Goal: Task Accomplishment & Management: Use online tool/utility

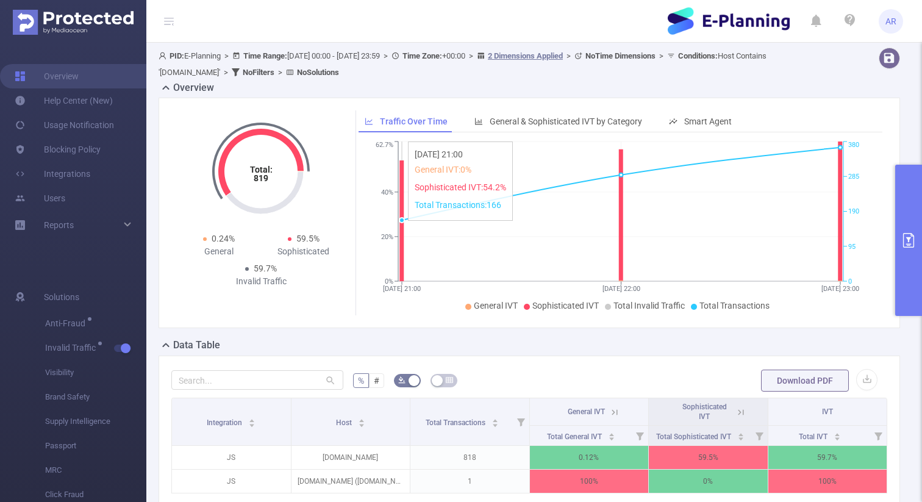
scroll to position [19, 0]
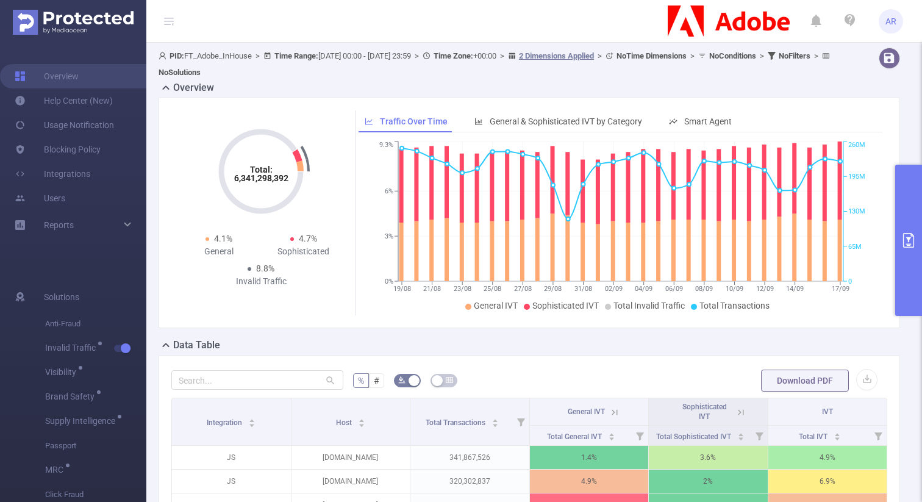
click at [905, 189] on button "primary" at bounding box center [908, 240] width 27 height 151
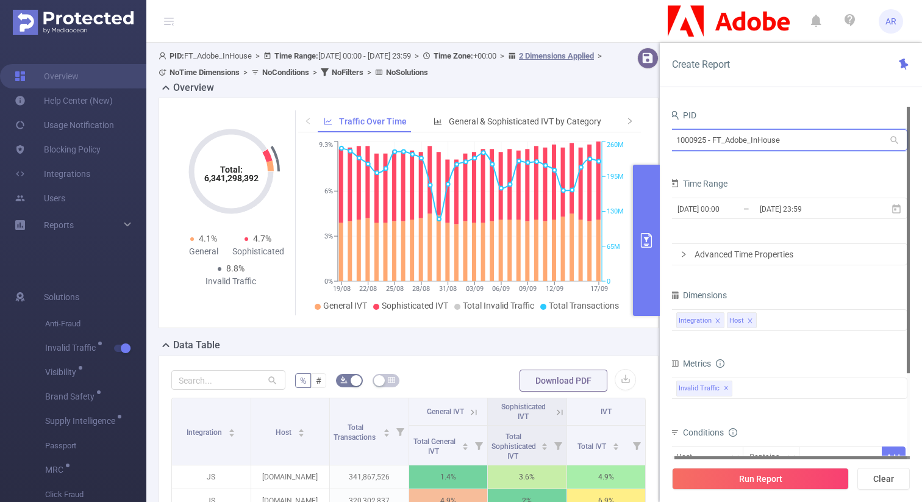
click at [710, 140] on input "1000925 - FT_Adobe_InHouse" at bounding box center [788, 139] width 238 height 21
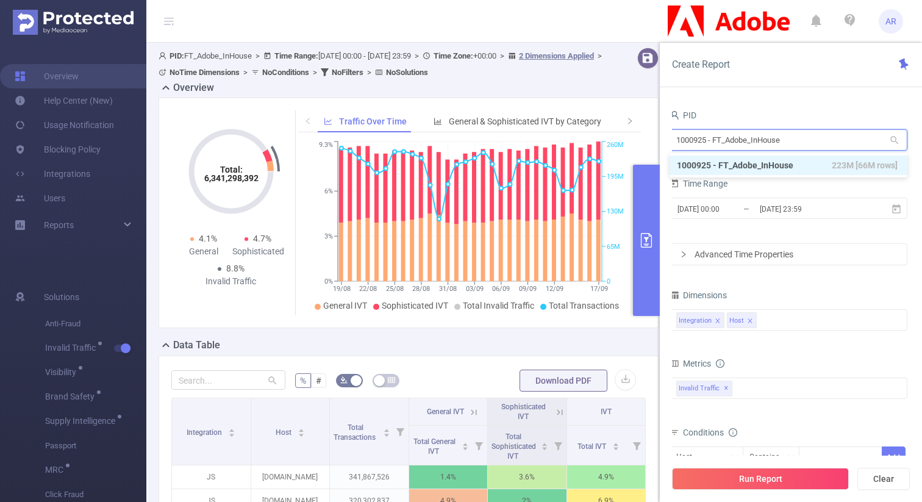
click at [710, 140] on input "1000925 - FT_Adobe_InHouse" at bounding box center [788, 139] width 238 height 21
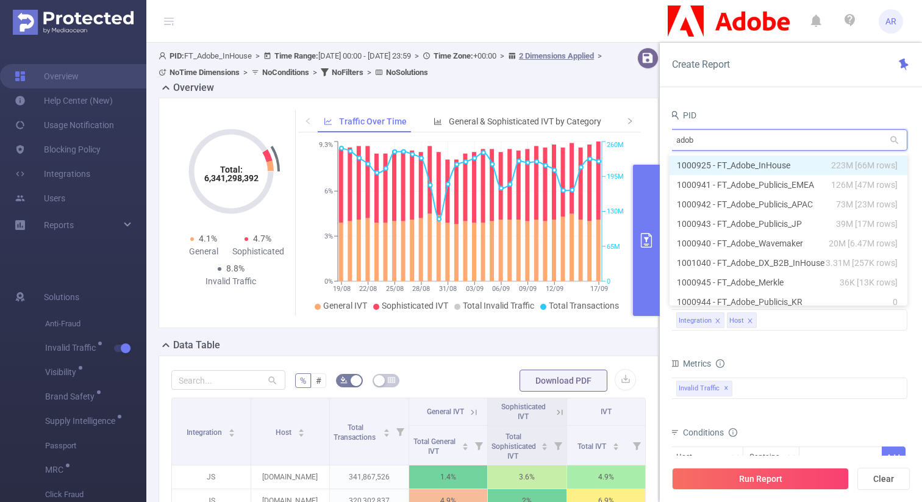
type input "adobe"
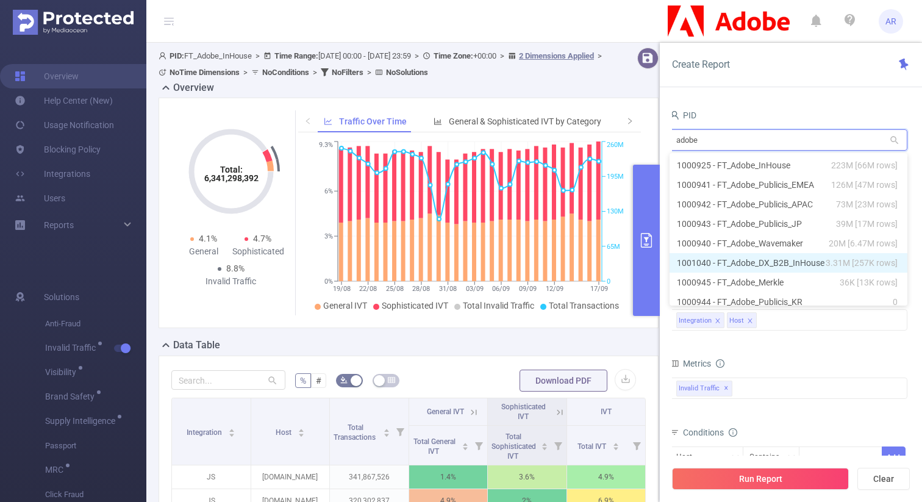
click at [736, 259] on li "1001040 - FT_Adobe_DX_B2B_InHouse 3.31M [257K rows]" at bounding box center [788, 263] width 238 height 20
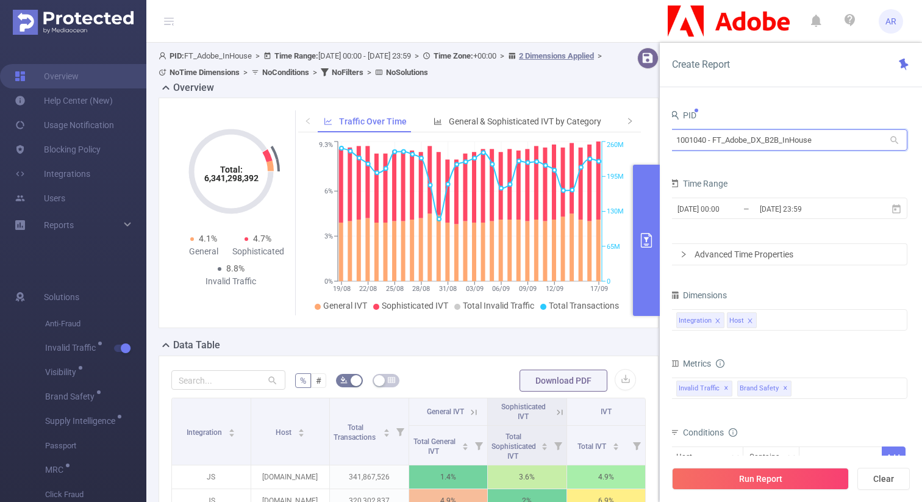
drag, startPoint x: 707, startPoint y: 141, endPoint x: 669, endPoint y: 140, distance: 37.2
click at [669, 140] on div "PID 1001040 - FT_Adobe_DX_B2B_InHouse 1001040 - FT_Adobe_DX_B2B_InHouse Time Ra…" at bounding box center [791, 308] width 262 height 429
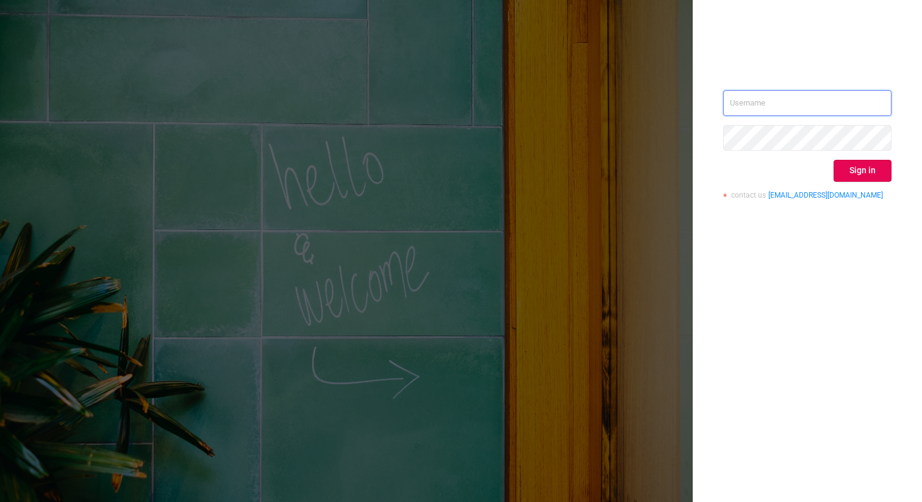
click at [814, 103] on input "text" at bounding box center [807, 103] width 168 height 26
type input "ashley@protected.media"
click at [849, 168] on button "Sign in" at bounding box center [862, 171] width 58 height 22
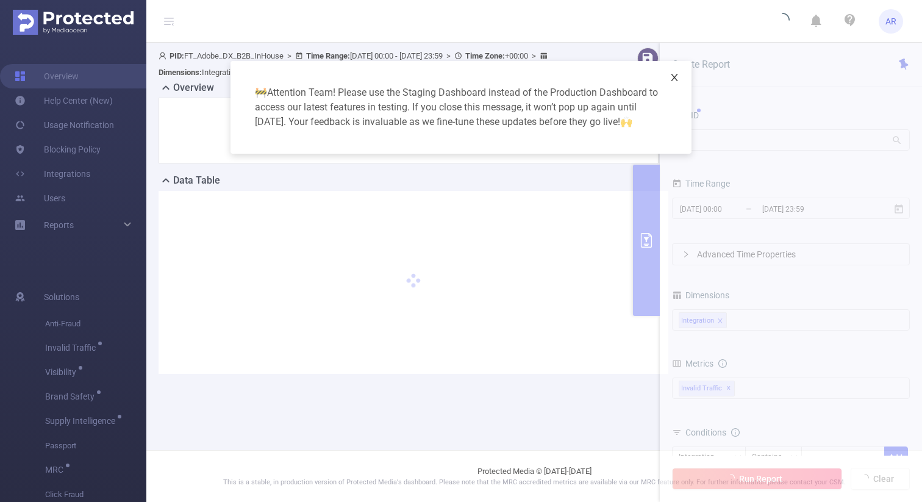
click at [672, 79] on icon "icon: close" at bounding box center [674, 78] width 10 height 10
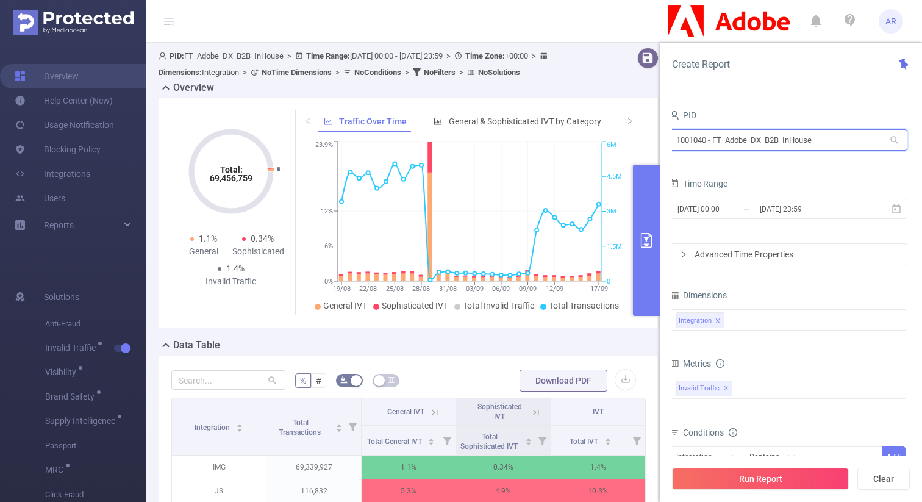
click at [728, 144] on input "1001040 - FT_Adobe_DX_B2B_InHouse" at bounding box center [788, 139] width 238 height 21
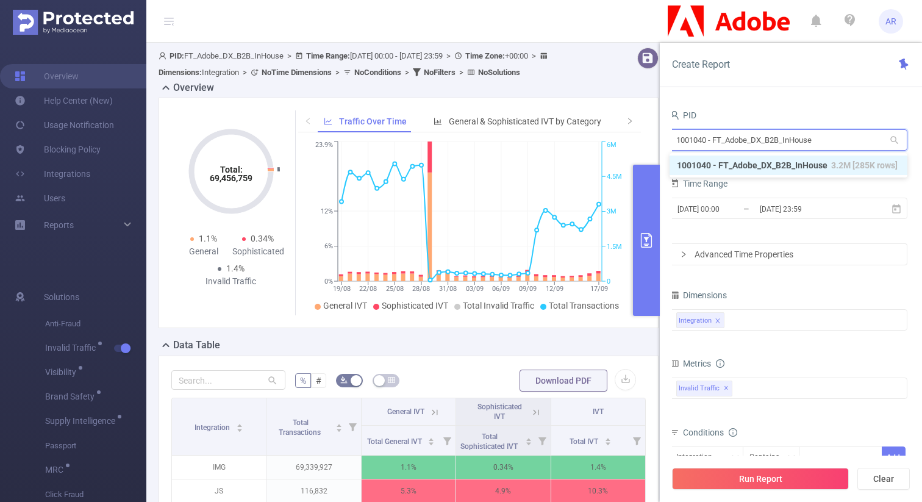
click at [728, 144] on input "1001040 - FT_Adobe_DX_B2B_InHouse" at bounding box center [788, 139] width 238 height 21
type input "left"
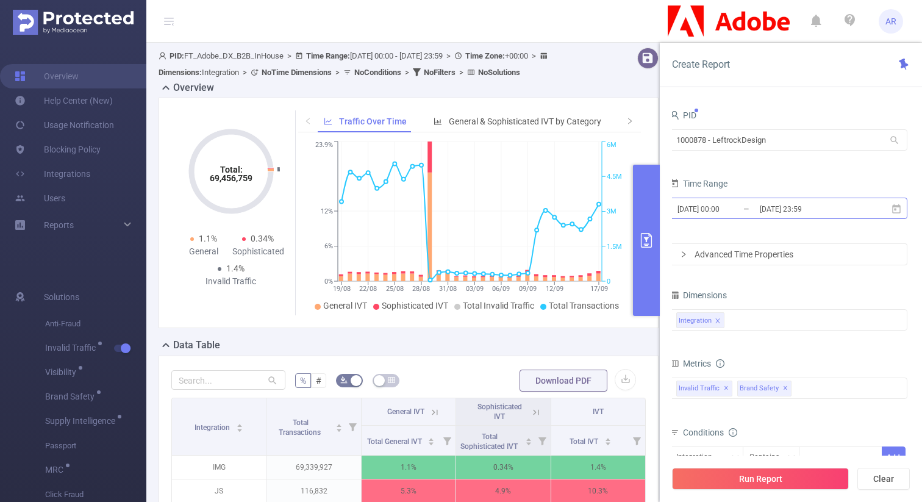
click at [746, 215] on input "2025-08-19 00:00" at bounding box center [725, 209] width 99 height 16
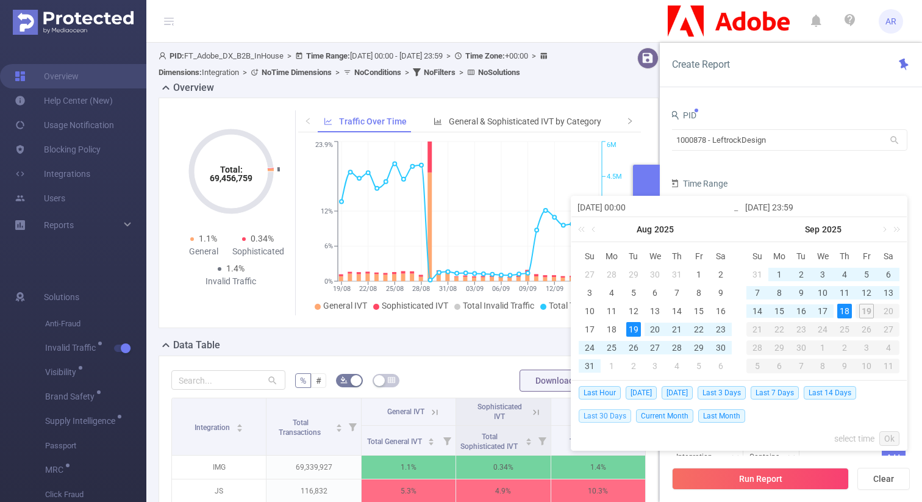
click at [613, 415] on span "Last 30 Days" at bounding box center [604, 415] width 52 height 13
type input "2025-08-20 00:00"
type input "2025-09-18 23:59"
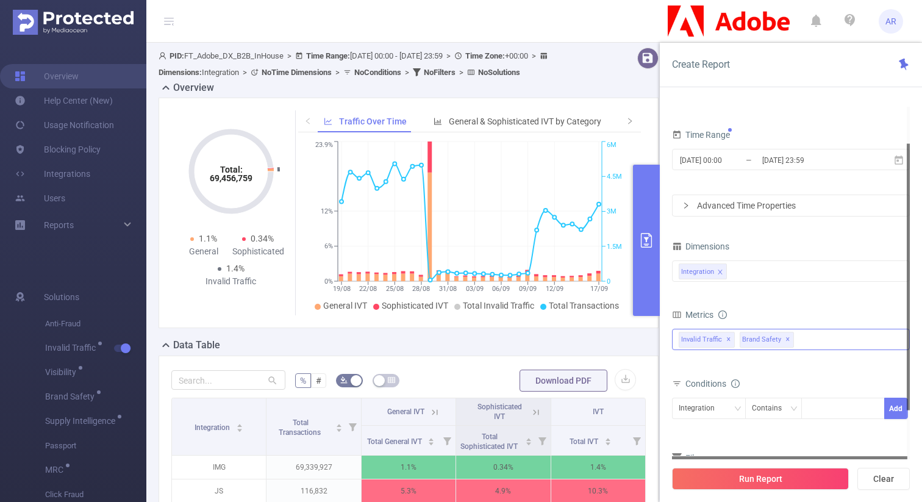
click at [785, 340] on span "✕" at bounding box center [787, 339] width 5 height 15
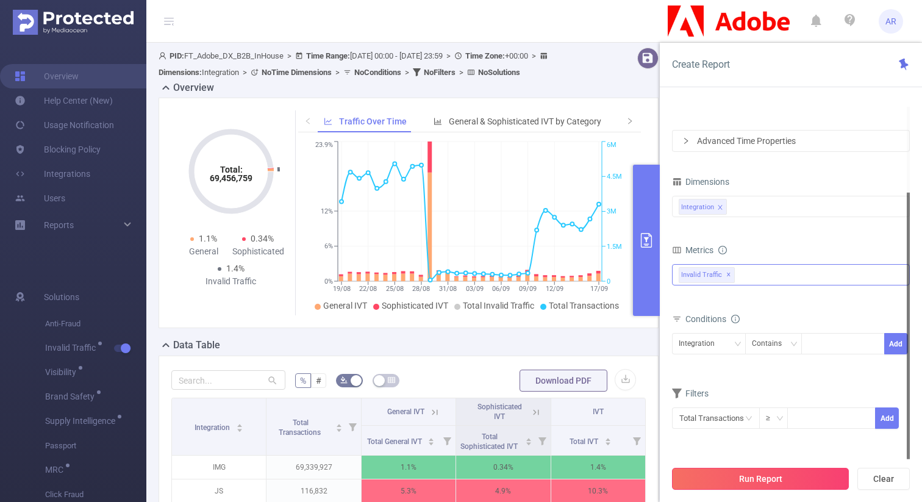
click at [759, 480] on button "Run Report" at bounding box center [760, 479] width 177 height 22
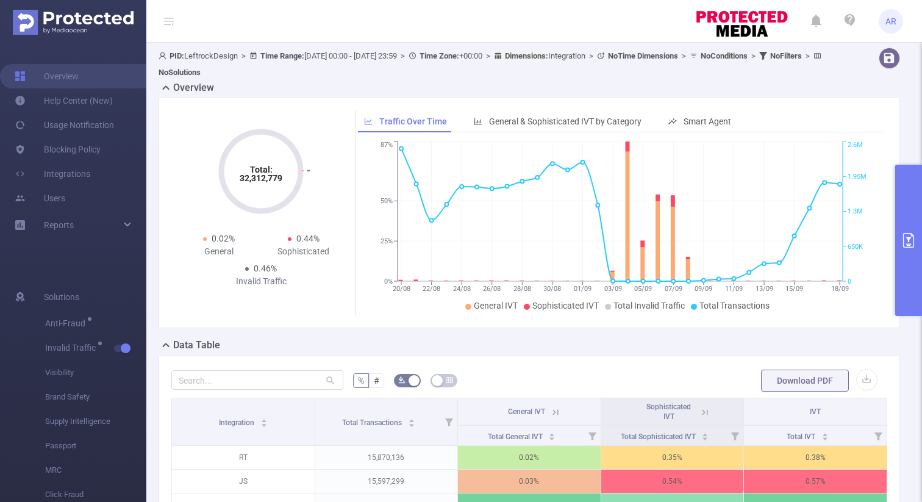
click at [903, 243] on icon "primary" at bounding box center [908, 240] width 11 height 15
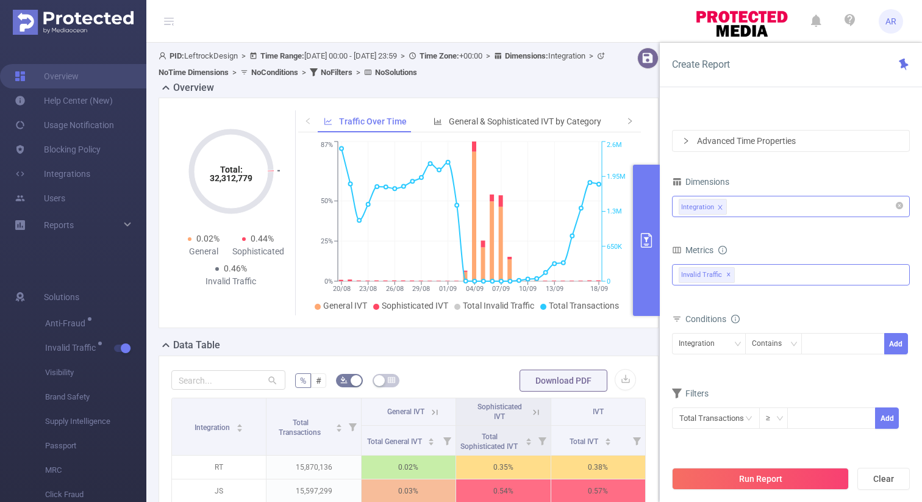
click at [759, 202] on div "Integration" at bounding box center [790, 206] width 224 height 20
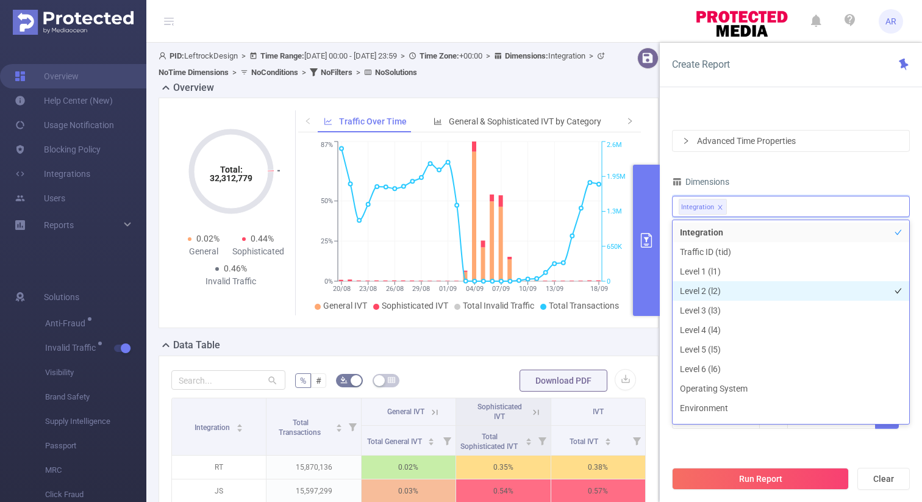
click at [723, 285] on li "Level 2 (l2)" at bounding box center [790, 291] width 237 height 20
click at [720, 209] on icon "icon: close" at bounding box center [720, 207] width 6 height 6
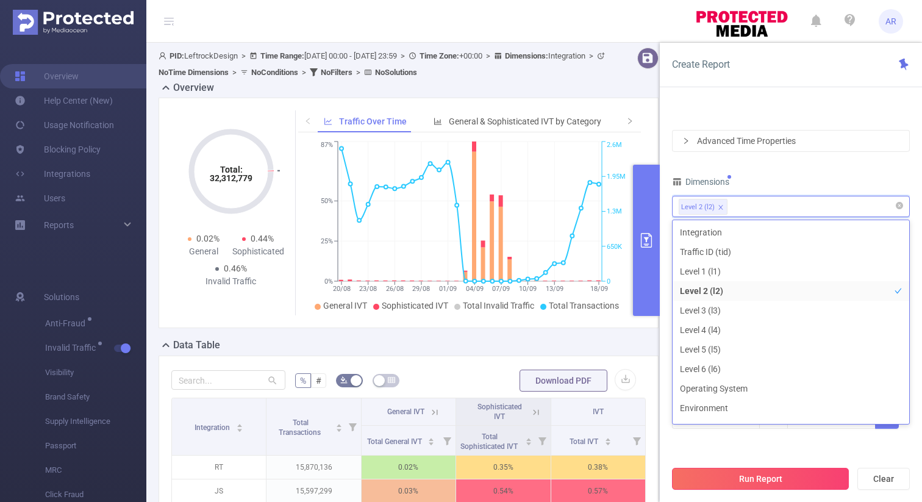
click at [712, 485] on button "Run Report" at bounding box center [760, 479] width 177 height 22
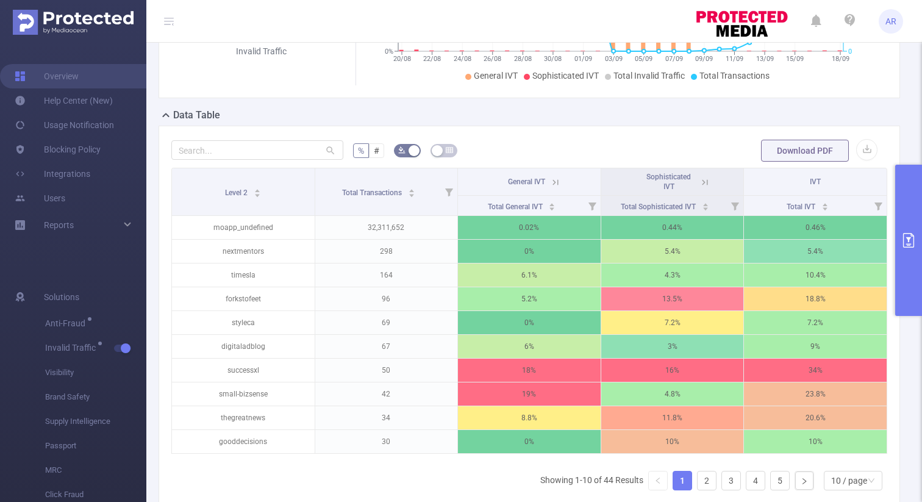
scroll to position [241, 0]
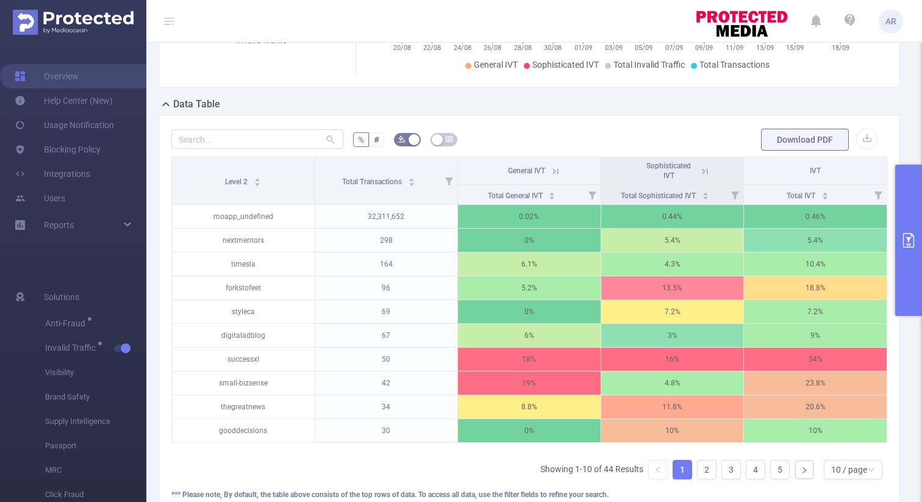
click at [905, 244] on icon "primary" at bounding box center [908, 240] width 15 height 15
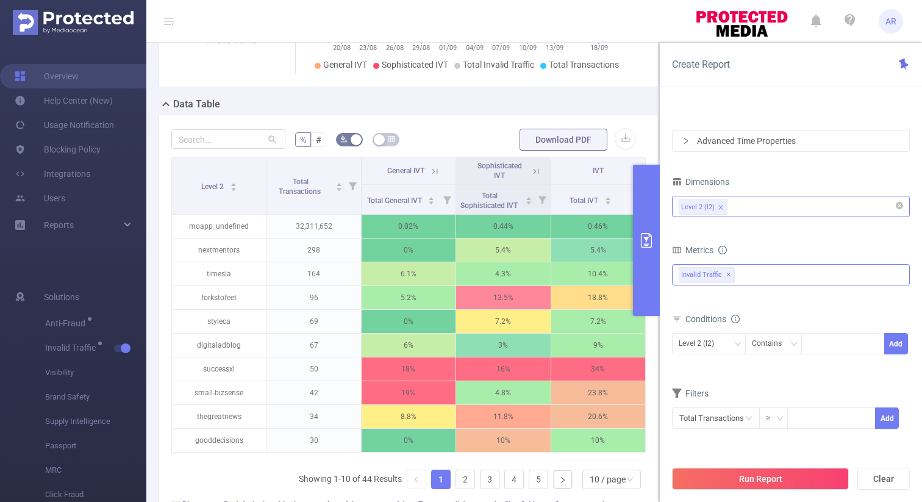
click at [756, 276] on div "Invalid Traffic ✕" at bounding box center [791, 274] width 238 height 21
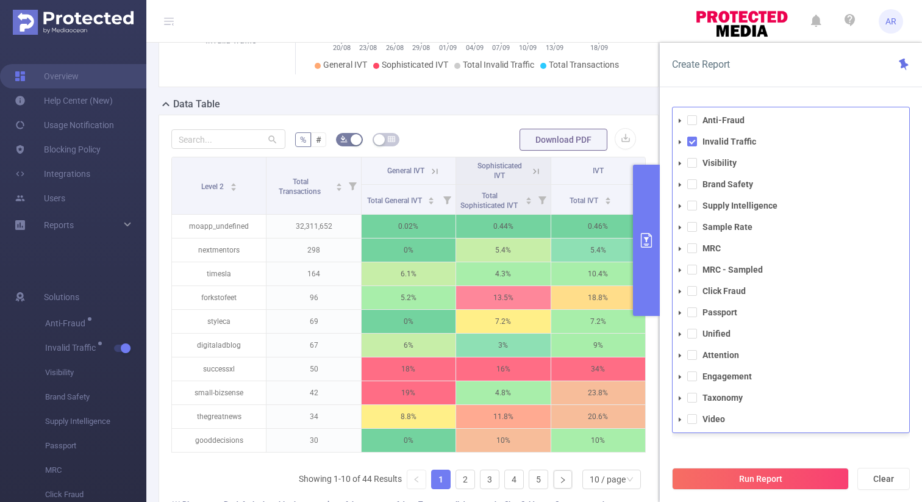
click at [801, 100] on div "PID 1000878 - LeftrockDesign 1000878 - LeftrockDesign Time Range 2025-08-20 00:…" at bounding box center [791, 308] width 262 height 429
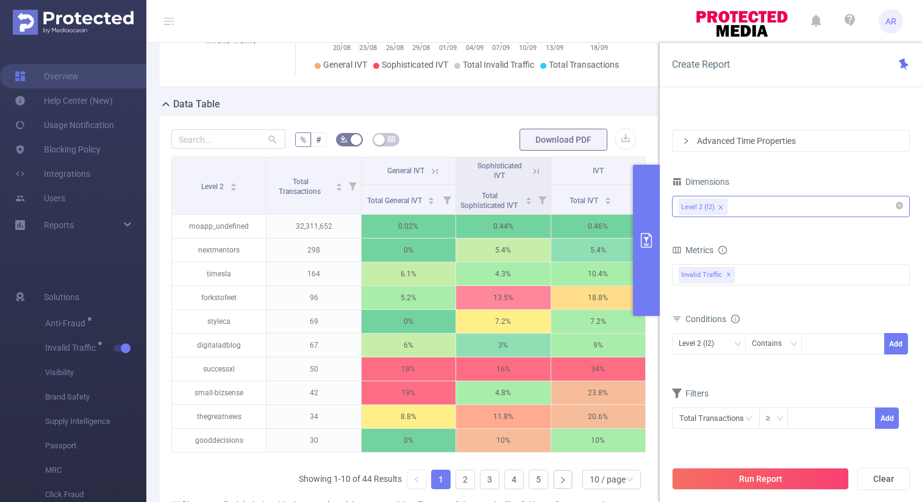
click at [753, 212] on div "Level 2 (l2)" at bounding box center [790, 206] width 224 height 20
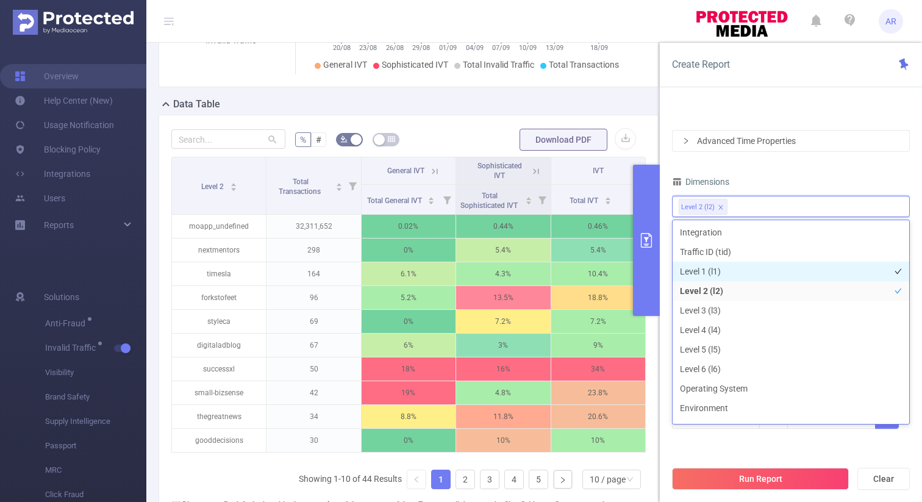
click at [706, 274] on li "Level 1 (l1)" at bounding box center [790, 272] width 237 height 20
click at [800, 173] on div "Dimensions" at bounding box center [791, 183] width 238 height 20
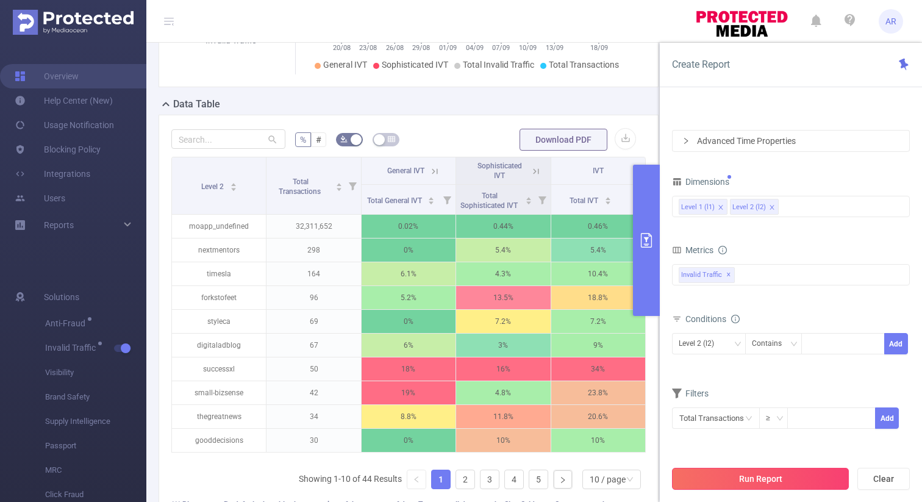
click at [763, 479] on button "Run Report" at bounding box center [760, 479] width 177 height 22
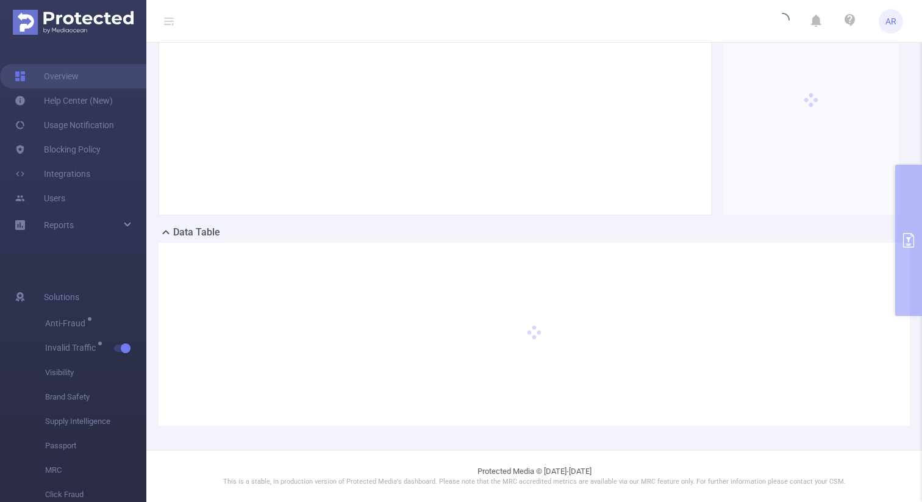
scroll to position [112, 0]
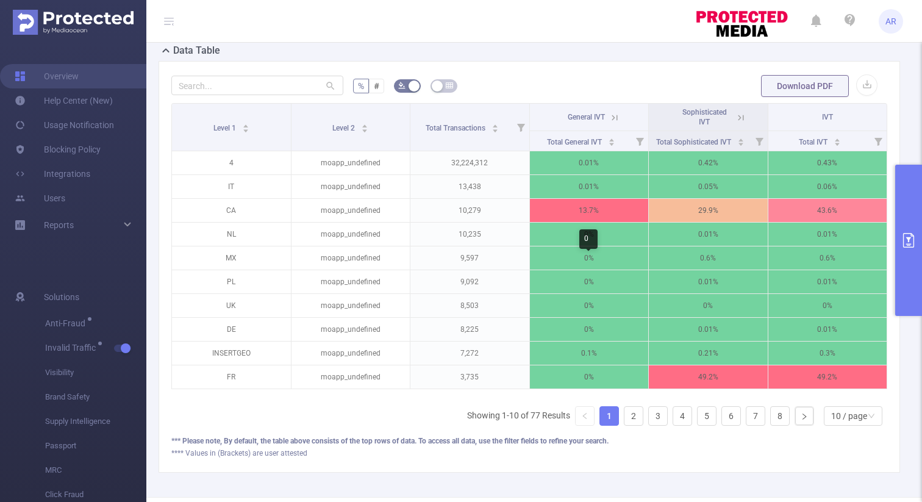
scroll to position [299, 0]
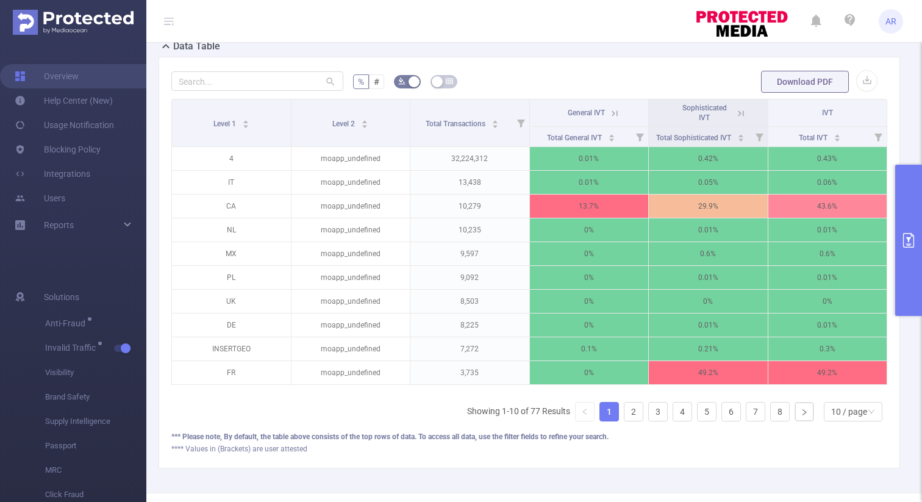
click at [618, 113] on icon at bounding box center [614, 112] width 5 height 5
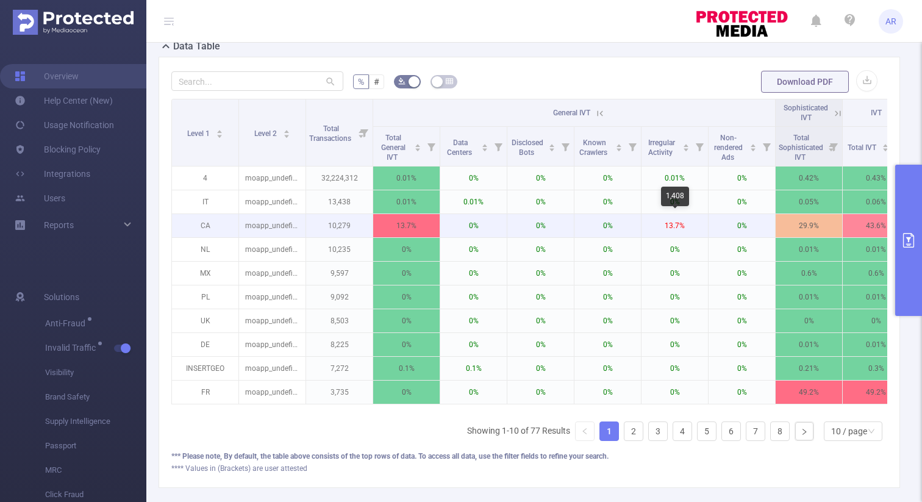
scroll to position [0, 13]
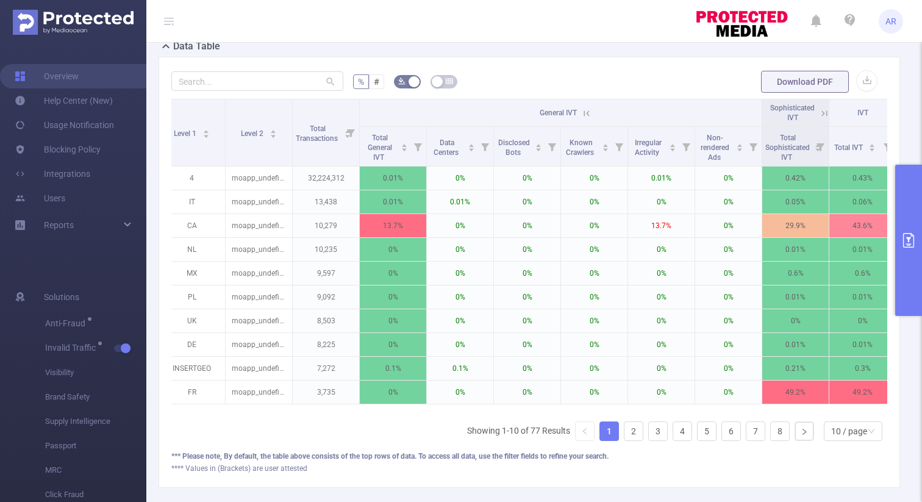
click at [822, 112] on icon at bounding box center [824, 113] width 11 height 11
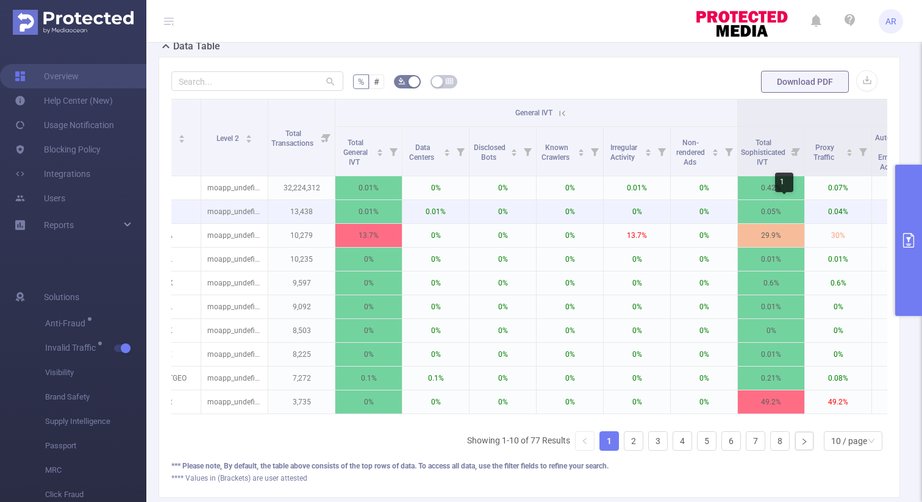
scroll to position [0, 0]
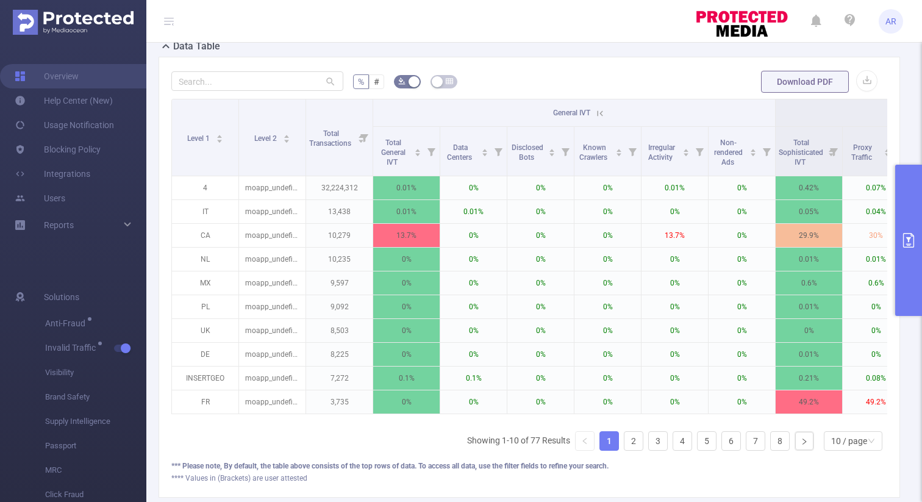
click at [910, 260] on button "primary" at bounding box center [908, 240] width 27 height 151
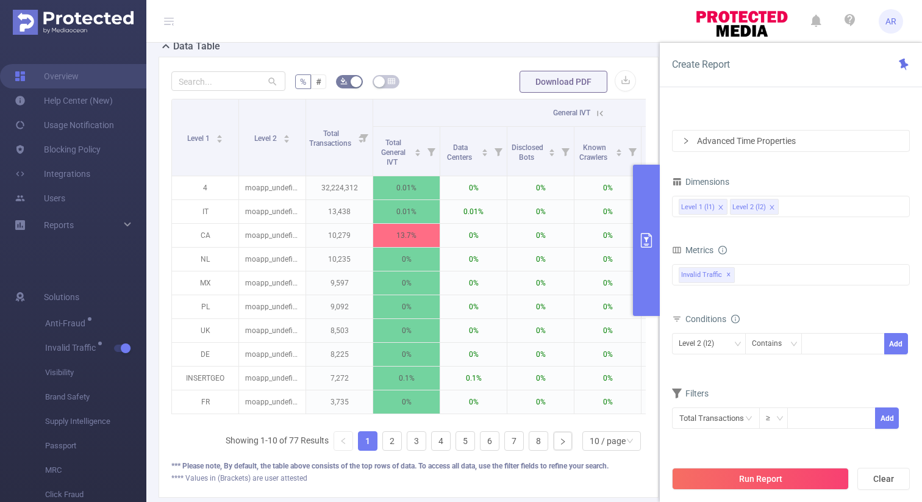
click at [770, 208] on icon "icon: close" at bounding box center [772, 207] width 6 height 6
click at [716, 476] on button "Run Report" at bounding box center [760, 479] width 177 height 22
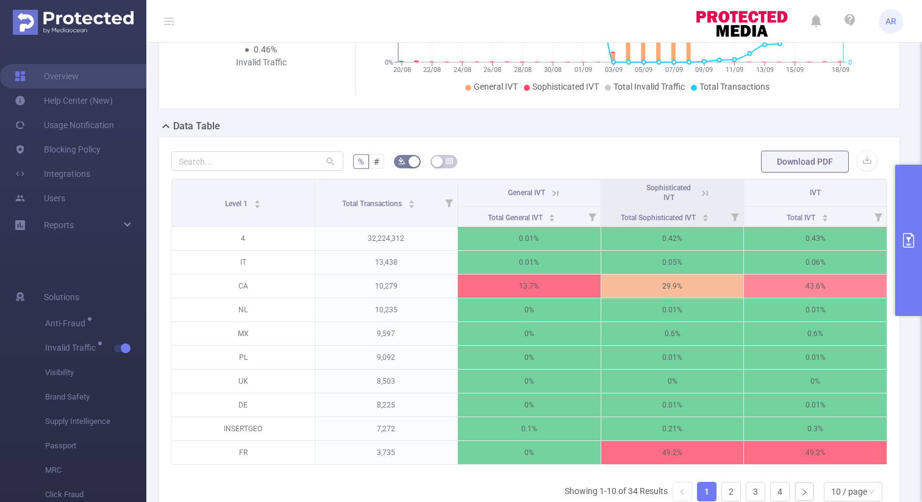
scroll to position [241, 0]
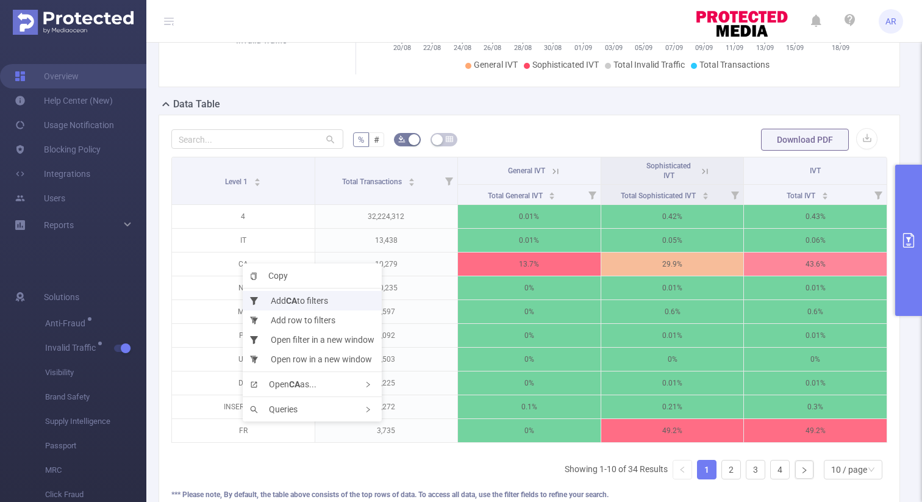
click at [282, 297] on li "Add CA to filters" at bounding box center [312, 301] width 139 height 20
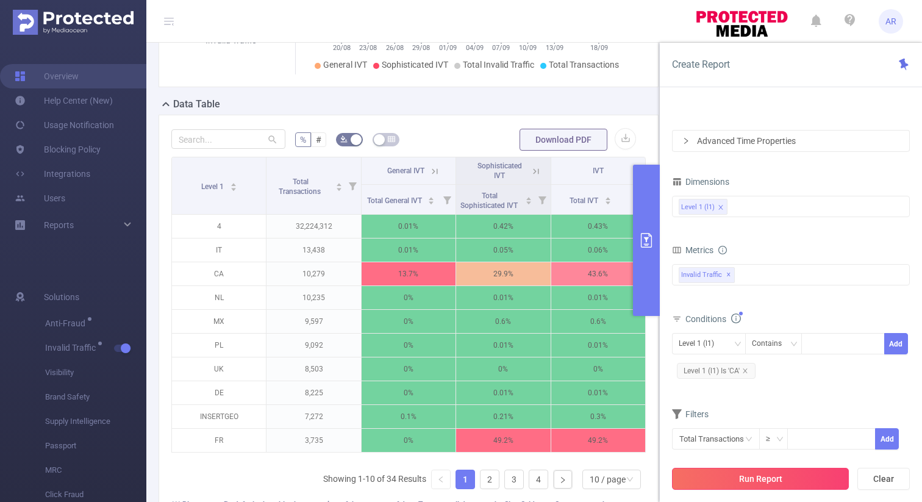
click at [747, 478] on button "Run Report" at bounding box center [760, 479] width 177 height 22
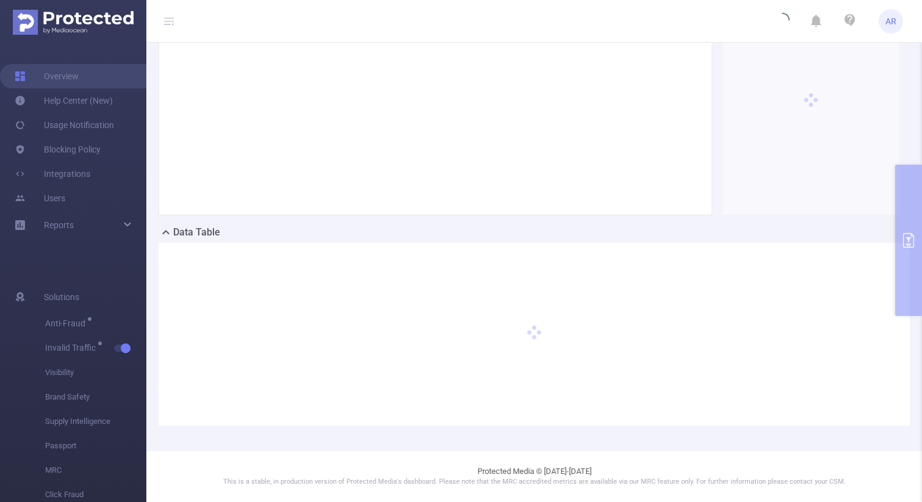
scroll to position [112, 0]
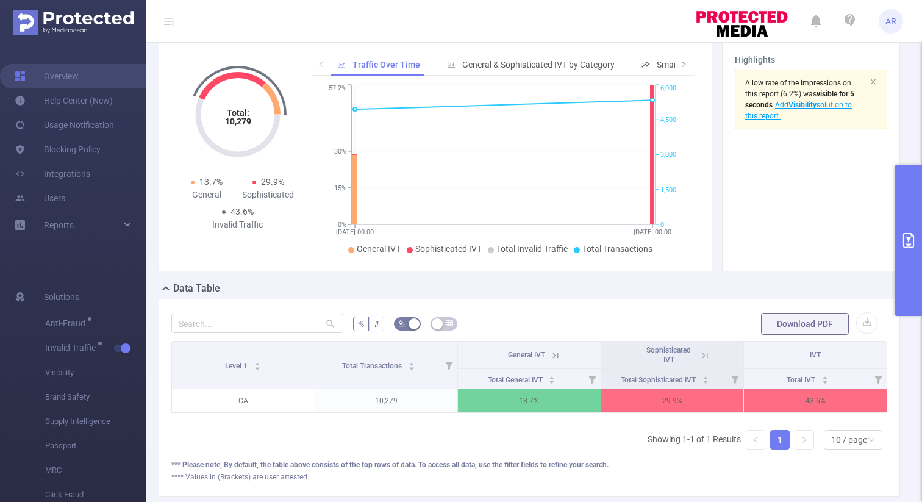
scroll to position [56, 0]
click at [900, 221] on button "primary" at bounding box center [908, 240] width 27 height 151
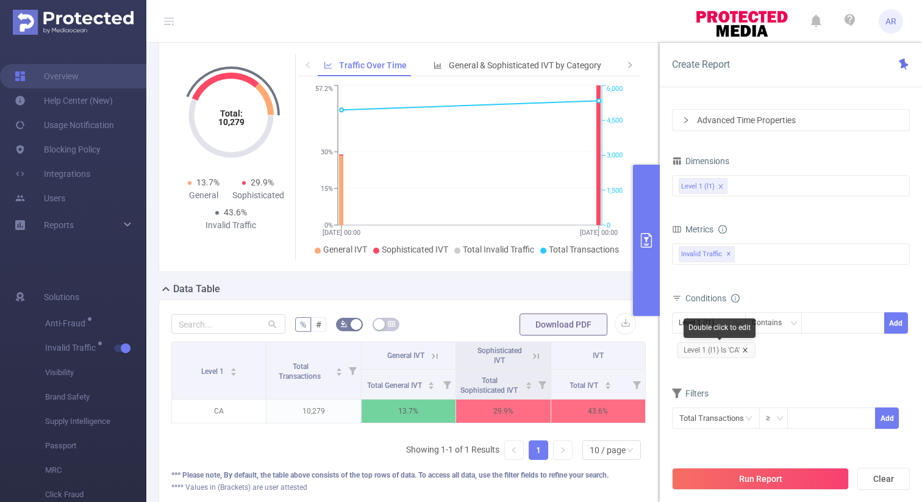
click at [745, 351] on icon "icon: close" at bounding box center [745, 350] width 6 height 6
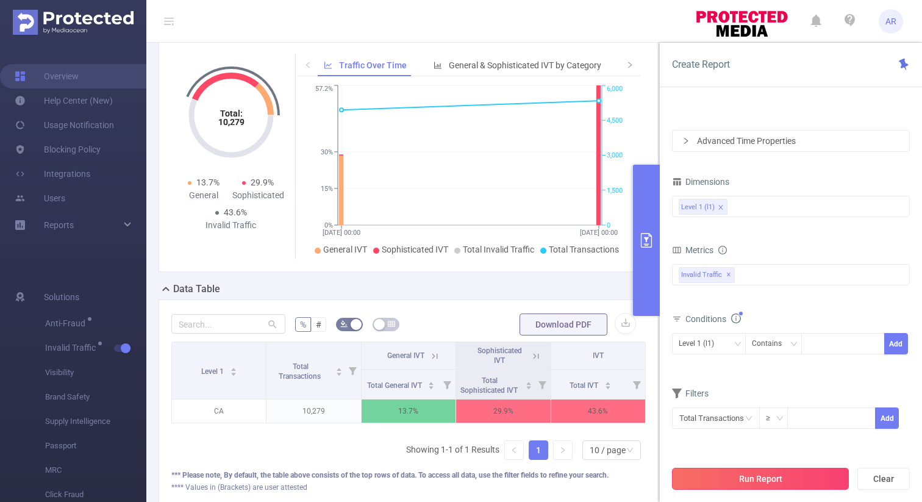
click at [749, 471] on button "Run Report" at bounding box center [760, 479] width 177 height 22
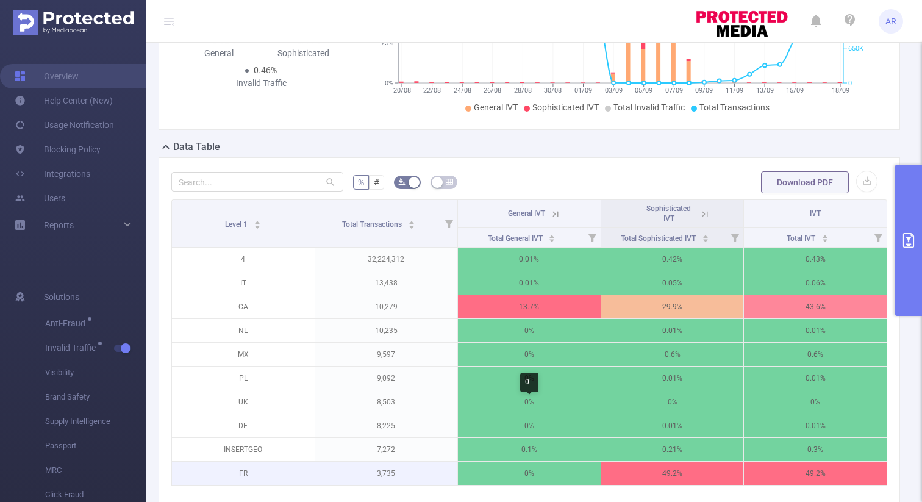
scroll to position [194, 0]
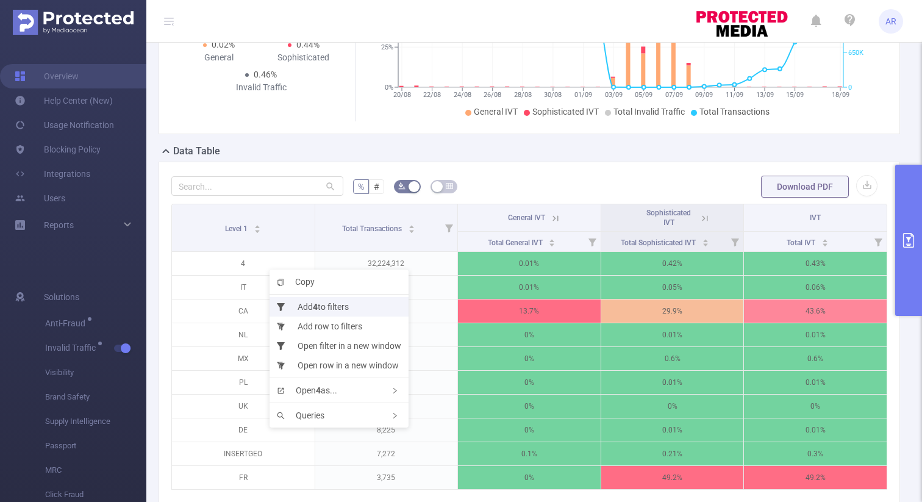
click at [311, 311] on li "Add 4 to filters" at bounding box center [338, 307] width 139 height 20
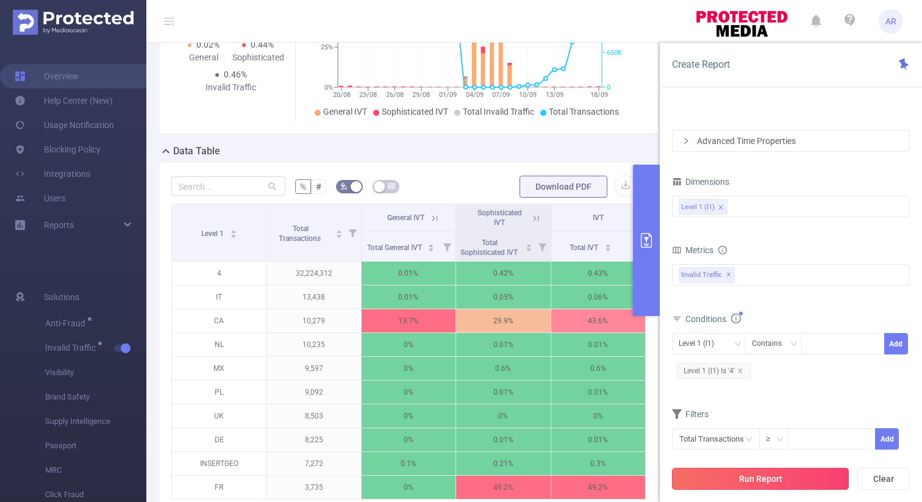
click at [788, 480] on button "Run Report" at bounding box center [760, 479] width 177 height 22
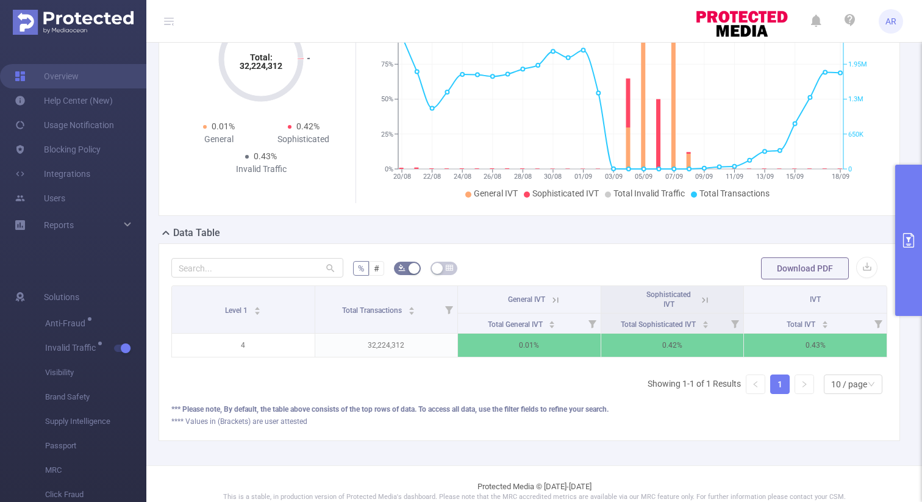
click at [907, 218] on button "primary" at bounding box center [908, 240] width 27 height 151
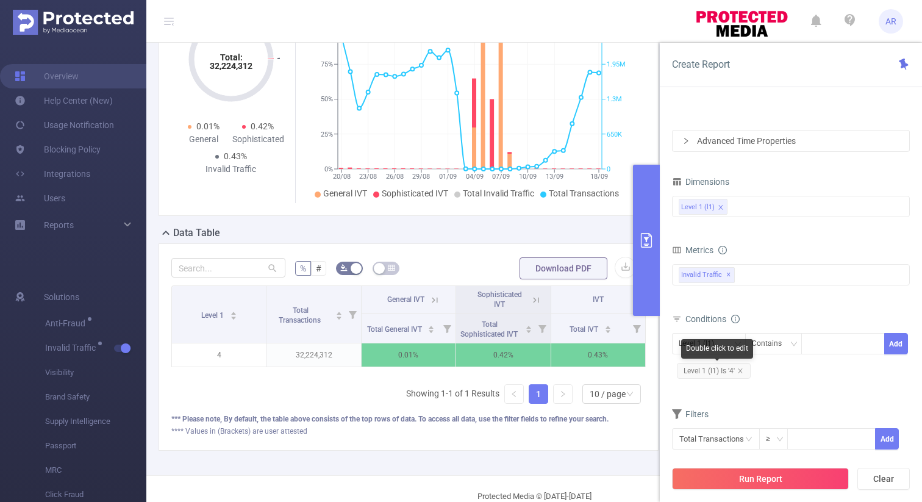
click at [711, 370] on span "Level 1 (l1) Is '4'" at bounding box center [714, 371] width 74 height 16
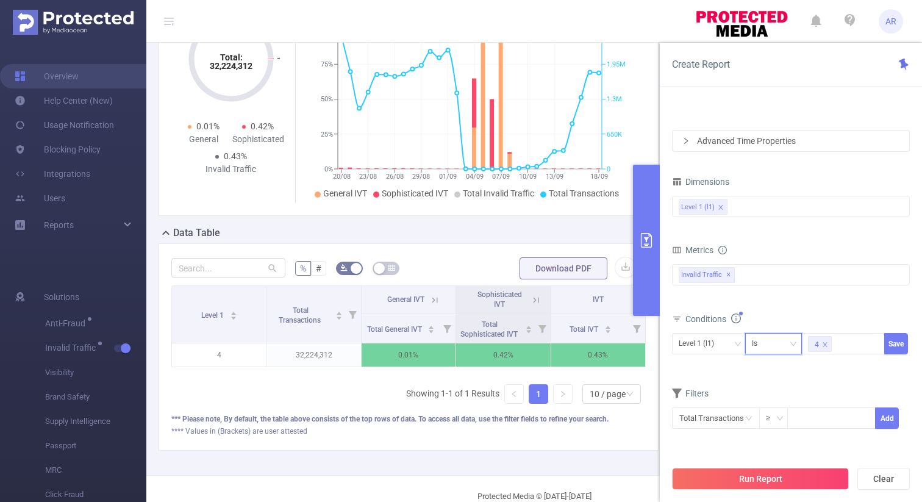
click at [775, 345] on div "Is" at bounding box center [774, 343] width 44 height 20
click at [763, 411] on li "Is Not" at bounding box center [784, 408] width 81 height 20
click at [894, 343] on button "Save" at bounding box center [896, 343] width 24 height 21
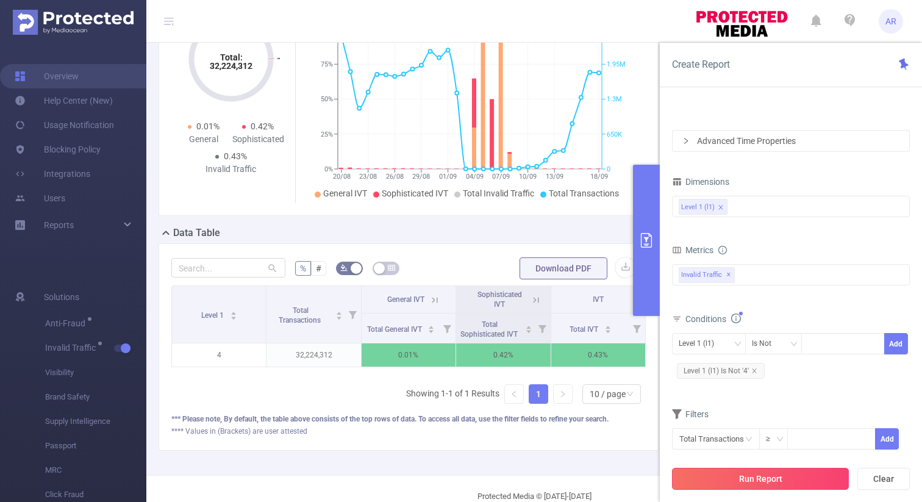
click at [750, 475] on button "Run Report" at bounding box center [760, 479] width 177 height 22
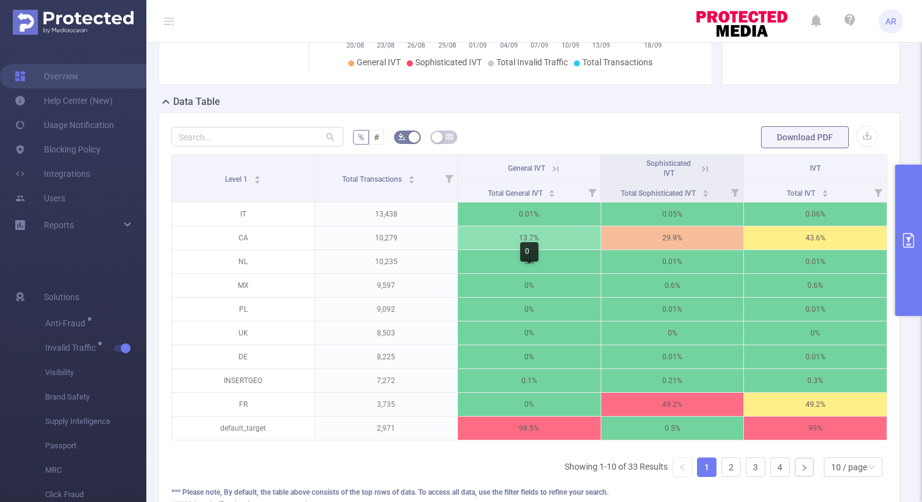
scroll to position [269, 0]
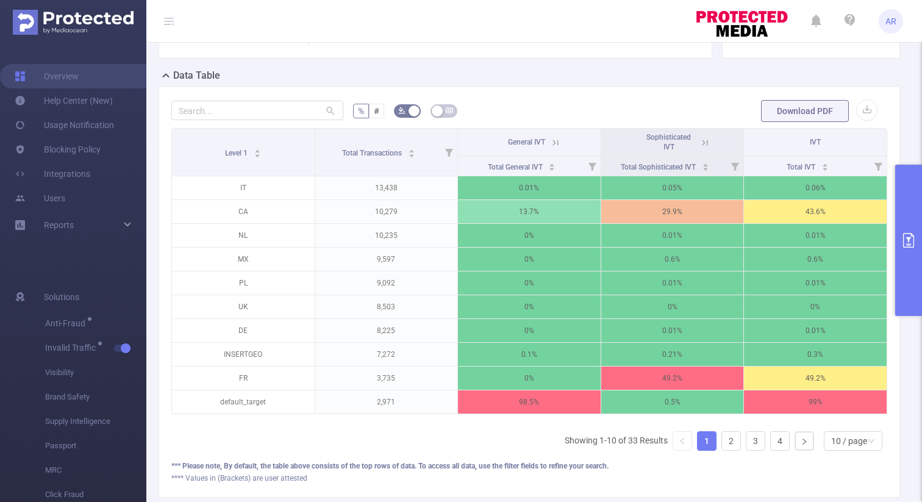
click at [700, 140] on icon at bounding box center [704, 142] width 11 height 11
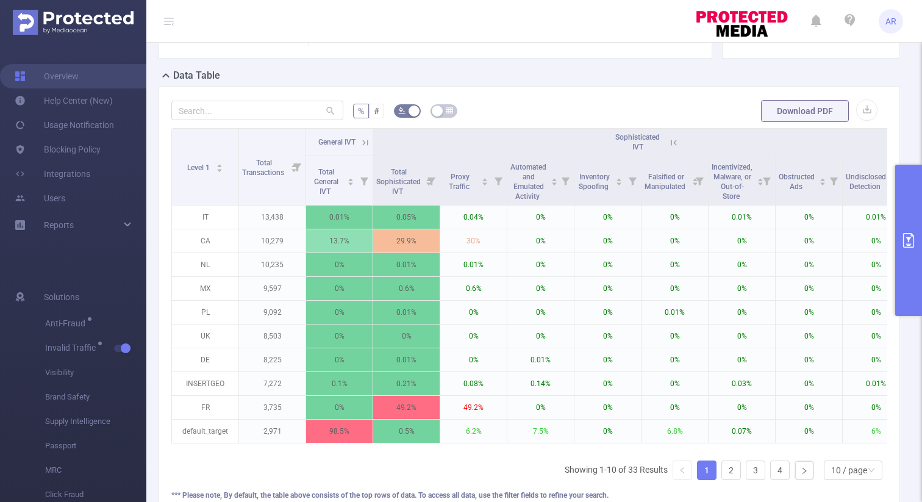
click at [667, 142] on icon at bounding box center [671, 142] width 15 height 12
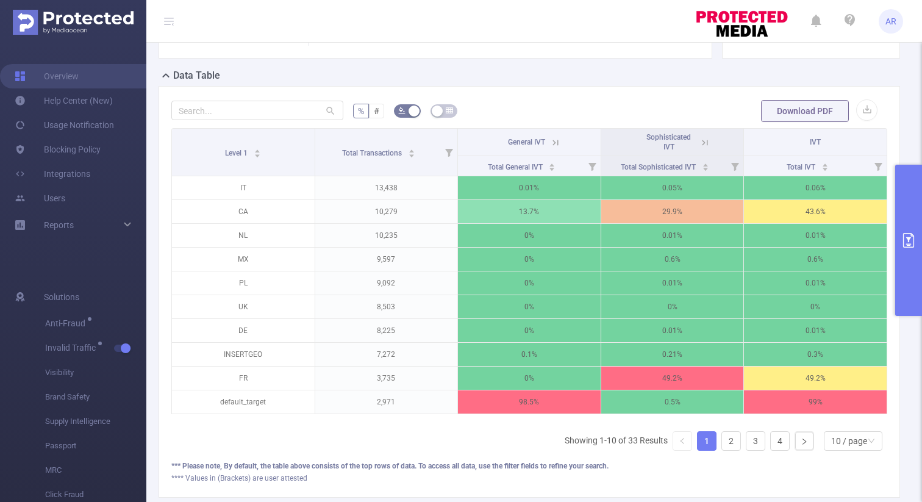
click at [555, 138] on icon at bounding box center [555, 142] width 11 height 11
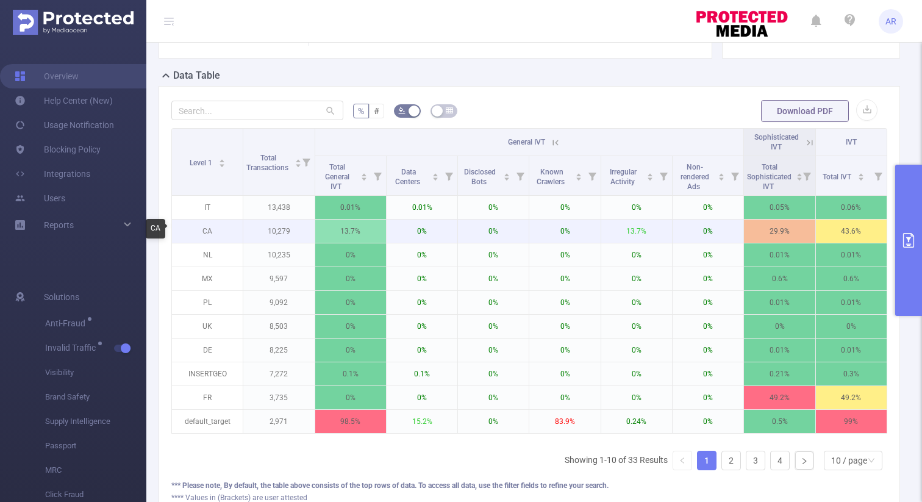
click at [207, 227] on p "CA" at bounding box center [207, 230] width 71 height 23
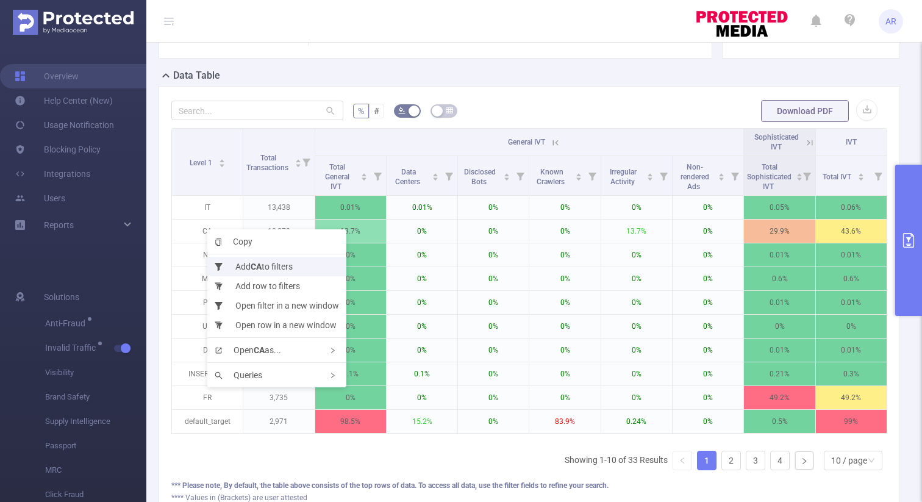
click at [231, 262] on li "Add CA to filters" at bounding box center [276, 267] width 139 height 20
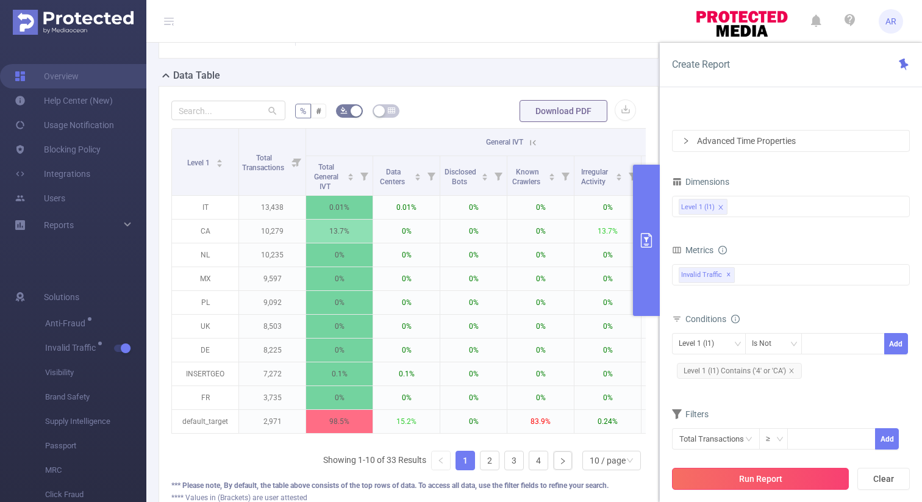
click at [754, 483] on button "Run Report" at bounding box center [760, 479] width 177 height 22
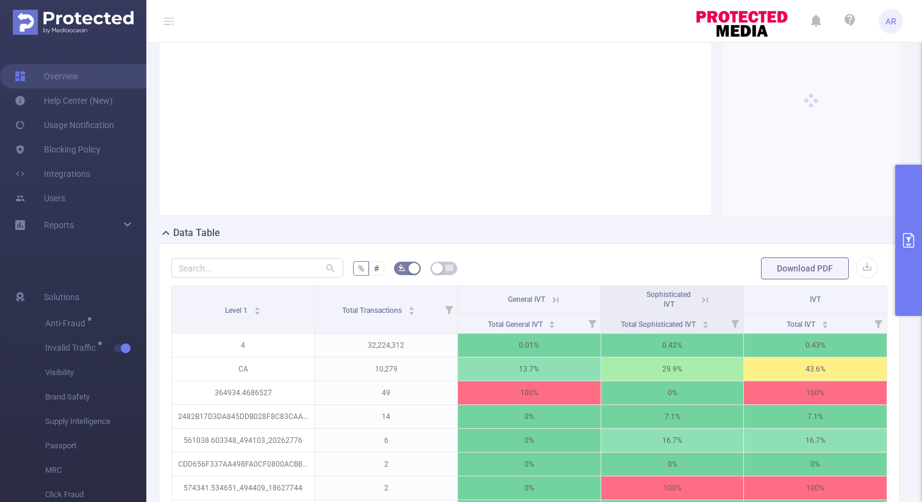
click at [908, 256] on button "primary" at bounding box center [908, 240] width 27 height 151
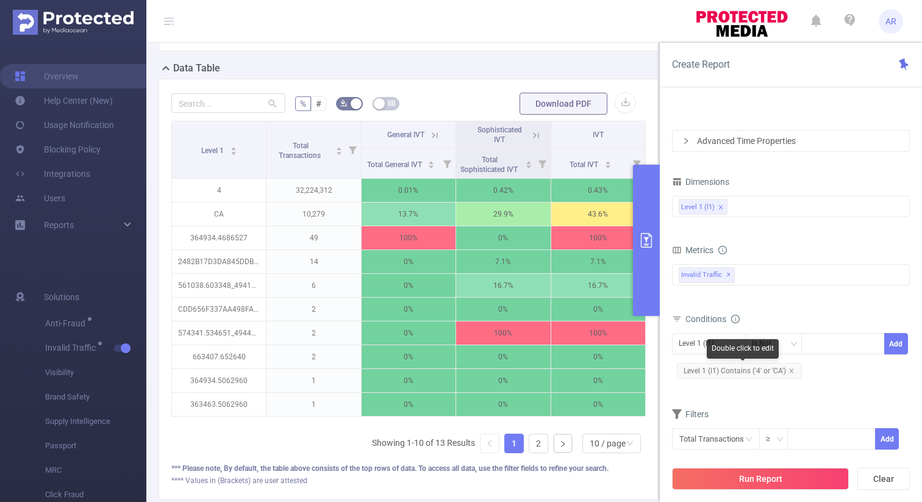
click at [755, 372] on span "Level 1 (l1) Contains ('4' or 'CA')" at bounding box center [739, 371] width 125 height 16
click at [752, 373] on span "Level 1 (l1) Contains ('4' or 'CA')" at bounding box center [739, 371] width 125 height 16
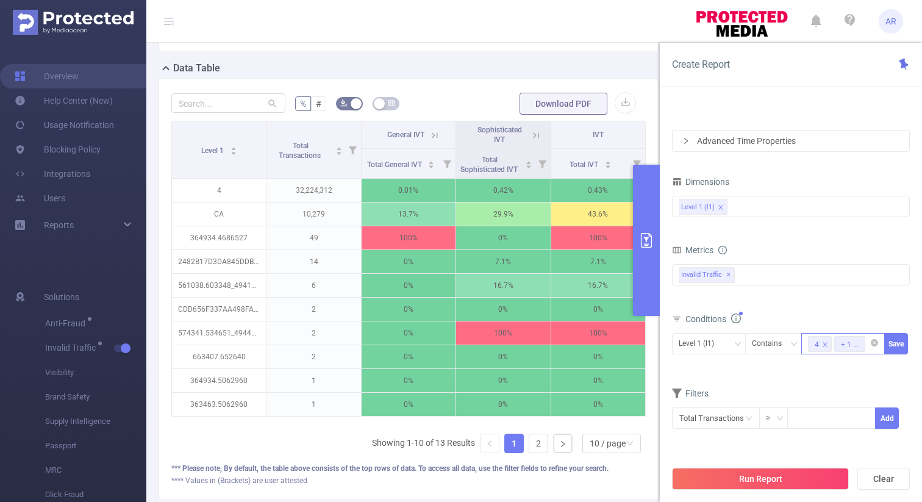
click at [825, 344] on icon "icon: close" at bounding box center [825, 344] width 4 height 4
click at [778, 481] on button "Run Report" at bounding box center [760, 479] width 177 height 22
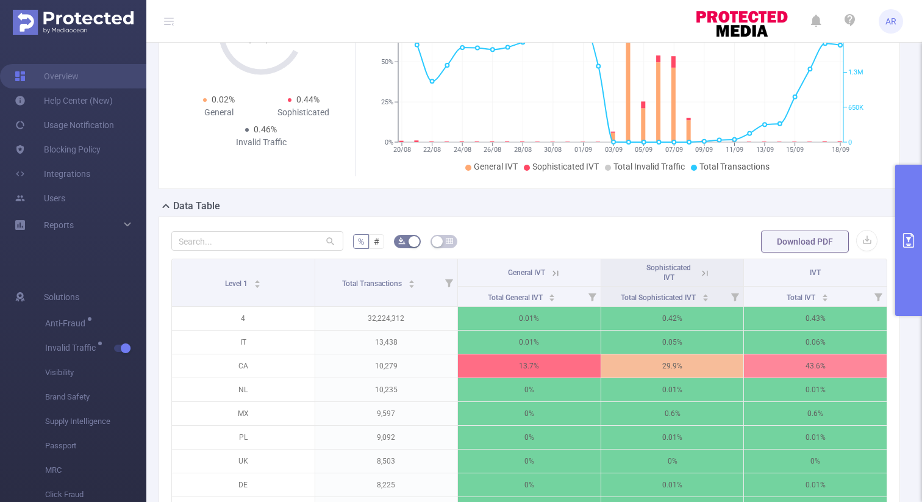
scroll to position [160, 0]
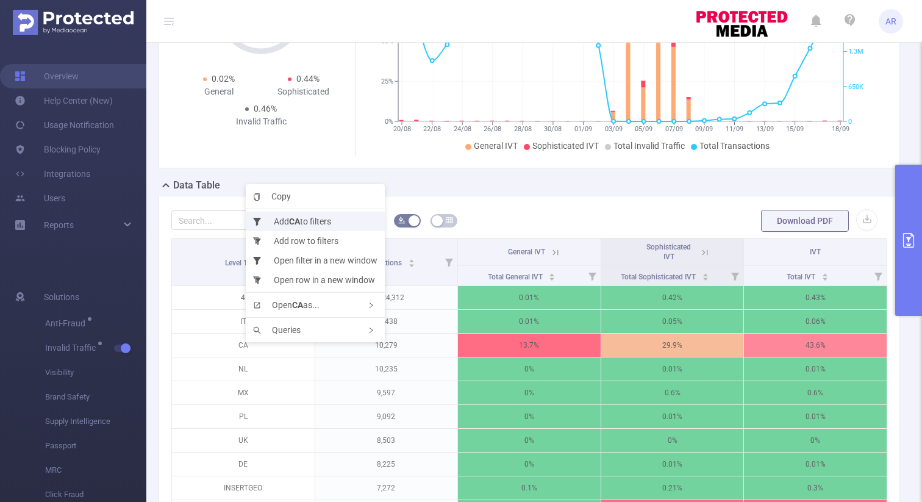
click at [307, 218] on li "Add CA to filters" at bounding box center [315, 222] width 139 height 20
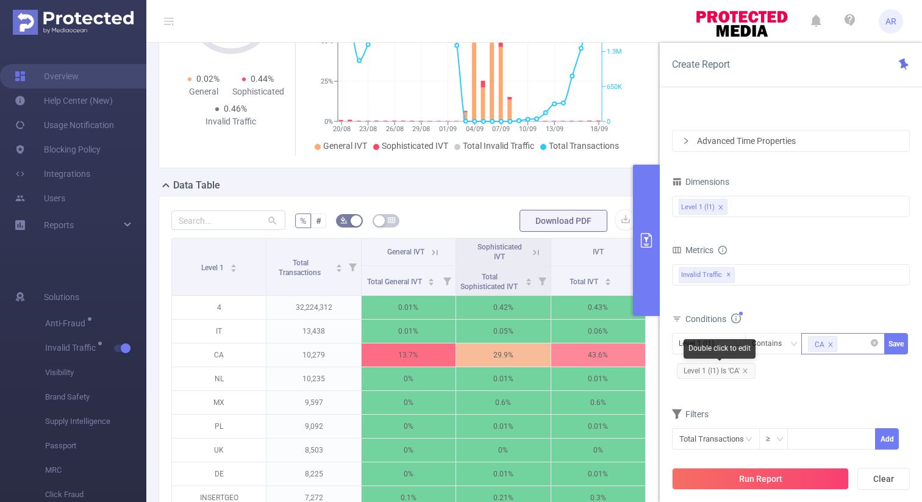
click at [749, 367] on span "Level 1 (l1) Is 'CA'" at bounding box center [716, 371] width 79 height 16
click at [743, 369] on icon "icon: close" at bounding box center [745, 371] width 6 height 6
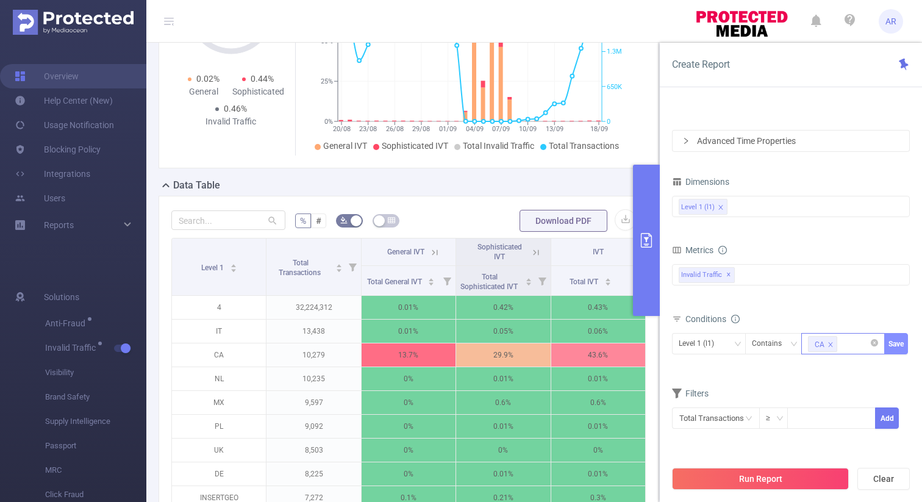
click at [898, 344] on button "Save" at bounding box center [896, 343] width 24 height 21
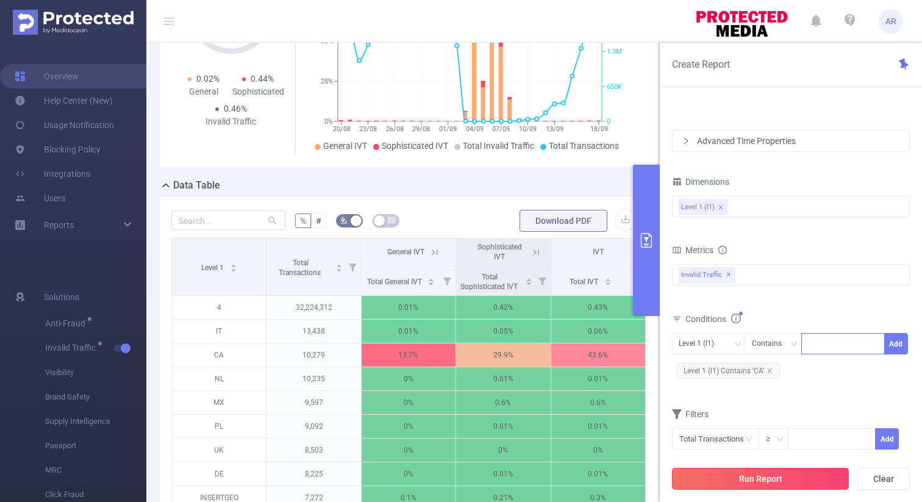
click at [769, 476] on button "Run Report" at bounding box center [760, 479] width 177 height 22
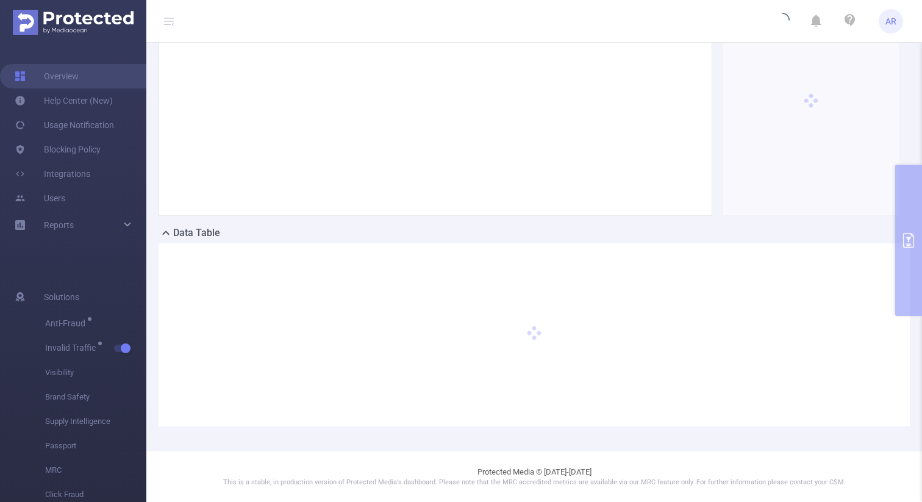
scroll to position [0, 0]
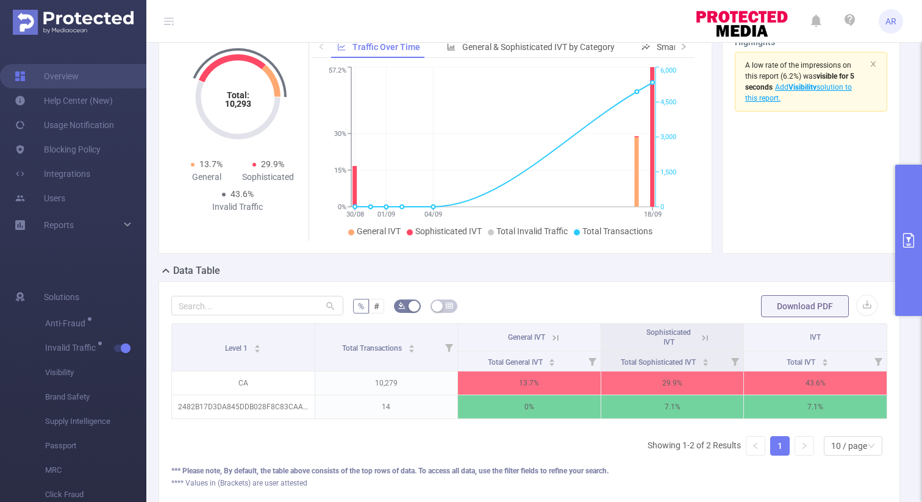
scroll to position [91, 0]
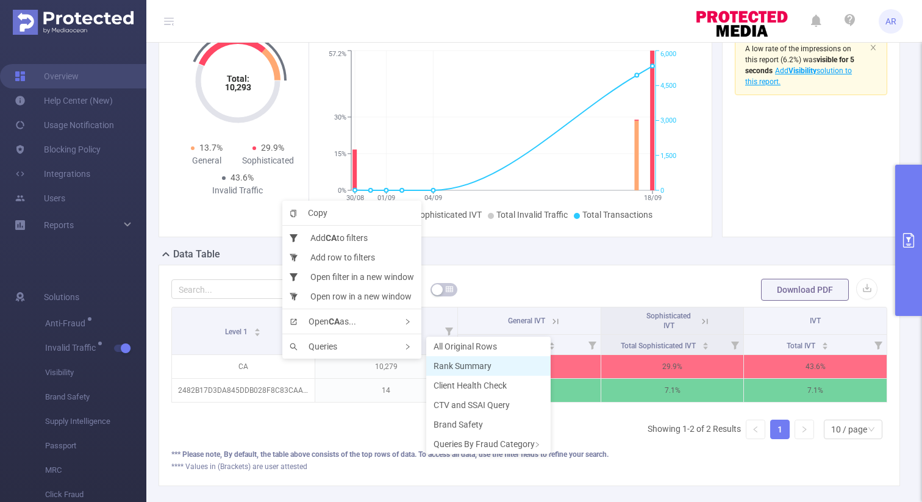
click at [448, 370] on span "Rank Summary" at bounding box center [462, 366] width 58 height 10
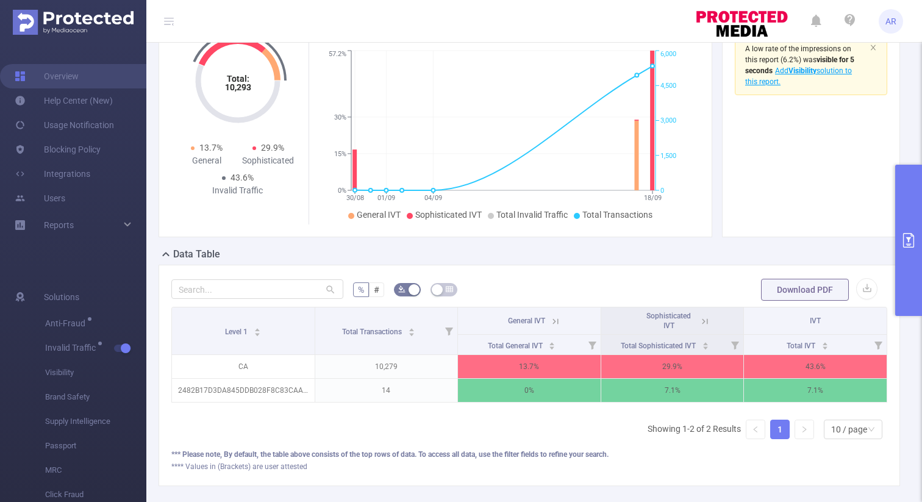
click at [911, 201] on button "primary" at bounding box center [908, 240] width 27 height 151
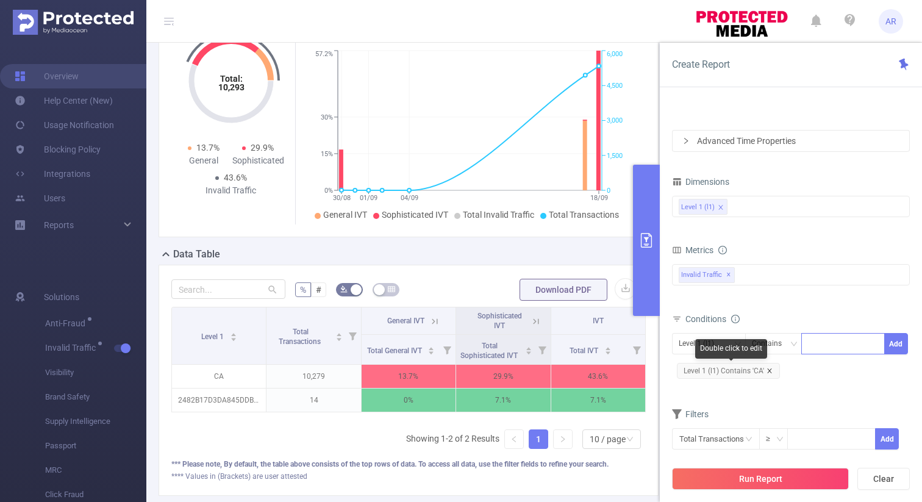
click at [768, 369] on icon "icon: close" at bounding box center [769, 371] width 6 height 6
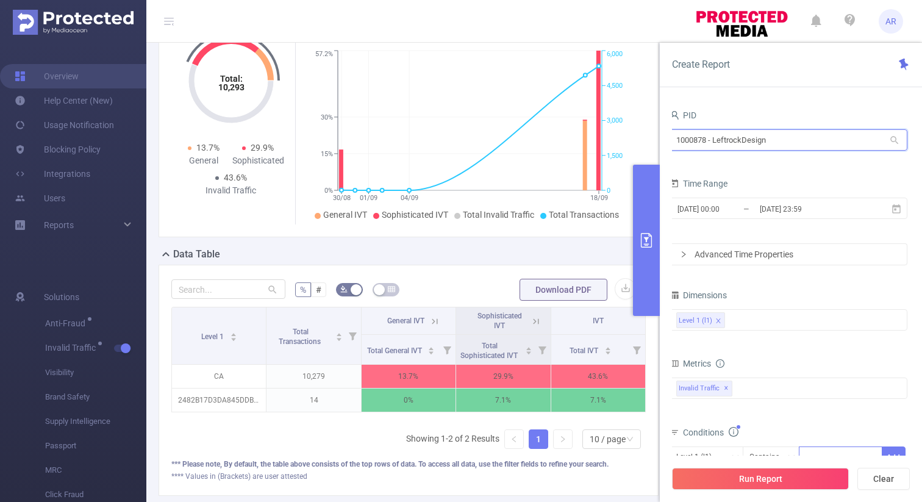
click at [728, 140] on input "1000878 - LeftrockDesign" at bounding box center [788, 139] width 238 height 21
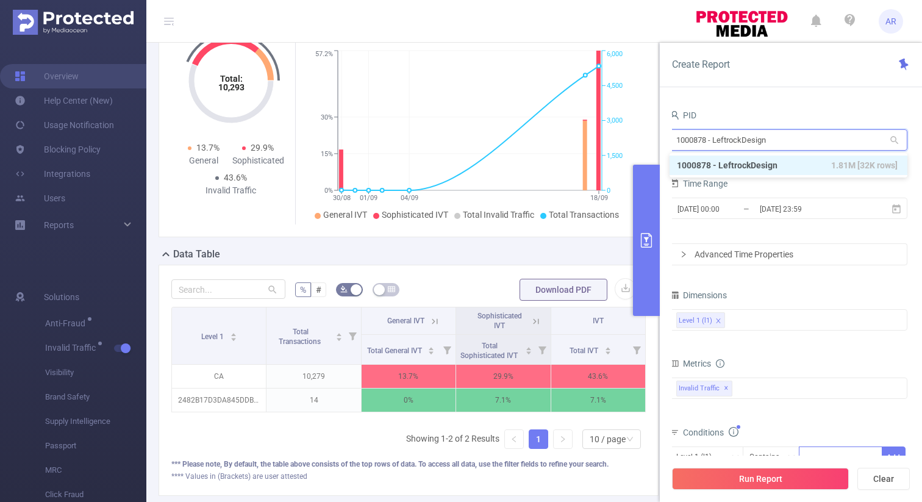
click at [728, 140] on input "1000878 - LeftrockDesign" at bounding box center [788, 139] width 238 height 21
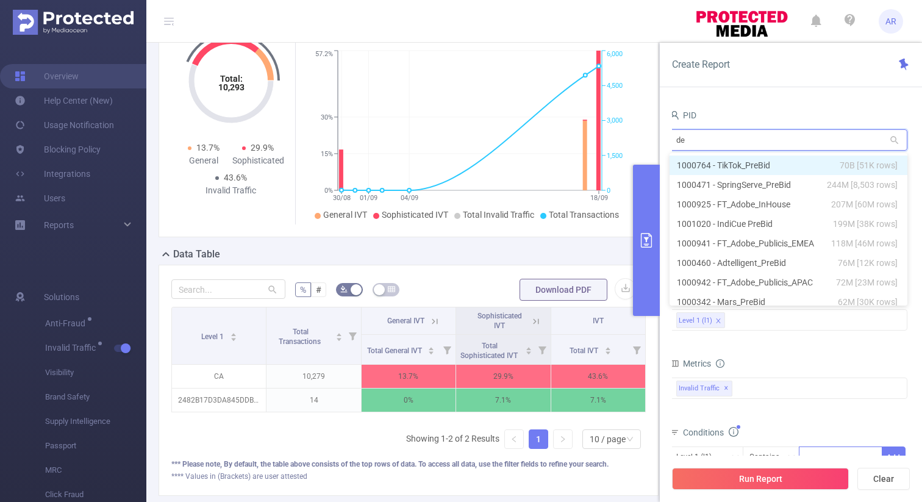
type input "del"
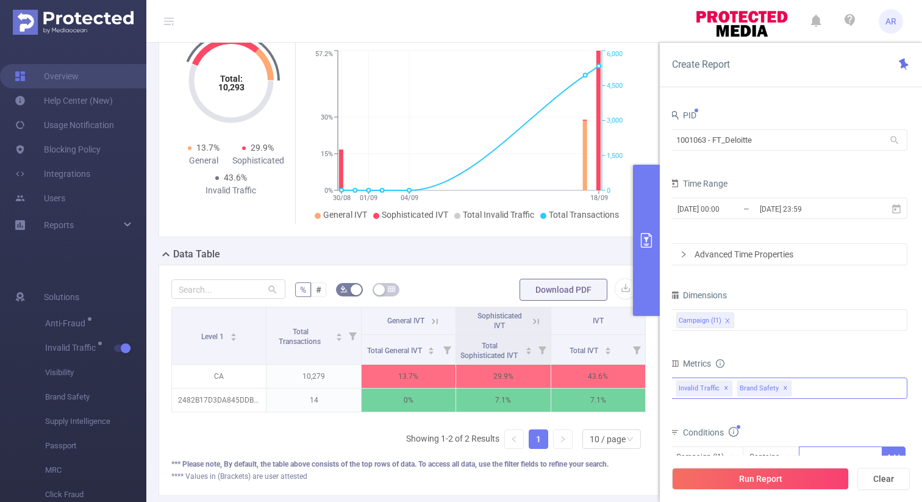
click at [783, 383] on span "✕" at bounding box center [785, 388] width 5 height 15
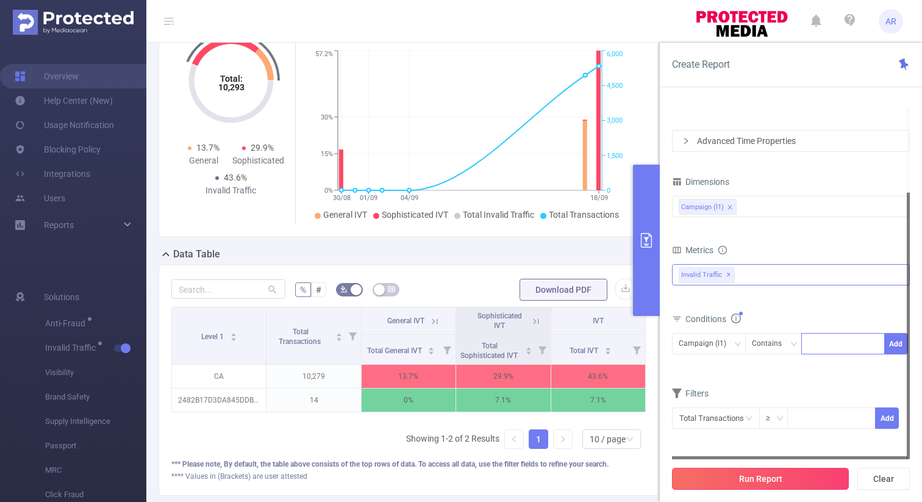
click at [753, 474] on button "Run Report" at bounding box center [760, 479] width 177 height 22
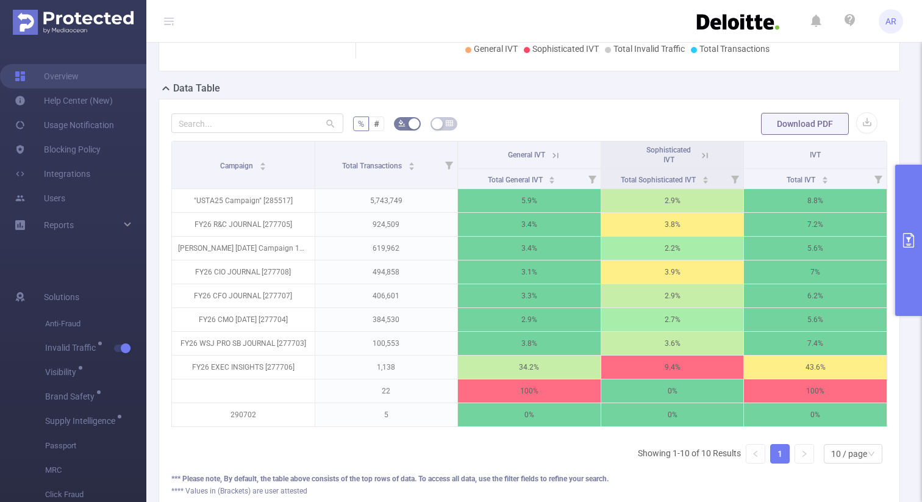
scroll to position [274, 0]
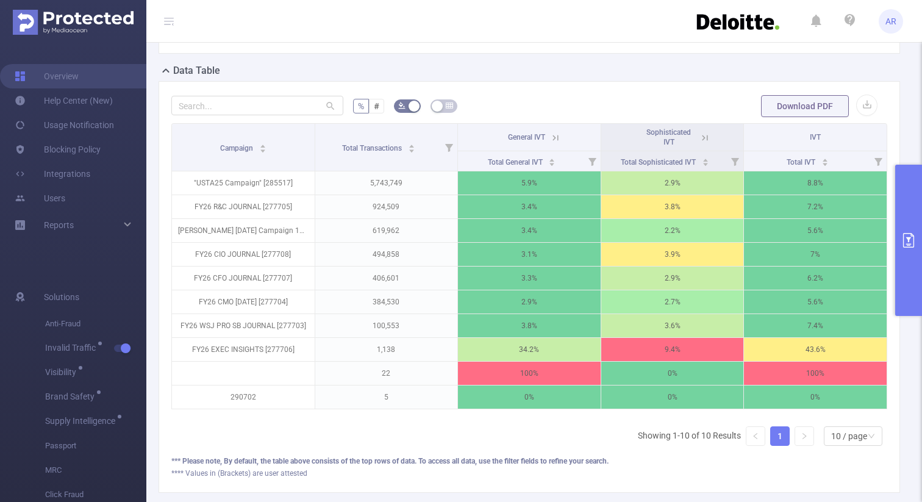
click at [907, 183] on button "primary" at bounding box center [908, 240] width 27 height 151
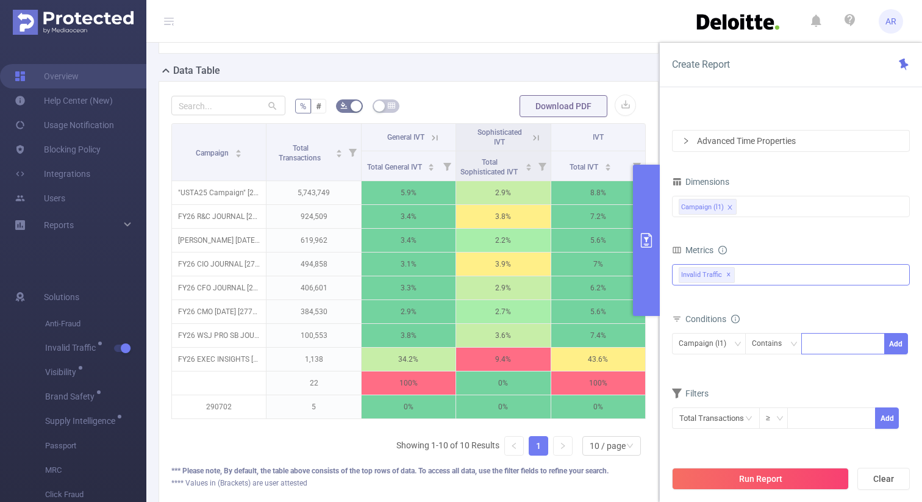
click at [752, 272] on div "Invalid Traffic ✕ Anti-Fraud Invalid Traffic Visibility Brand Safety Supply Int…" at bounding box center [791, 274] width 238 height 21
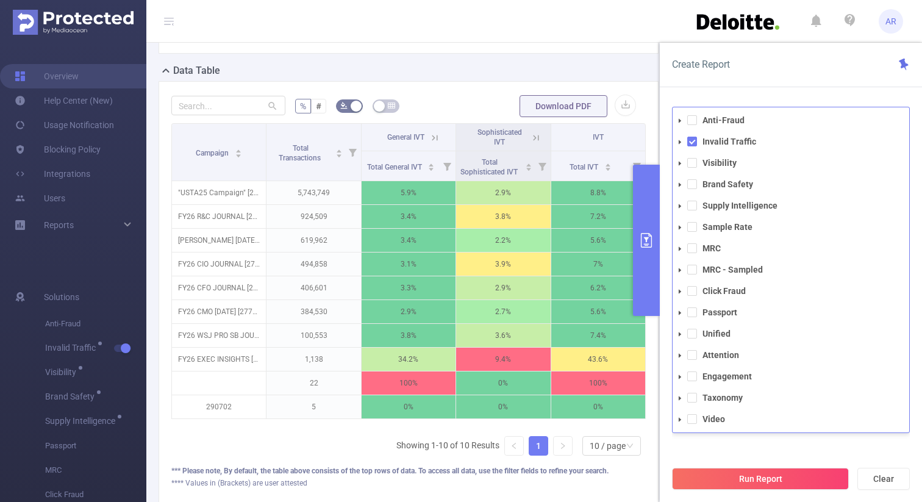
click at [783, 79] on div "Create Report" at bounding box center [791, 65] width 262 height 44
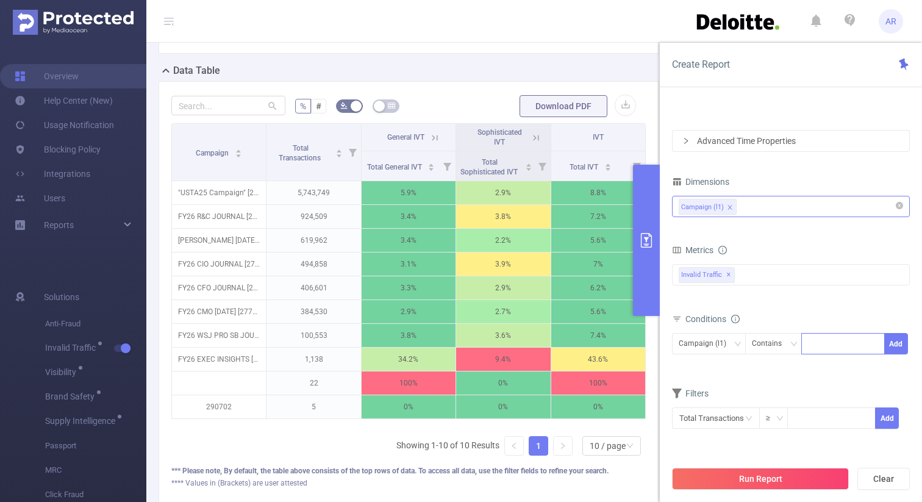
click at [759, 205] on div "Campaign (l1)" at bounding box center [790, 206] width 224 height 20
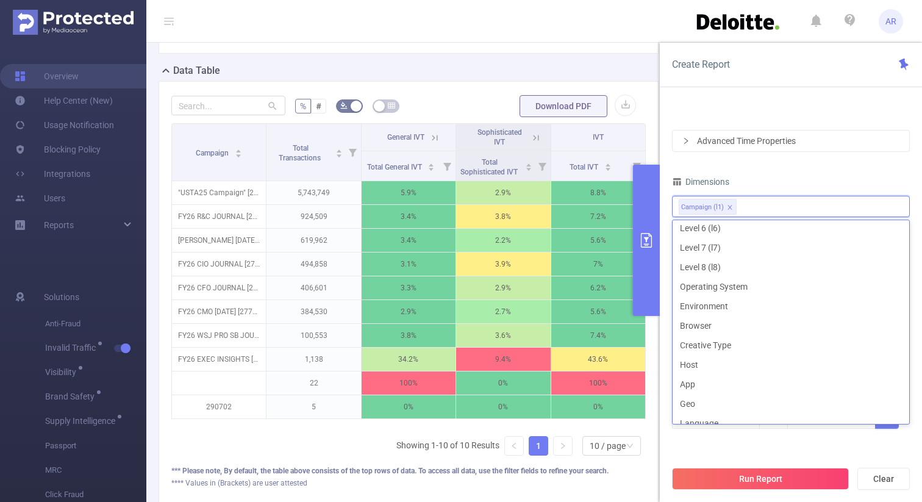
scroll to position [147, 0]
click at [714, 355] on li "Host" at bounding box center [790, 359] width 237 height 20
click at [703, 375] on li "App" at bounding box center [790, 378] width 237 height 20
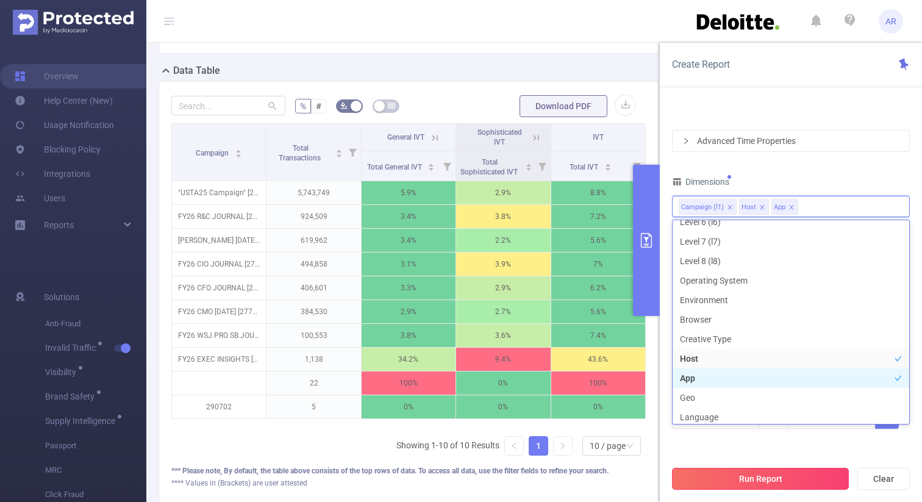
scroll to position [150, 0]
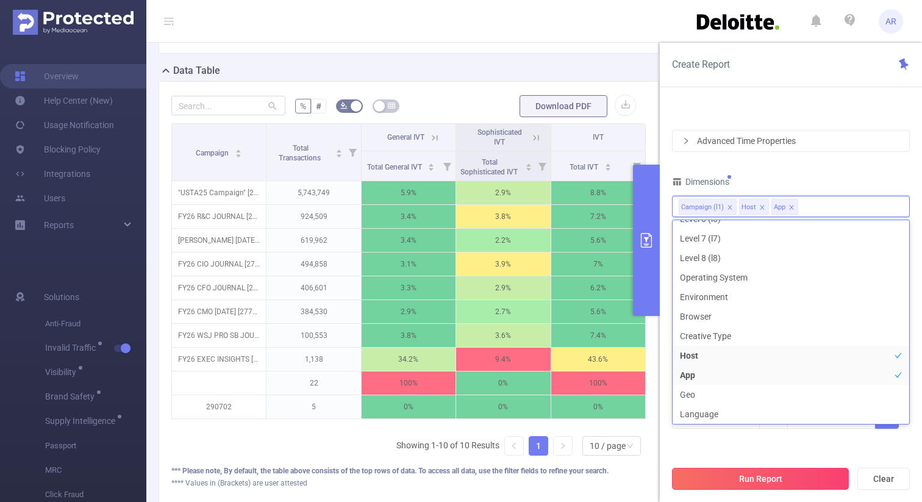
click at [733, 480] on button "Run Report" at bounding box center [760, 479] width 177 height 22
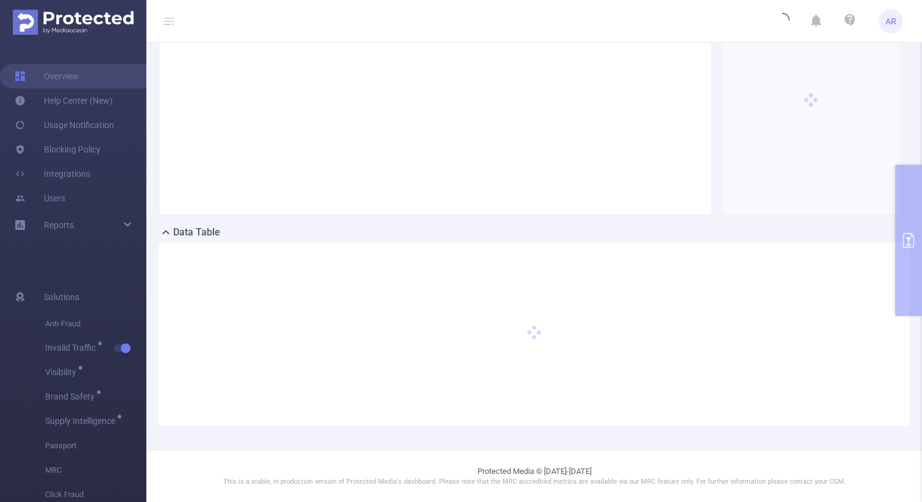
scroll to position [112, 0]
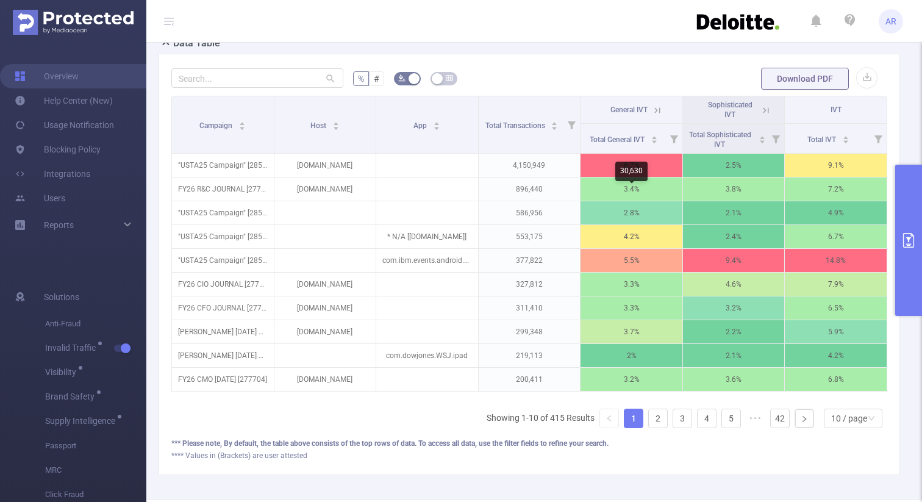
scroll to position [301, 0]
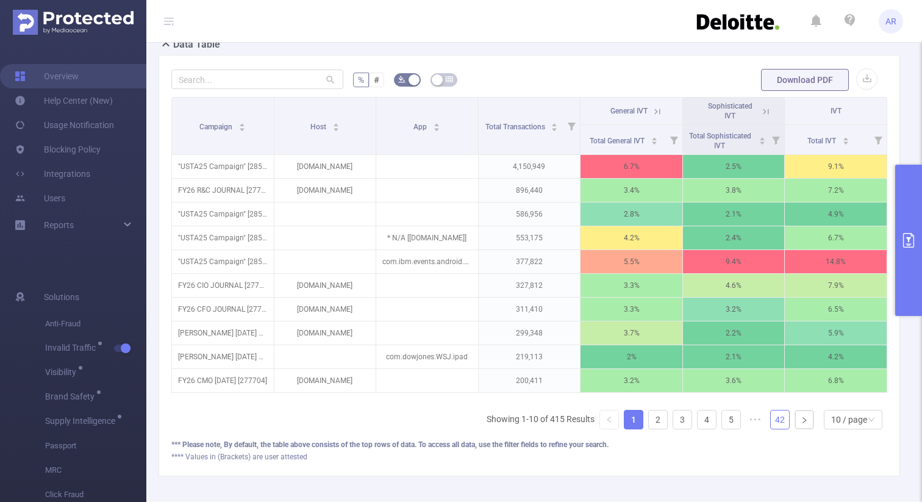
click at [773, 422] on link "42" at bounding box center [780, 419] width 18 height 18
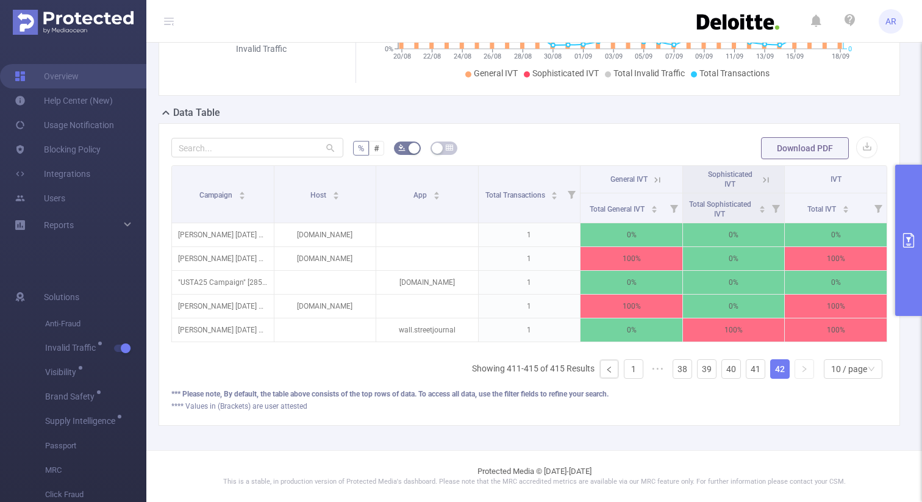
scroll to position [232, 0]
click at [682, 363] on link "38" at bounding box center [682, 369] width 18 height 18
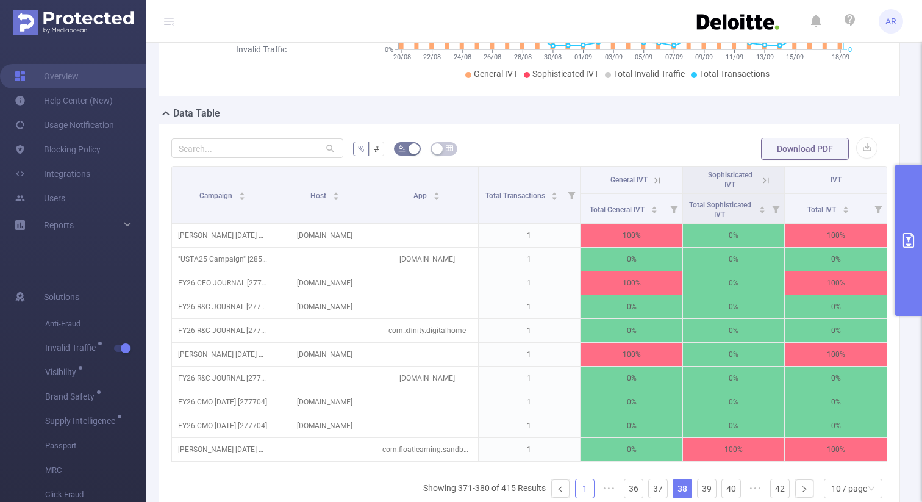
click at [577, 489] on link "1" at bounding box center [584, 488] width 18 height 18
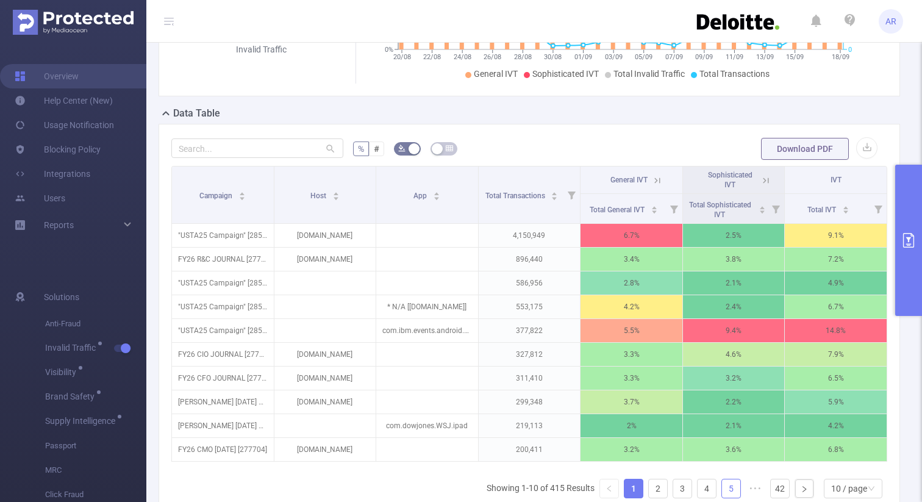
click at [730, 485] on link "5" at bounding box center [731, 488] width 18 height 18
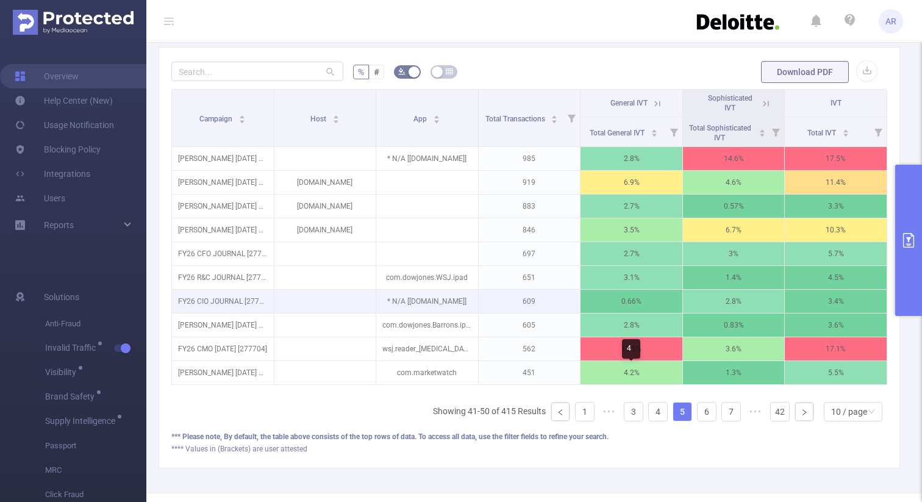
scroll to position [322, 0]
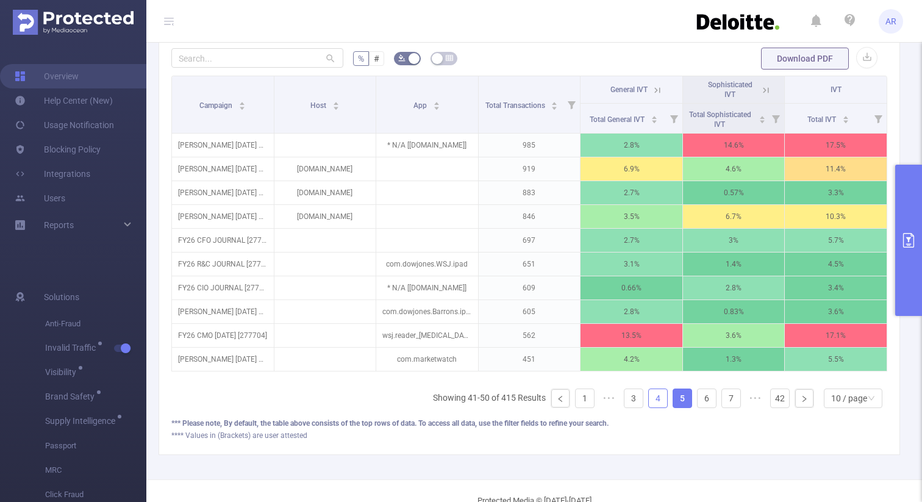
click at [656, 397] on link "4" at bounding box center [658, 398] width 18 height 18
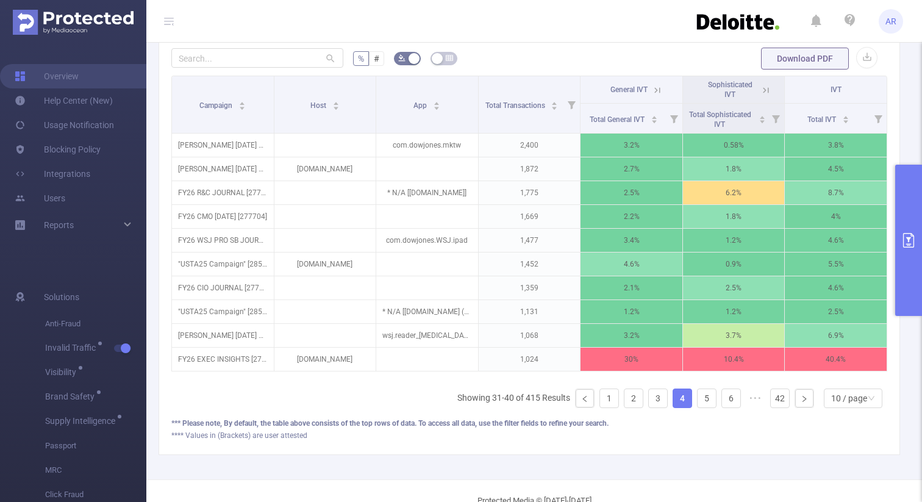
click at [903, 257] on button "primary" at bounding box center [908, 240] width 27 height 151
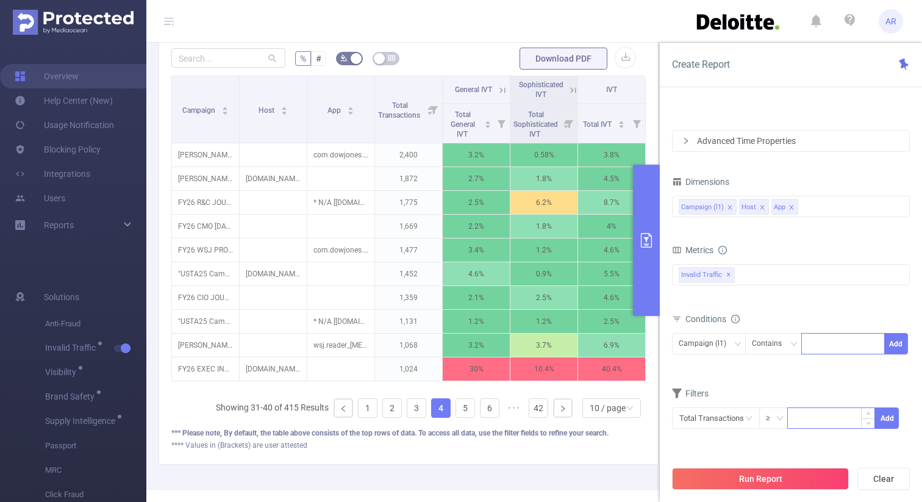
click at [812, 409] on input at bounding box center [831, 417] width 87 height 18
type input "1,000"
click at [893, 413] on button "Add" at bounding box center [887, 417] width 24 height 21
click at [766, 477] on button "Run Report" at bounding box center [760, 479] width 177 height 22
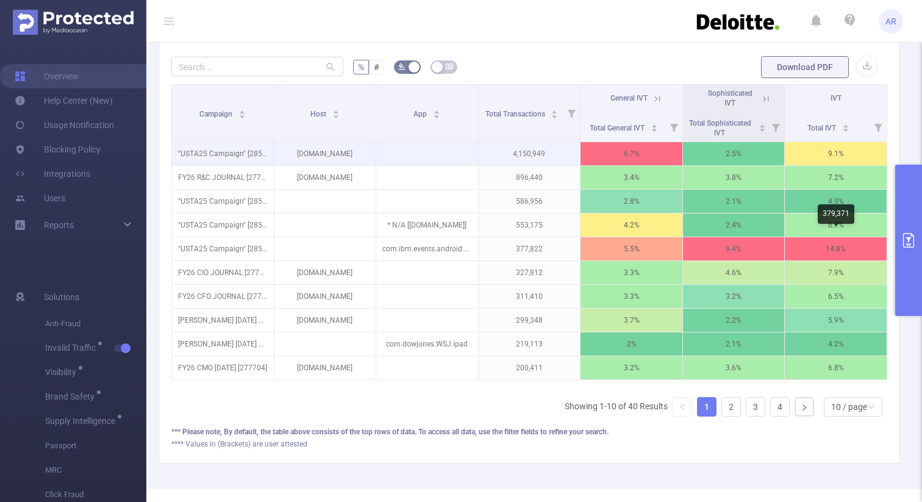
scroll to position [351, 0]
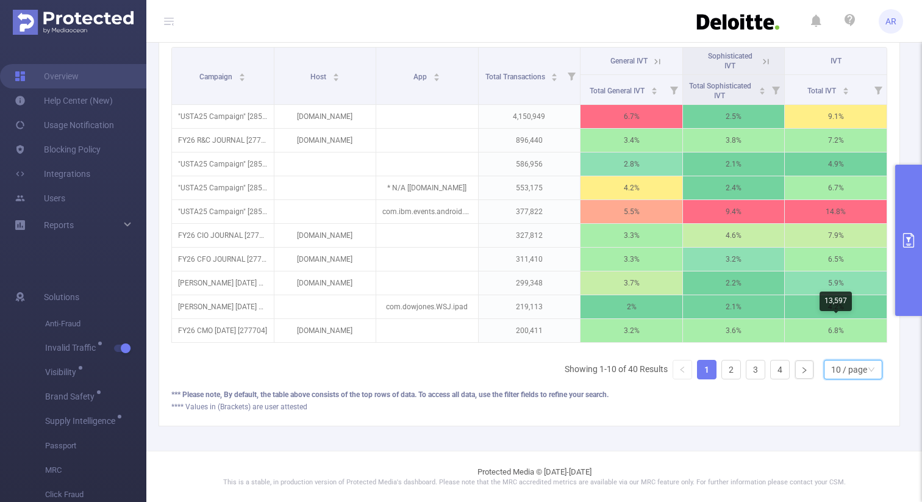
click at [843, 370] on div "10 / page" at bounding box center [849, 369] width 36 height 18
click at [852, 299] on li "30 / page" at bounding box center [852, 309] width 59 height 20
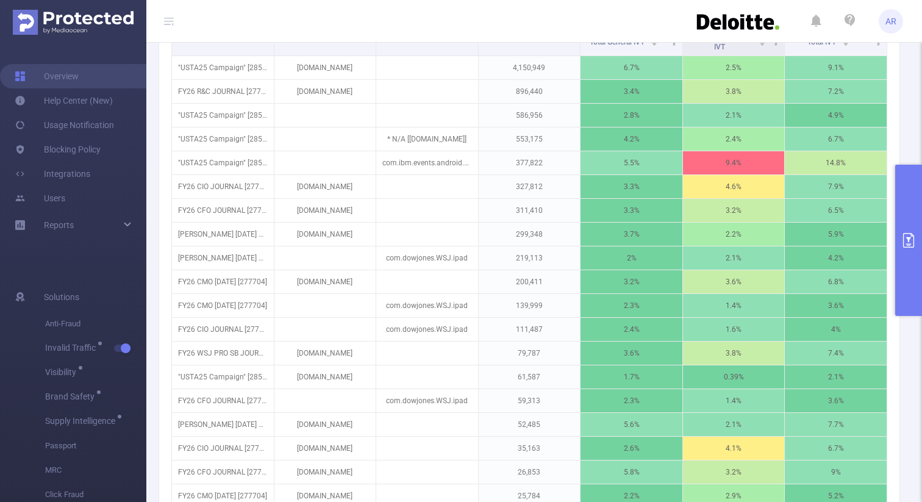
scroll to position [377, 0]
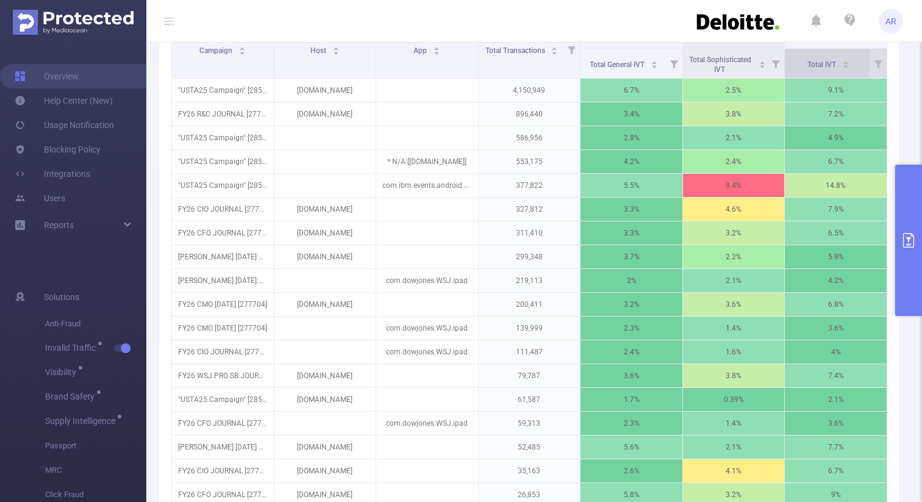
click at [849, 66] on div "Total IVT" at bounding box center [828, 63] width 42 height 12
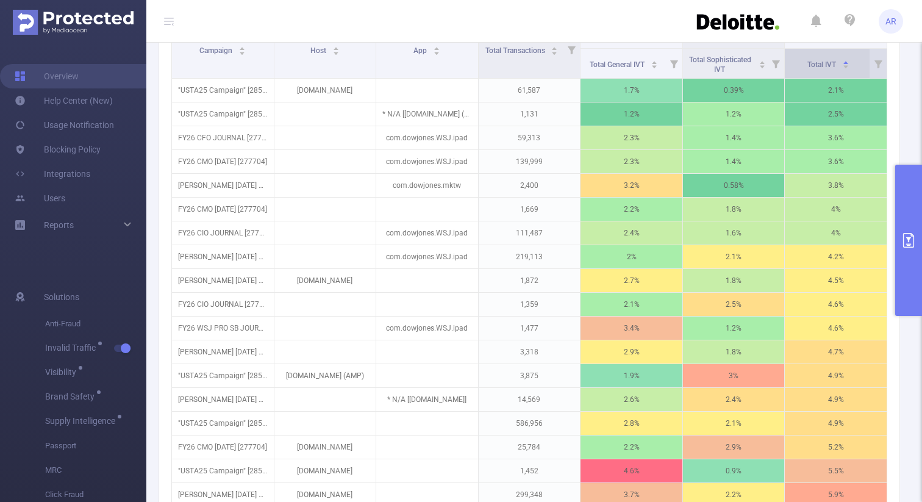
click at [849, 66] on div "Total IVT" at bounding box center [828, 63] width 42 height 12
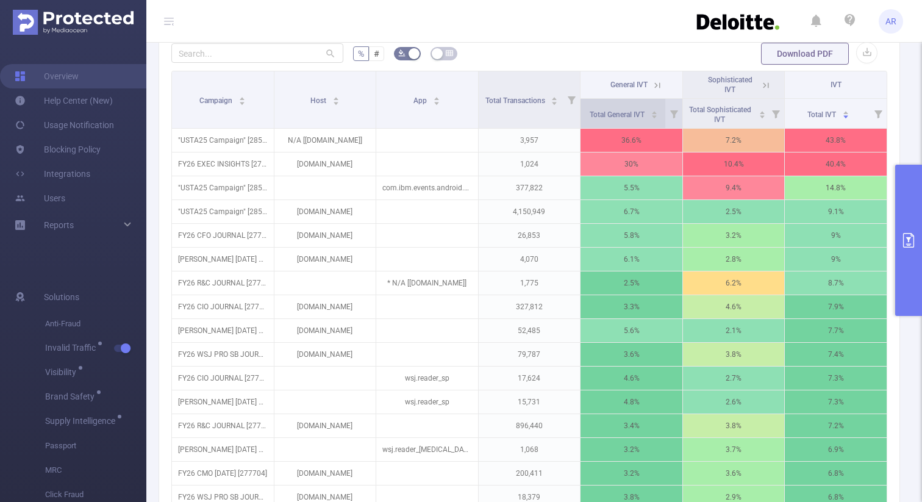
scroll to position [326, 0]
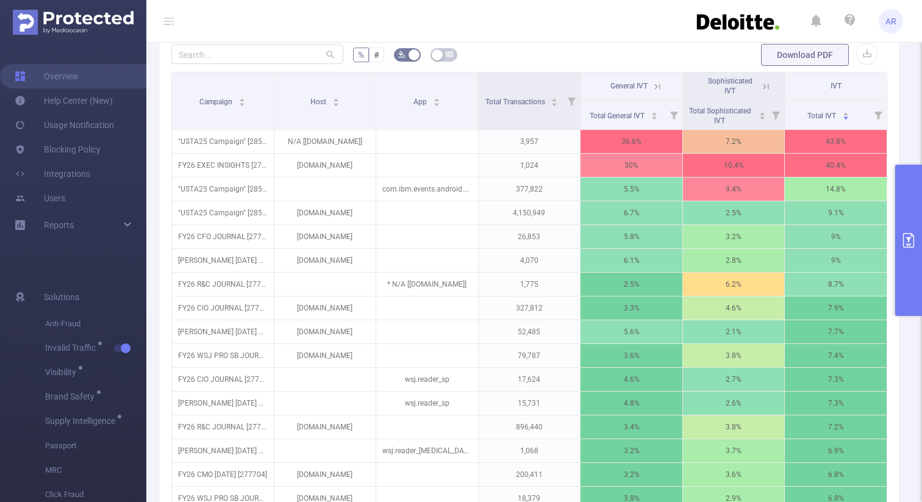
click at [660, 85] on icon at bounding box center [657, 86] width 11 height 11
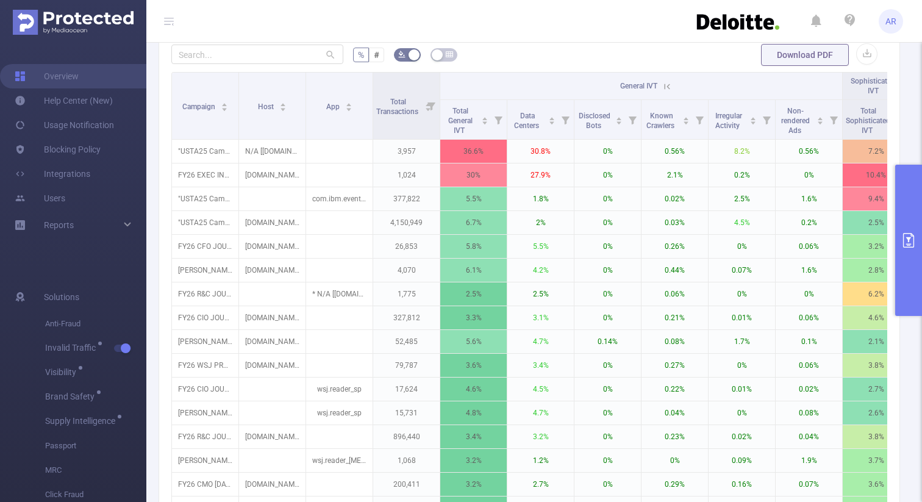
click at [663, 85] on icon at bounding box center [666, 86] width 11 height 11
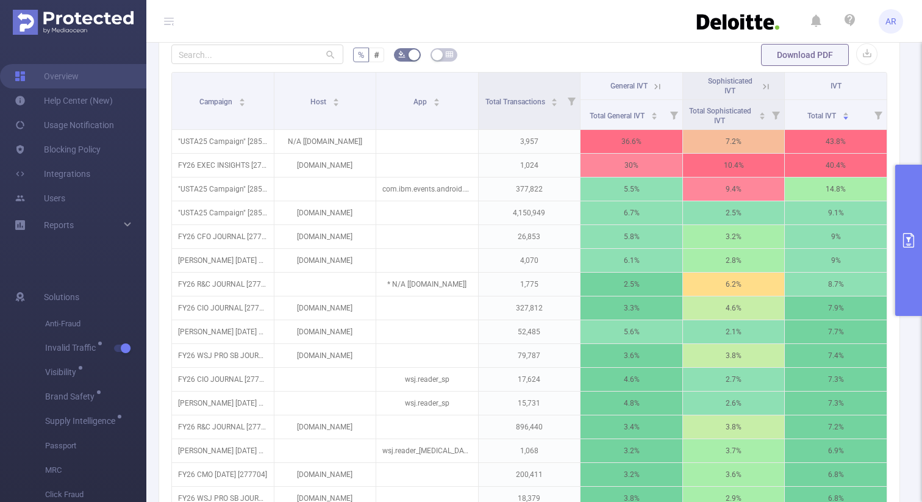
click at [658, 84] on icon at bounding box center [657, 86] width 11 height 11
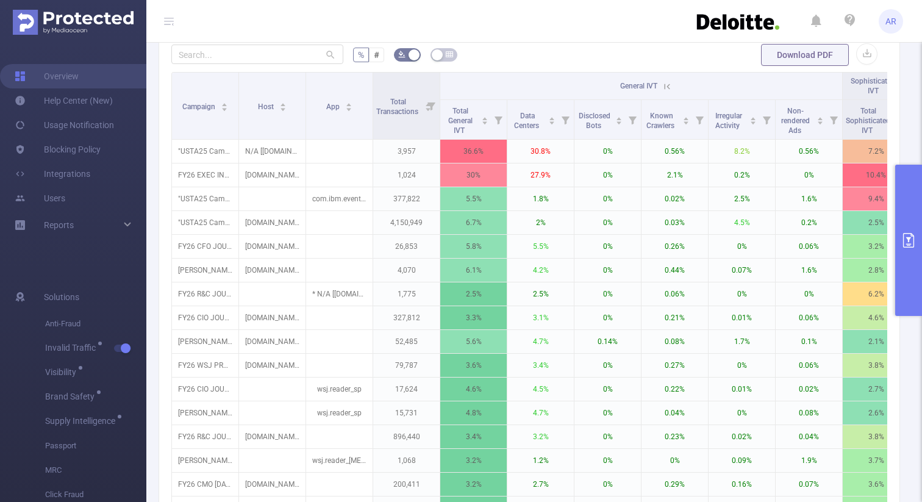
click at [666, 85] on icon at bounding box center [666, 86] width 11 height 11
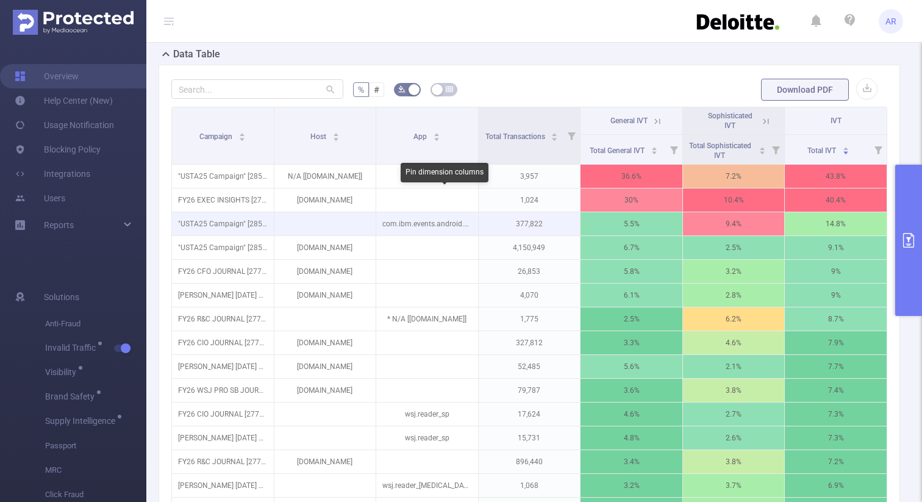
scroll to position [292, 0]
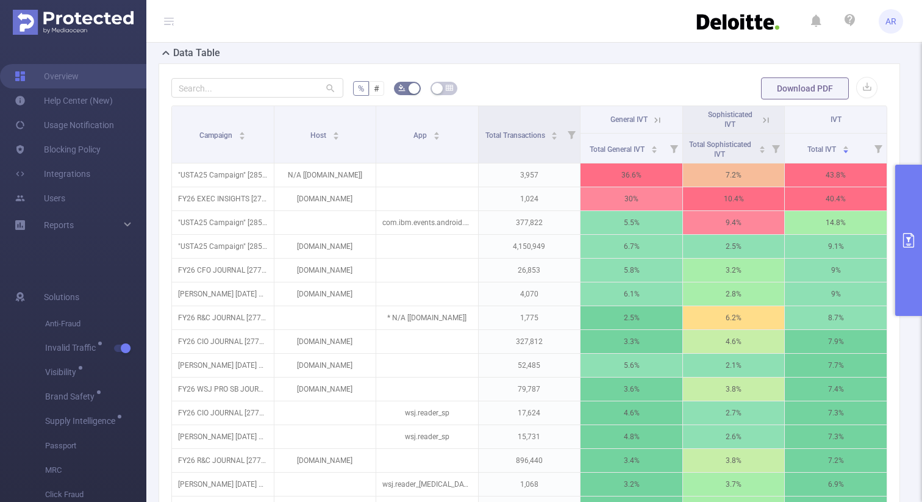
click at [655, 117] on icon at bounding box center [657, 119] width 5 height 5
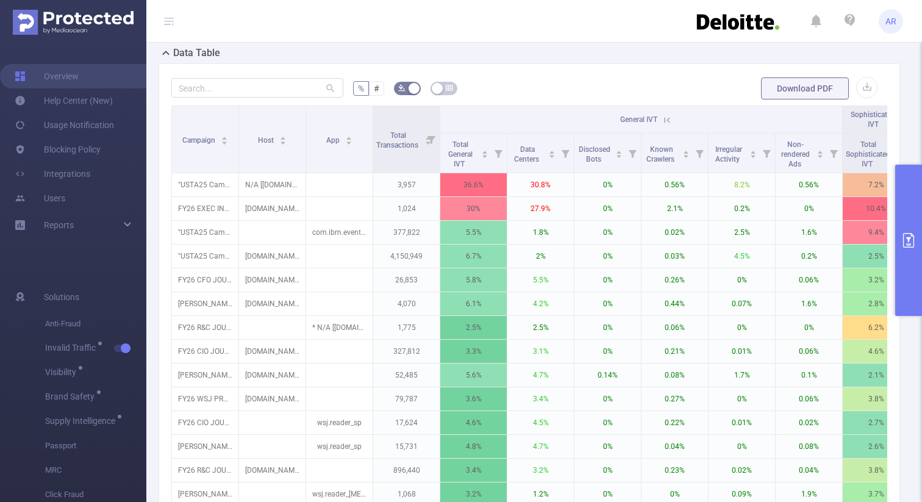
click at [655, 117] on span "General IVT" at bounding box center [638, 119] width 37 height 9
click at [664, 121] on icon at bounding box center [666, 119] width 5 height 5
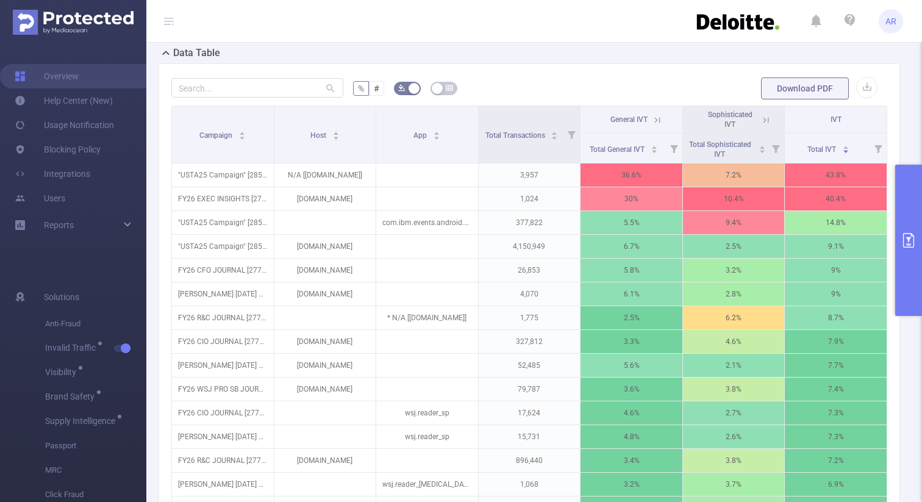
click at [660, 122] on icon at bounding box center [657, 119] width 5 height 5
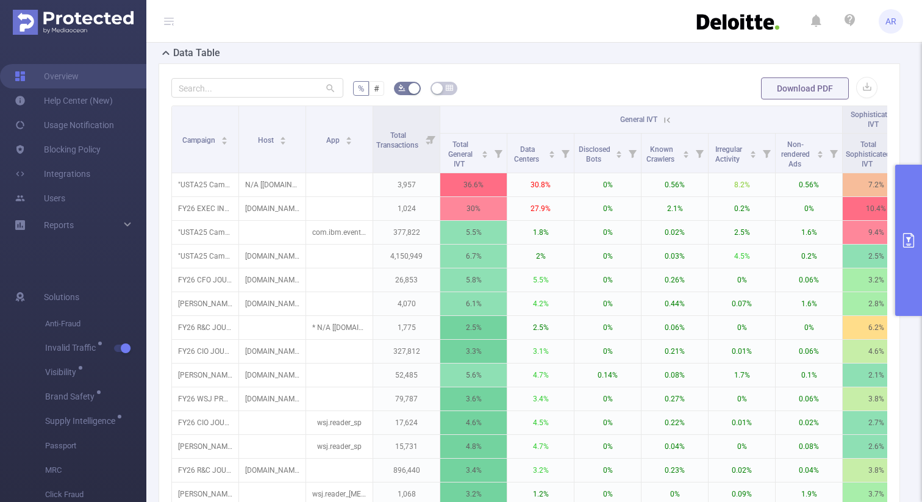
click at [670, 115] on icon at bounding box center [666, 120] width 11 height 11
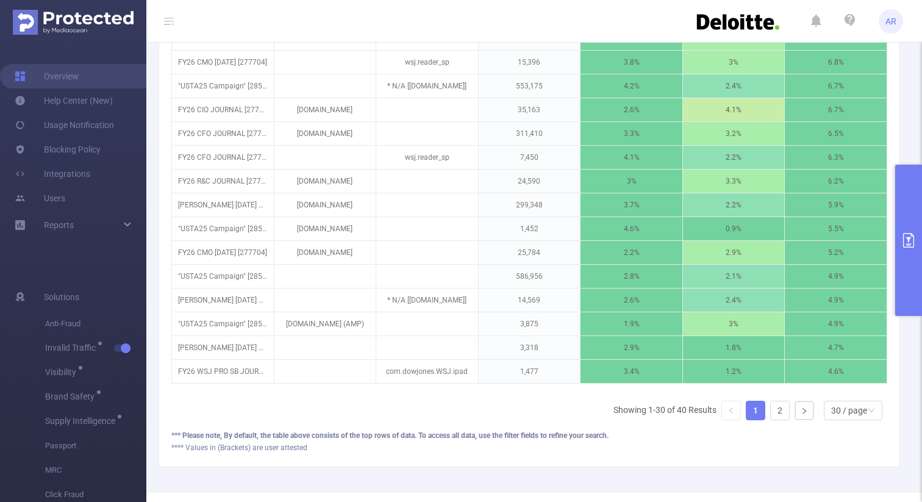
scroll to position [826, 0]
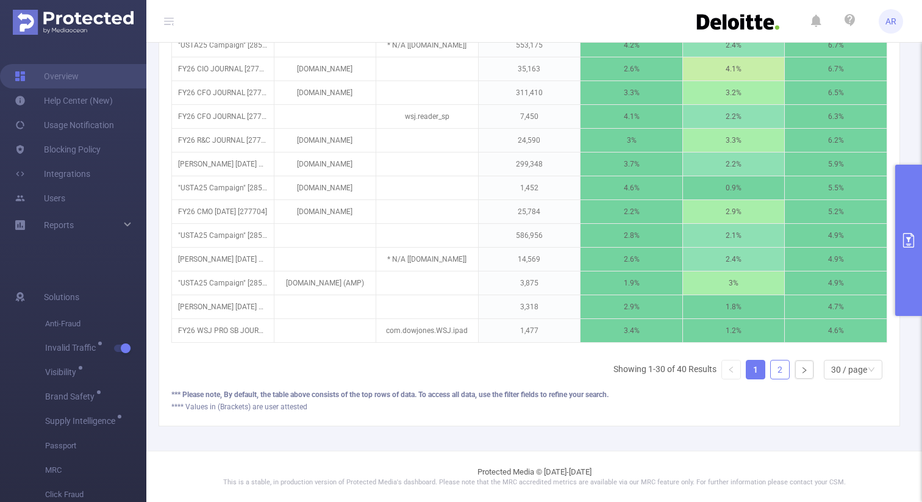
click at [784, 371] on link "2" at bounding box center [780, 369] width 18 height 18
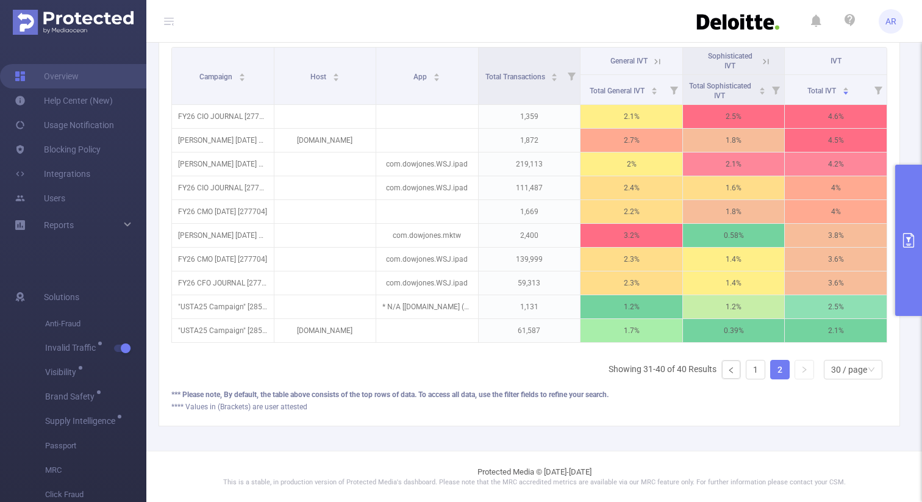
click at [905, 219] on button "primary" at bounding box center [908, 240] width 27 height 151
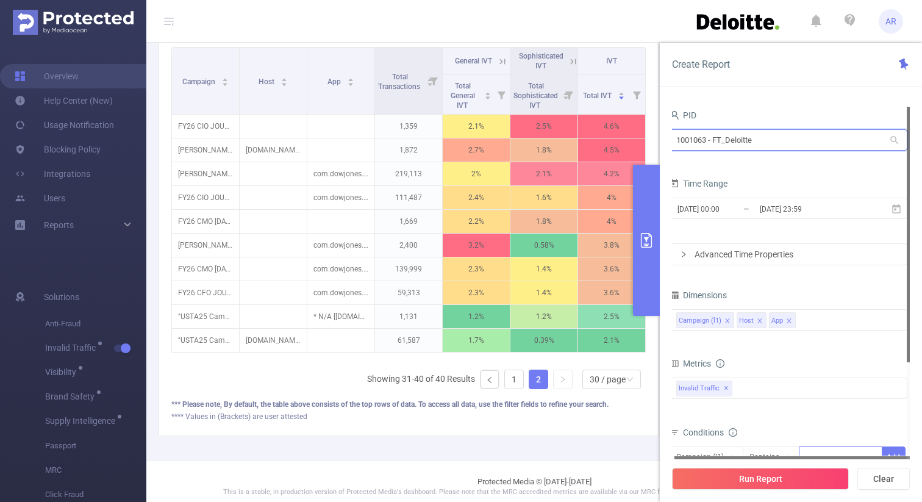
click at [761, 140] on input "1001063 - FT_Deloitte" at bounding box center [788, 139] width 238 height 21
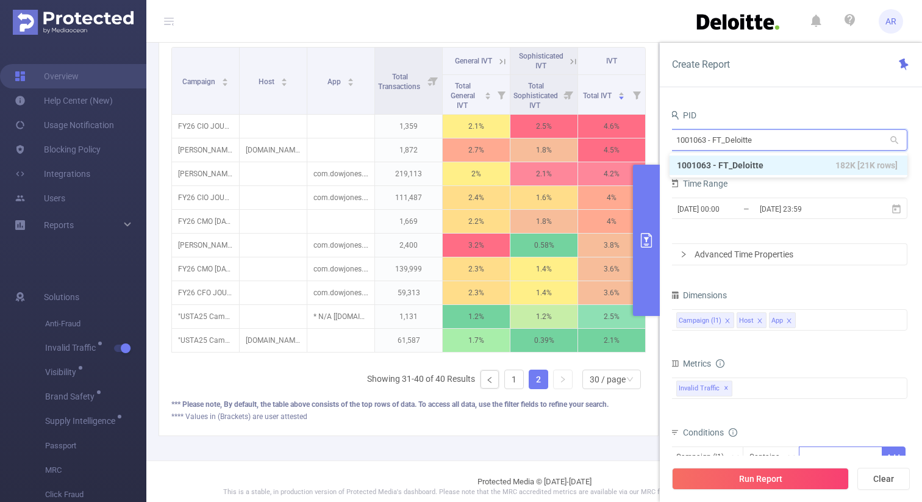
click at [761, 140] on input "1001063 - FT_Deloitte" at bounding box center [788, 139] width 238 height 21
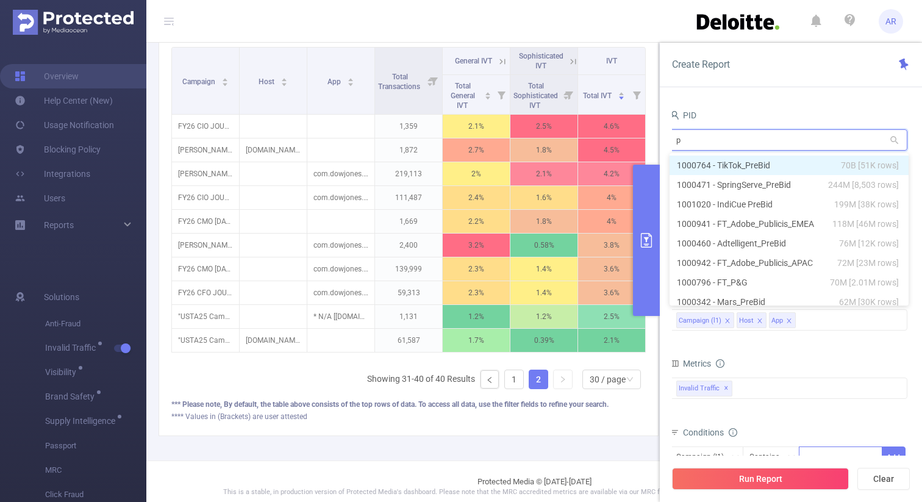
type input "pl"
click at [744, 163] on li "1000959 - E-Planning_PreBid 6.63M [3,949 rows]" at bounding box center [788, 165] width 238 height 20
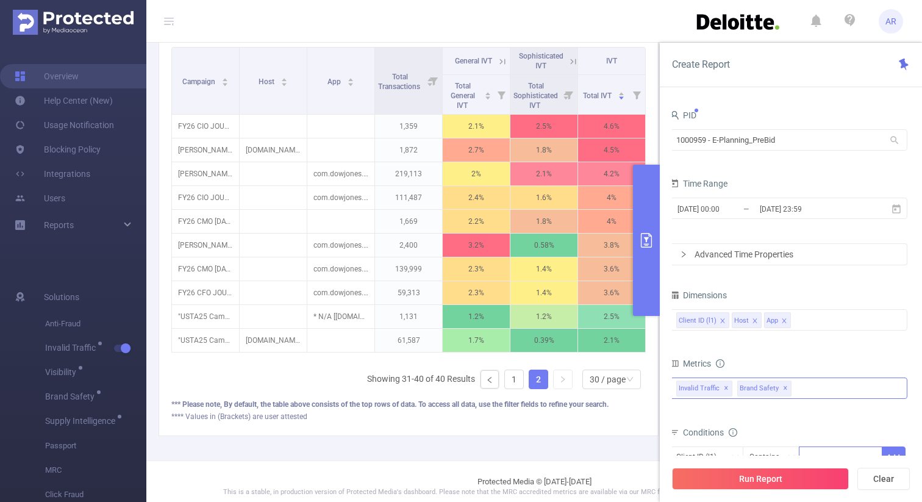
click at [783, 388] on span "✕" at bounding box center [785, 388] width 5 height 15
click at [726, 388] on span "Invalid Traffic ✕" at bounding box center [704, 388] width 56 height 16
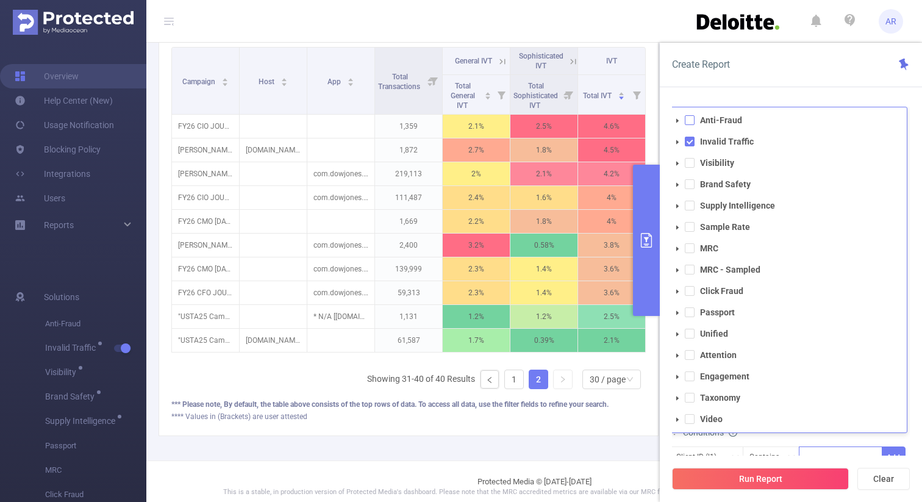
click at [692, 119] on span at bounding box center [690, 120] width 10 height 10
click at [692, 135] on li "Invalid Traffic" at bounding box center [788, 141] width 237 height 16
click at [691, 141] on span at bounding box center [690, 142] width 10 height 10
click at [837, 89] on div "Create Report PID 1000959 - E-Planning_PreBid 1000959 - E-Planning_PreBid Time …" at bounding box center [791, 272] width 262 height 459
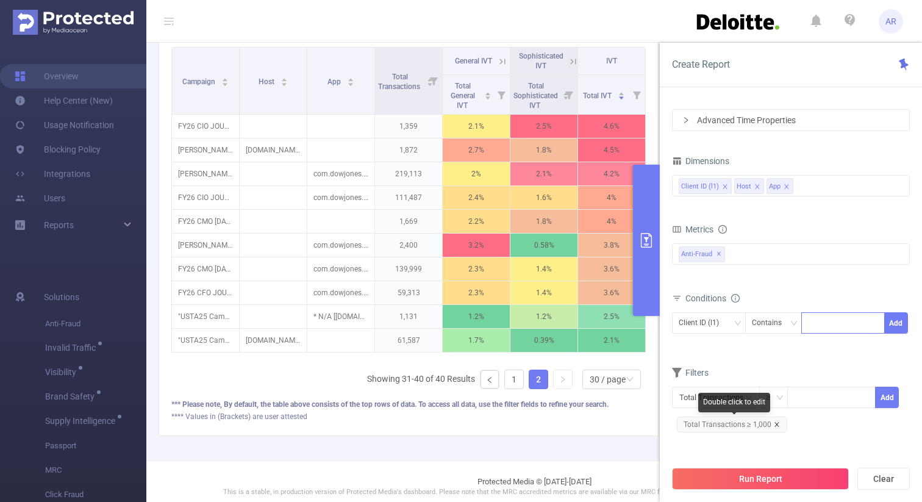
click at [776, 423] on icon "icon: close" at bounding box center [777, 424] width 6 height 6
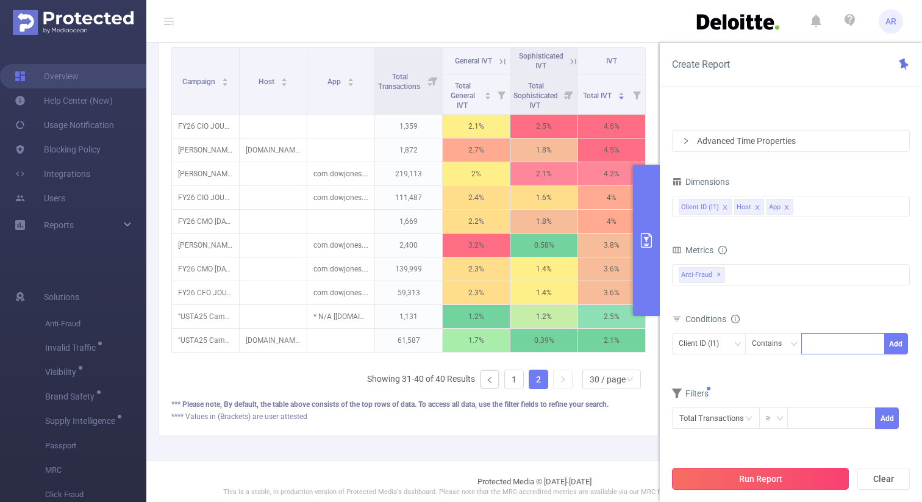
click at [751, 477] on button "Run Report" at bounding box center [760, 479] width 177 height 22
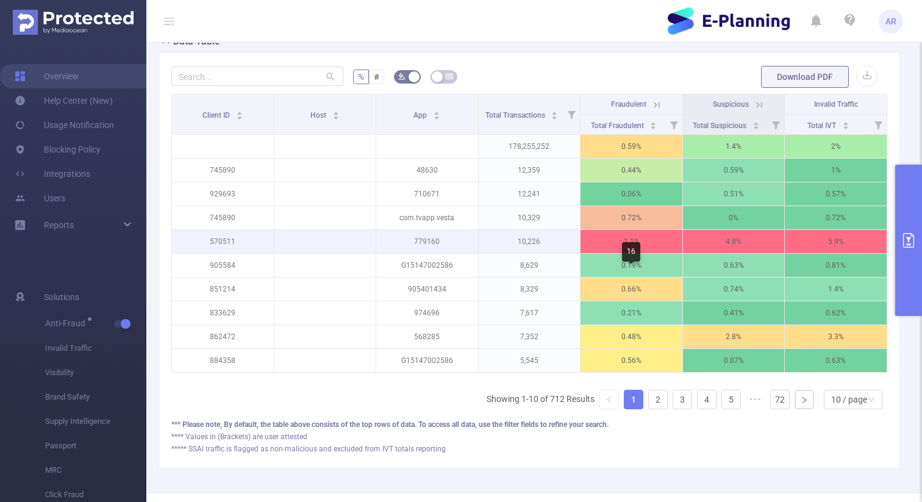
scroll to position [346, 0]
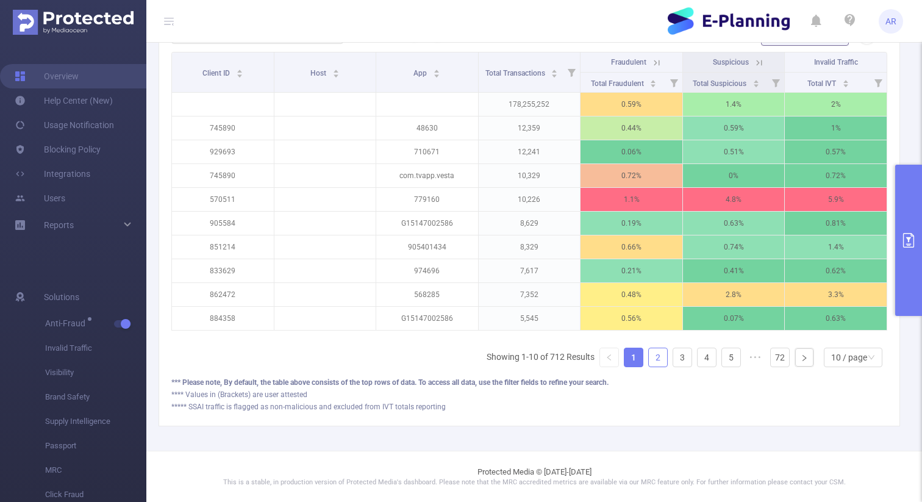
click at [660, 359] on link "2" at bounding box center [658, 357] width 18 height 18
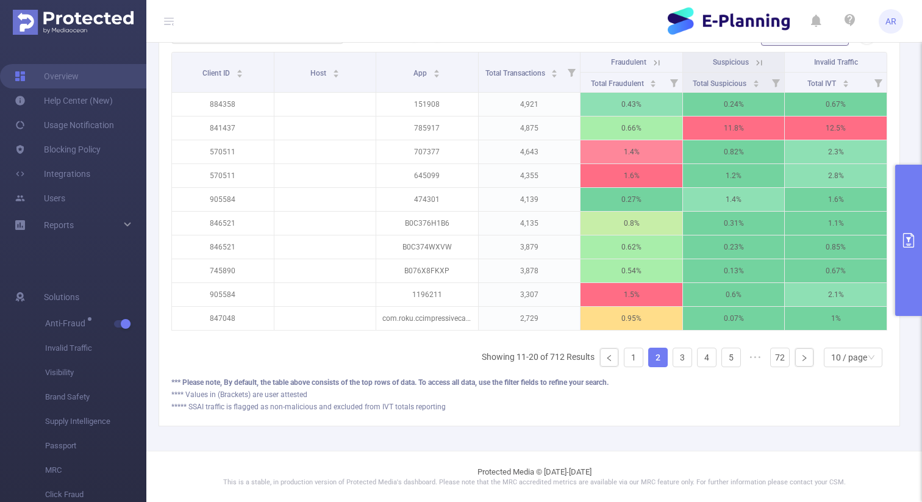
click at [762, 60] on icon at bounding box center [758, 62] width 11 height 11
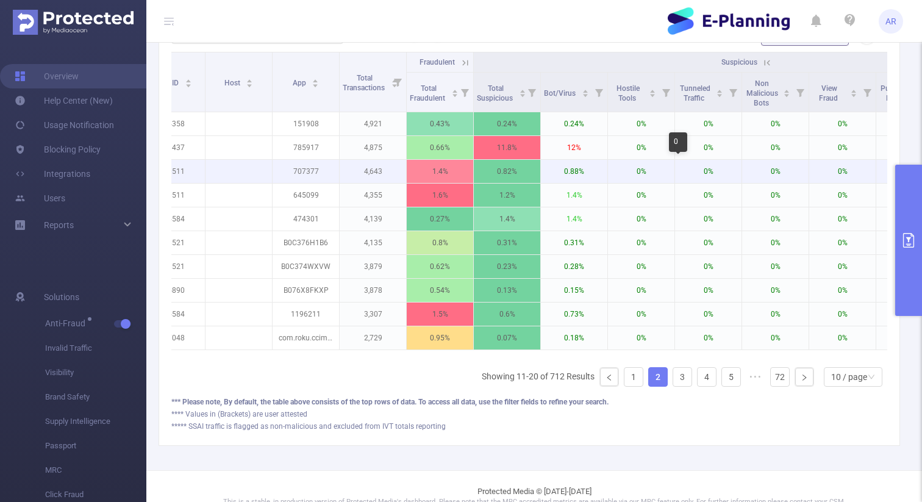
scroll to position [0, 0]
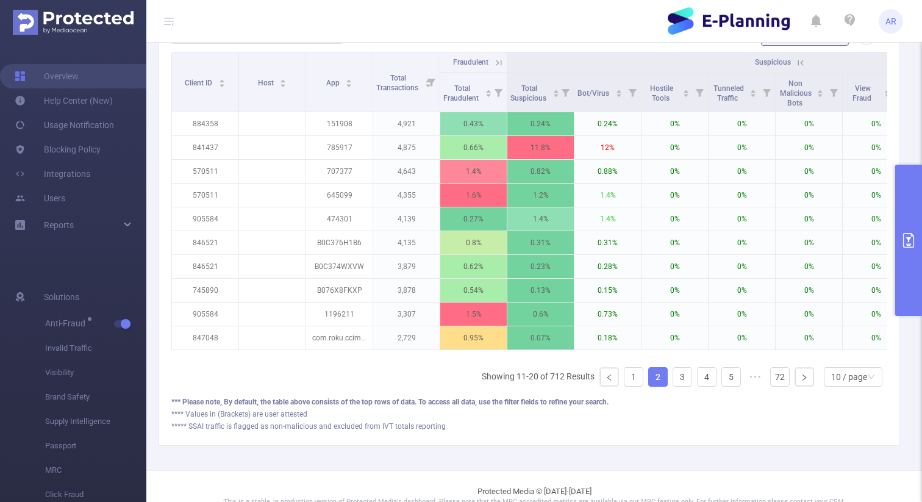
click at [497, 62] on icon at bounding box center [498, 62] width 5 height 5
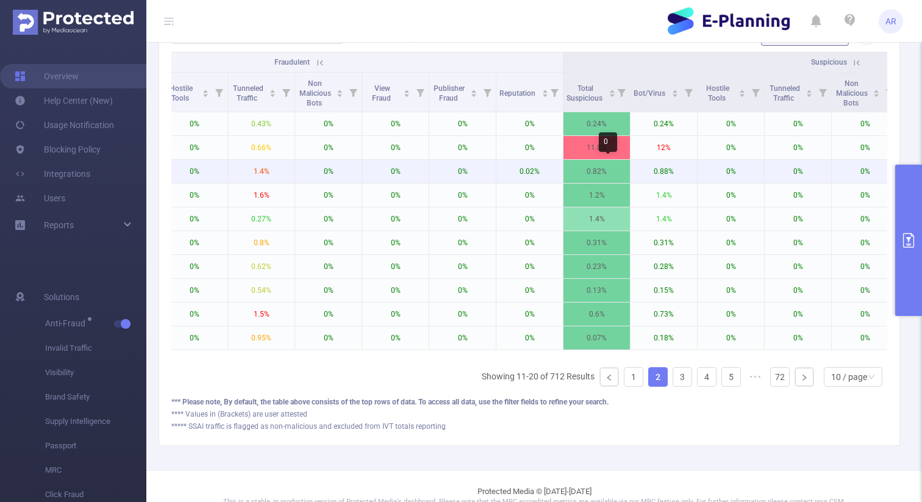
scroll to position [0, 414]
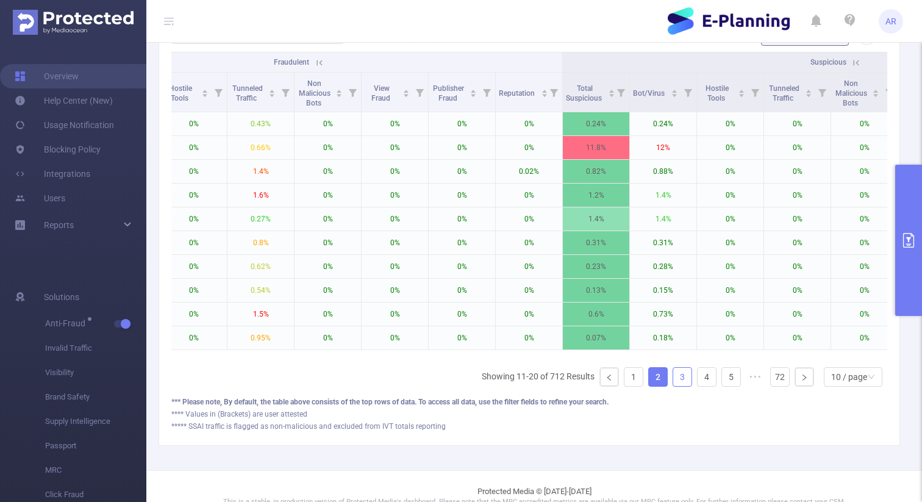
click at [682, 376] on link "3" at bounding box center [682, 377] width 18 height 18
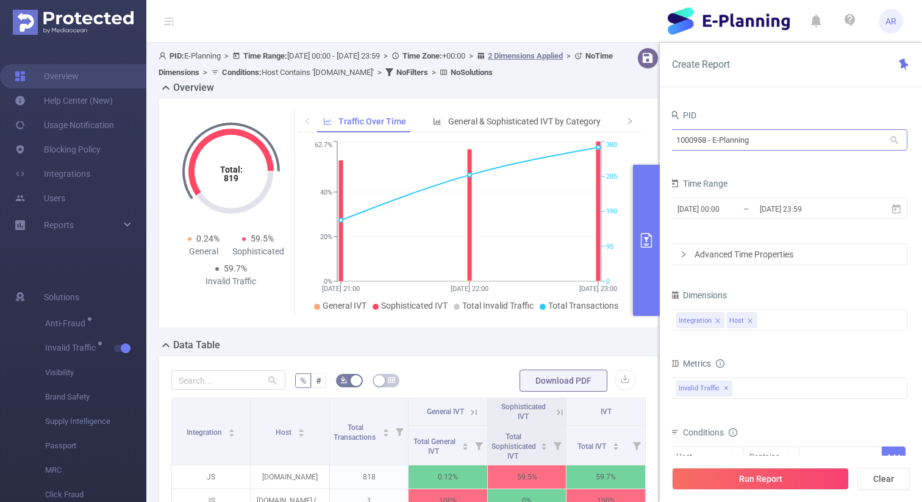
scroll to position [19, 0]
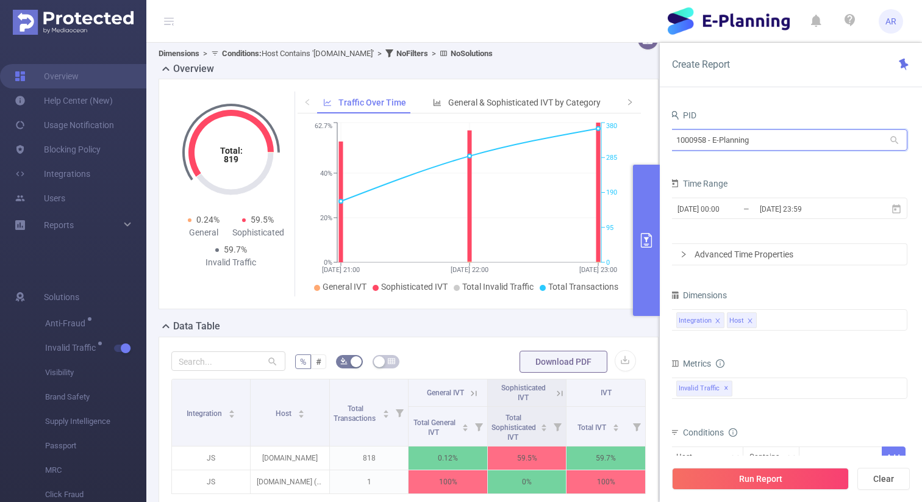
click at [755, 141] on input "1000958 - E-Planning" at bounding box center [788, 139] width 238 height 21
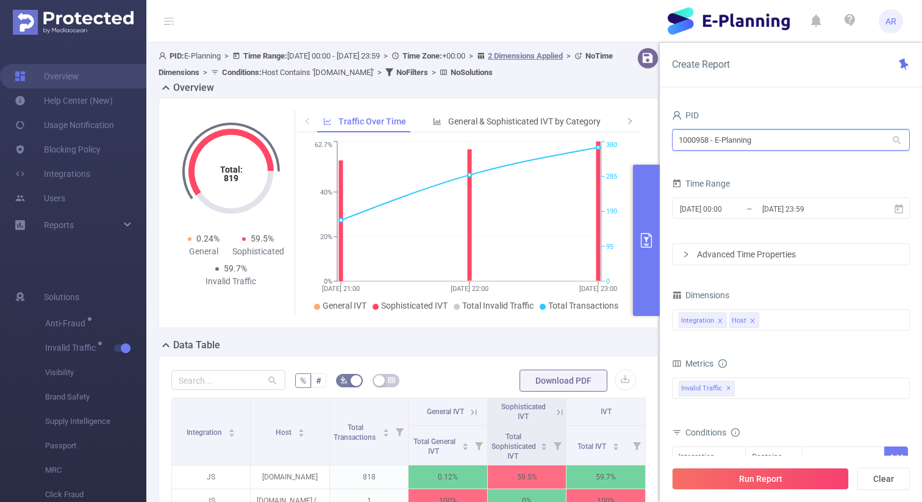
click at [721, 138] on input "1000958 - E-Planning" at bounding box center [791, 139] width 238 height 21
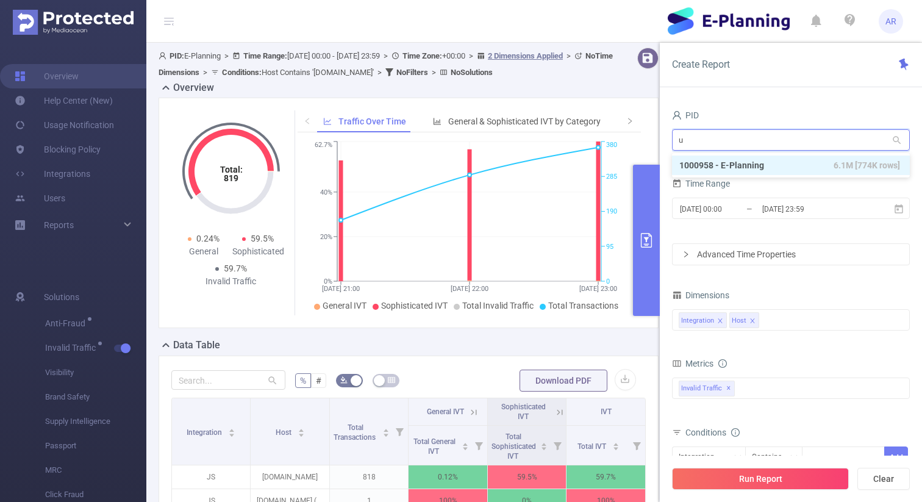
type input "us"
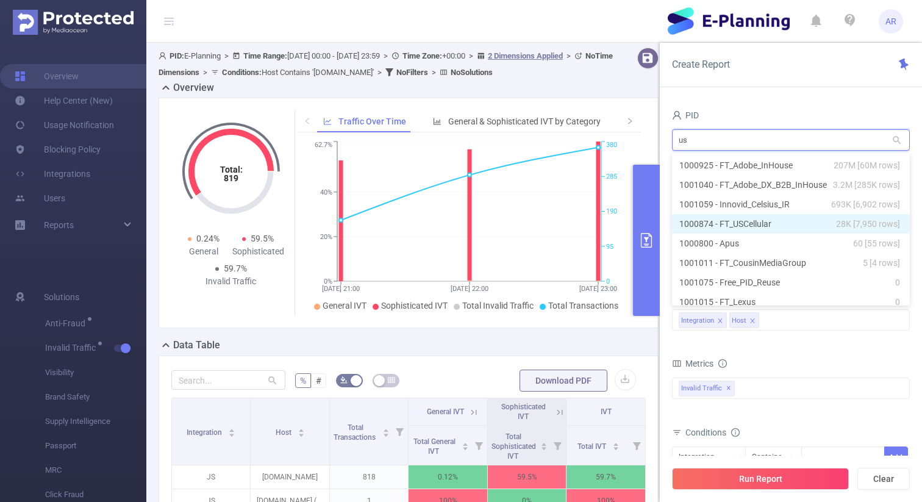
click at [731, 216] on li "1000874 - FT_USCellular 28K [7,950 rows]" at bounding box center [791, 224] width 238 height 20
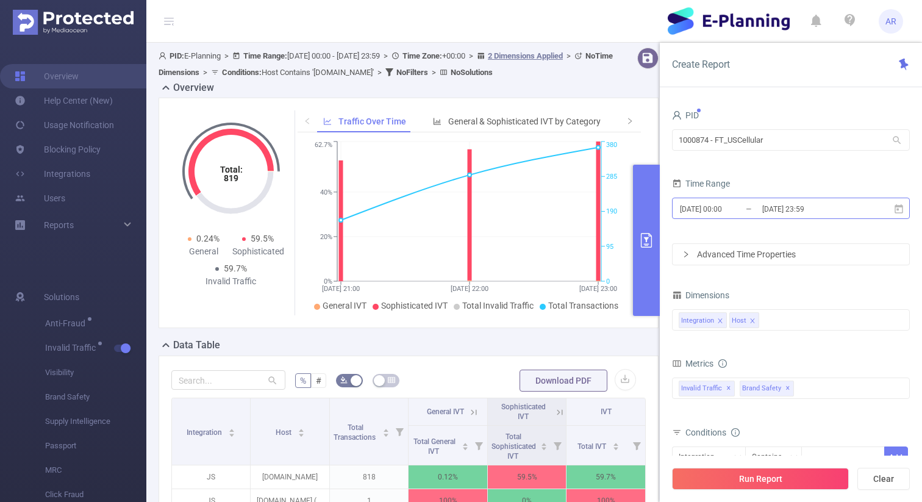
click at [722, 207] on input "[DATE] 00:00" at bounding box center [727, 209] width 99 height 16
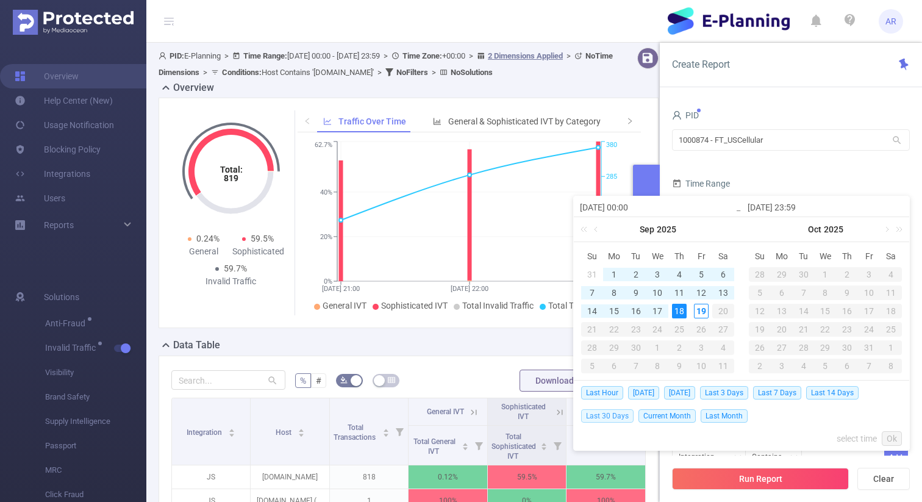
click at [602, 411] on span "Last 30 Days" at bounding box center [607, 415] width 52 height 13
type input "2025-08-20 00:00"
type input "2025-09-18 23:59"
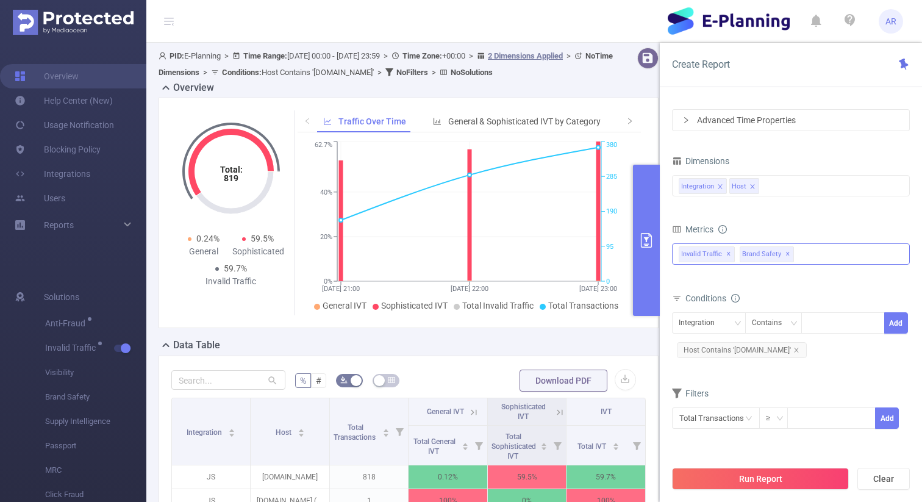
click at [785, 252] on span "✕" at bounding box center [787, 254] width 5 height 15
click at [793, 348] on icon "icon: close" at bounding box center [796, 350] width 6 height 6
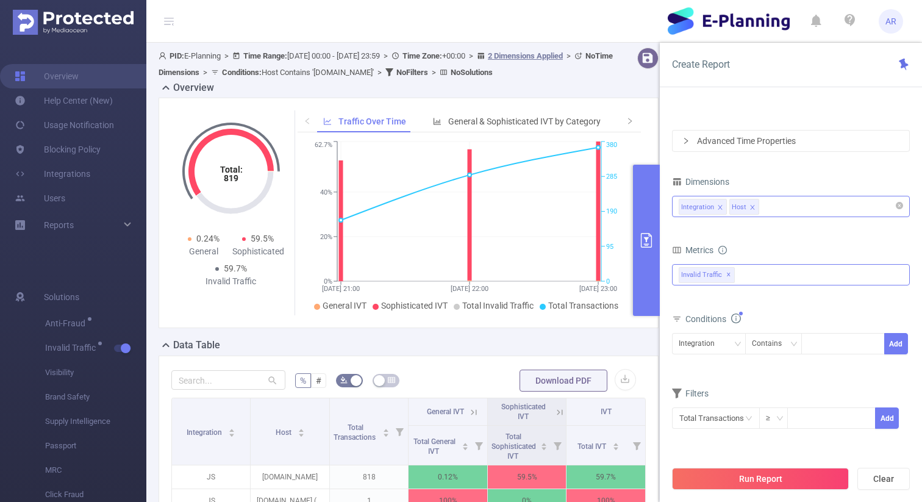
click at [750, 207] on icon "icon: close" at bounding box center [752, 207] width 4 height 4
click at [750, 477] on button "Run Report" at bounding box center [760, 479] width 177 height 22
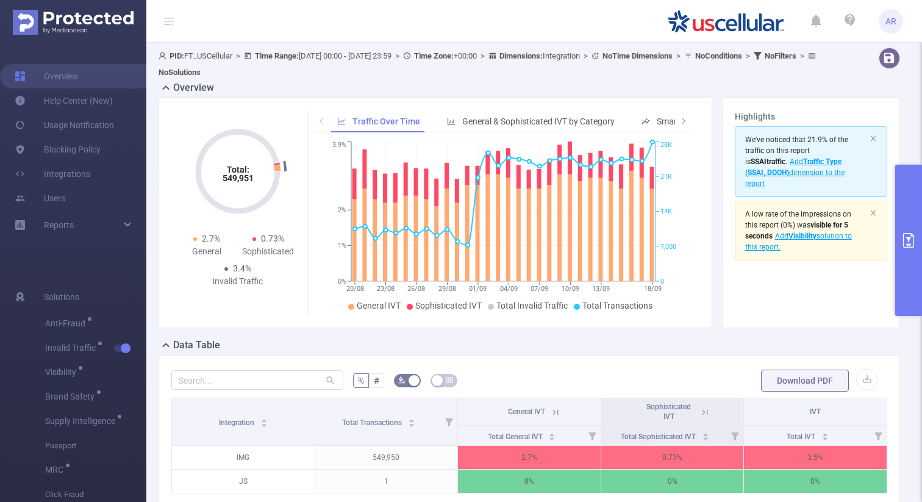
click at [908, 227] on button "primary" at bounding box center [908, 240] width 27 height 151
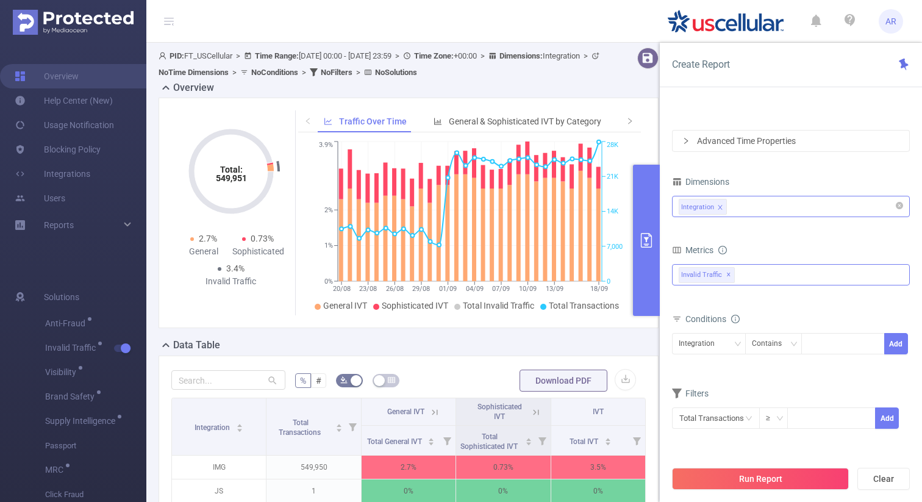
click at [774, 207] on div "Integration" at bounding box center [790, 206] width 224 height 20
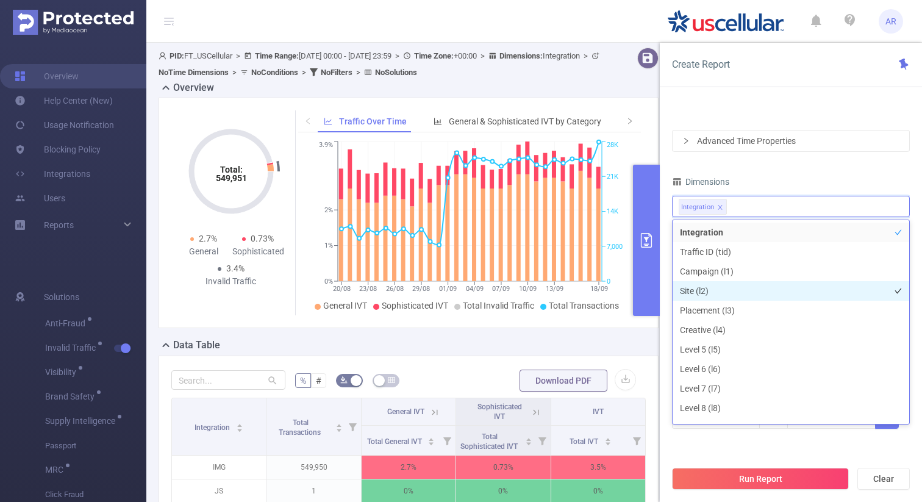
click at [720, 287] on li "Site (l2)" at bounding box center [790, 291] width 237 height 20
click at [719, 205] on icon "icon: close" at bounding box center [719, 207] width 4 height 4
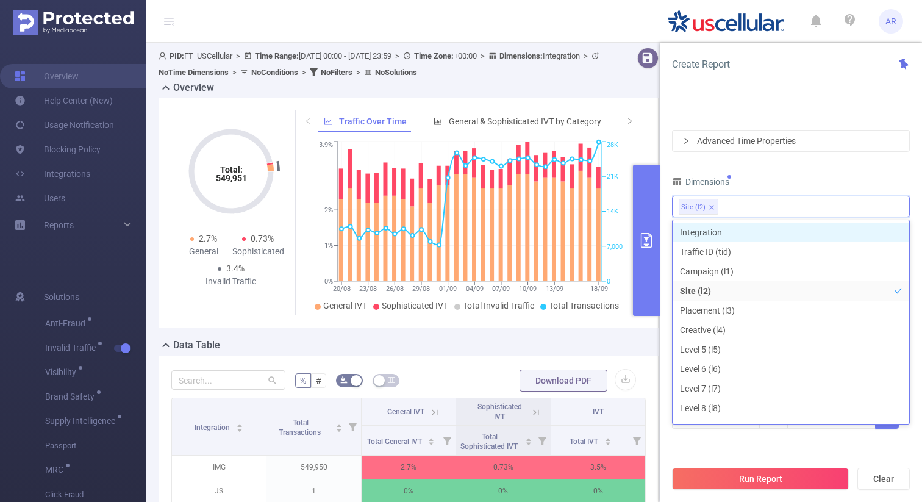
click at [763, 183] on div "Dimensions" at bounding box center [791, 183] width 238 height 20
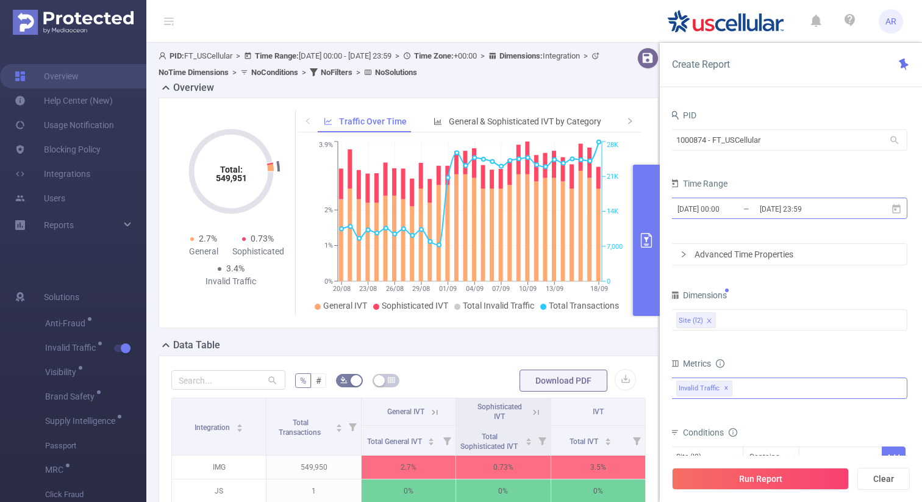
click at [723, 211] on input "2025-08-20 00:00" at bounding box center [725, 209] width 99 height 16
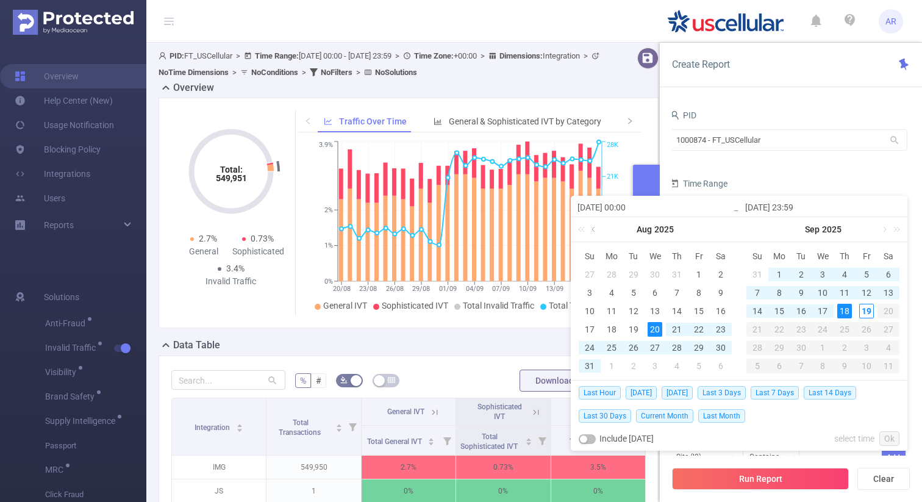
click at [592, 230] on link at bounding box center [594, 229] width 11 height 24
click at [589, 274] on div "1" at bounding box center [589, 274] width 15 height 15
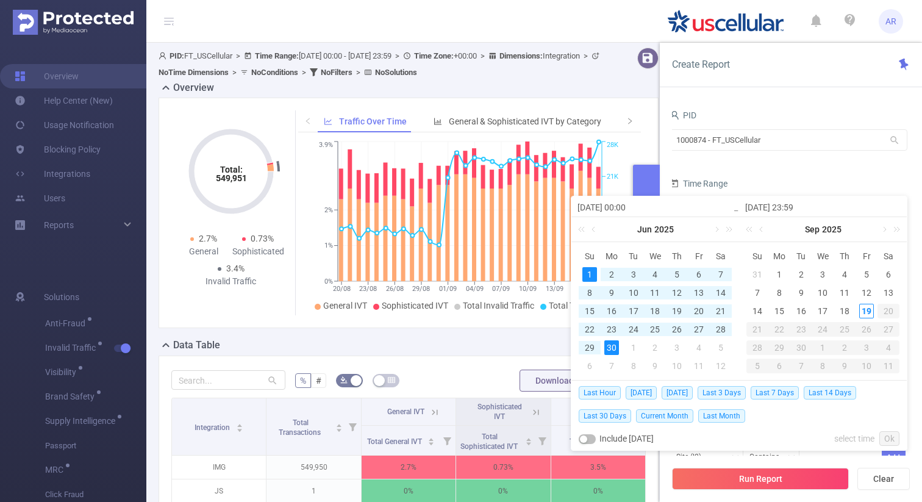
click at [611, 349] on div "30" at bounding box center [611, 347] width 15 height 15
type input "2025-06-01 00:00"
type input "2025-06-30 23:59"
type input "2025-06-01 00:00"
type input "2025-06-30 23:59"
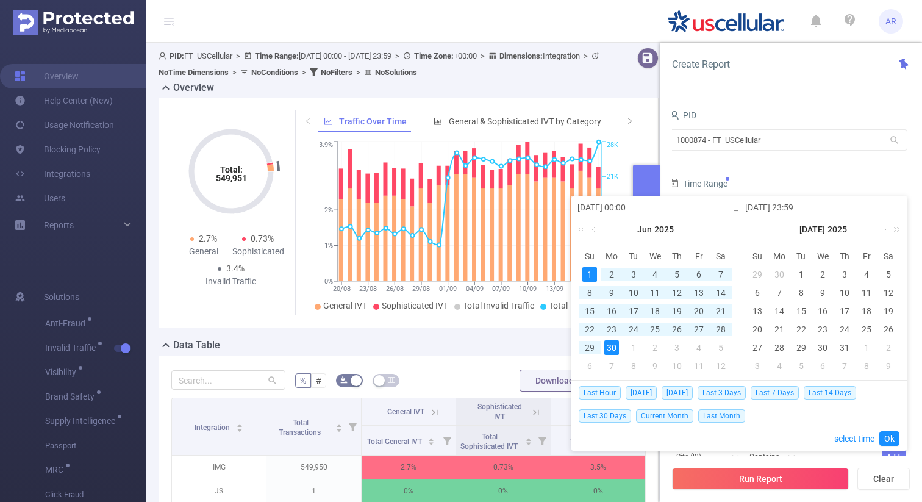
click at [877, 441] on div "Last Hour Today Yesterday Last 3 Days Last 7 Days Last 14 Days Last 30 Days Cur…" at bounding box center [738, 414] width 321 height 69
click at [887, 440] on link "Ok" at bounding box center [889, 438] width 20 height 15
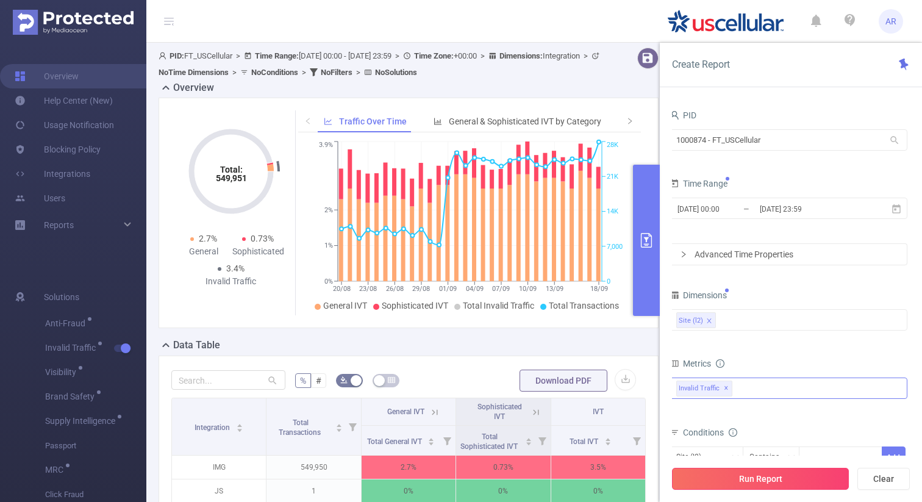
click at [795, 482] on button "Run Report" at bounding box center [760, 479] width 177 height 22
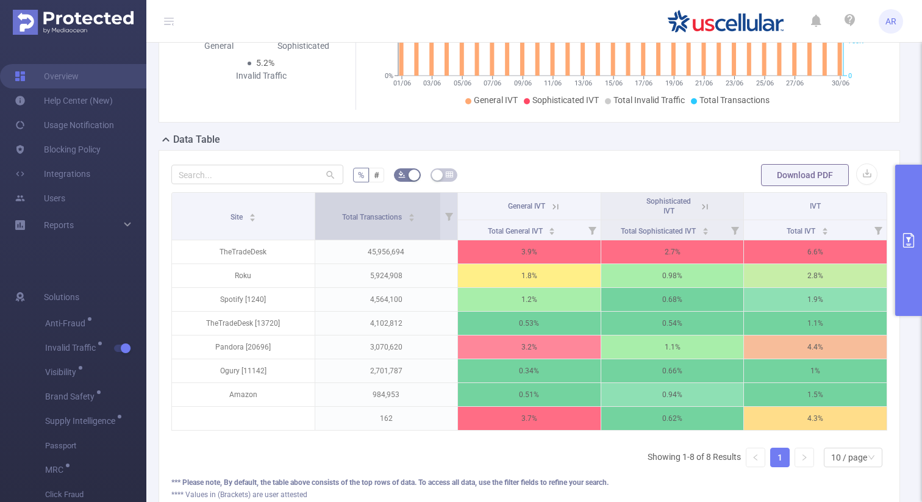
scroll to position [202, 0]
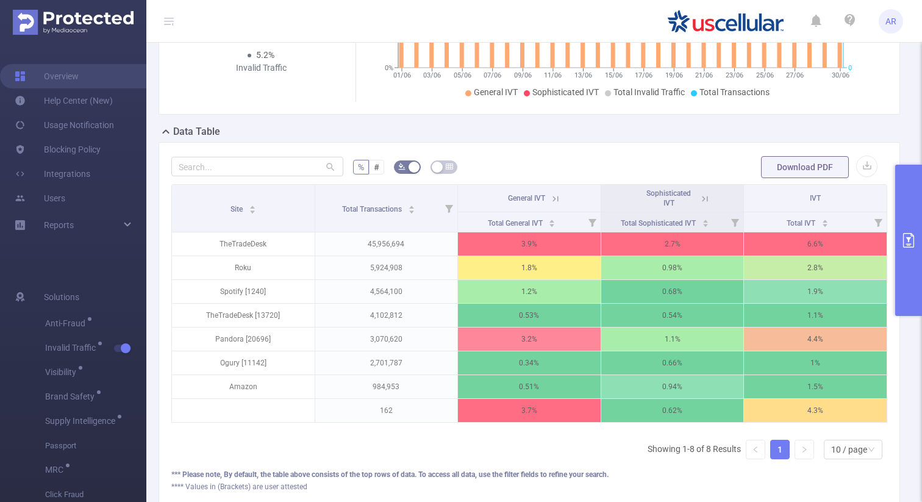
click at [910, 232] on button "primary" at bounding box center [908, 240] width 27 height 151
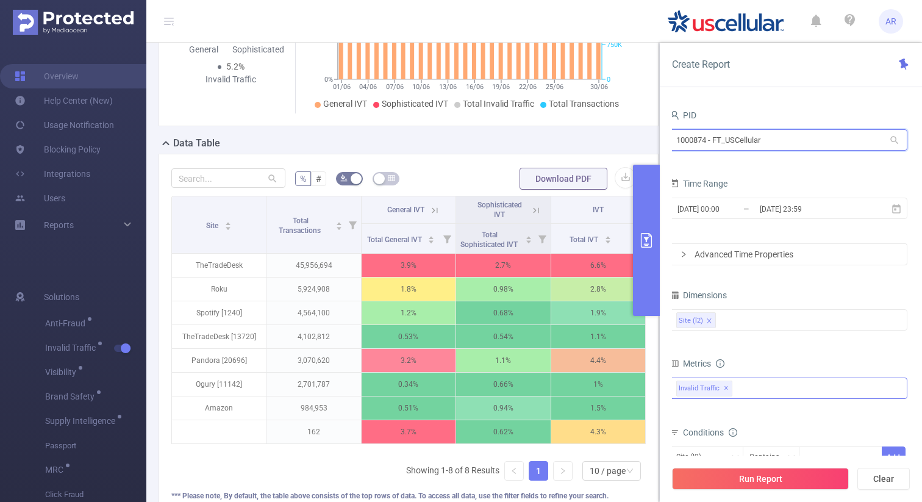
click at [735, 134] on input "1000874 - FT_USCellular" at bounding box center [788, 139] width 238 height 21
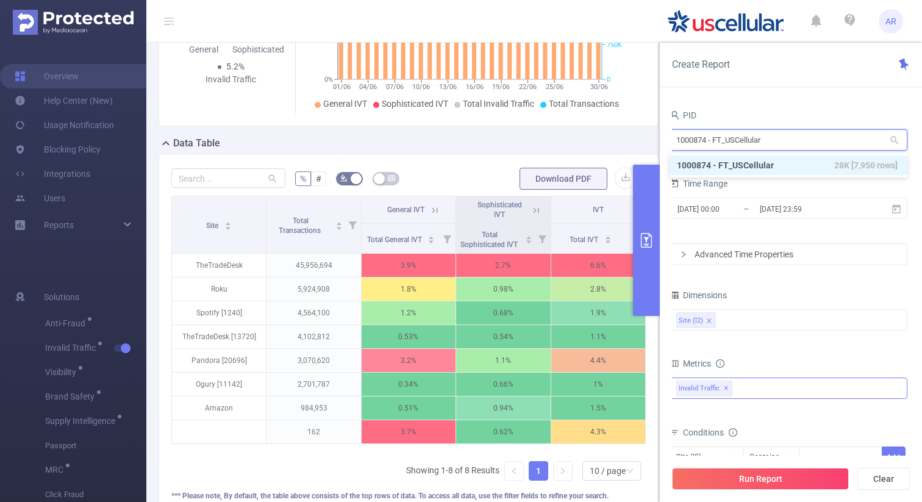
click at [735, 134] on input "1000874 - FT_USCellular" at bounding box center [788, 139] width 238 height 21
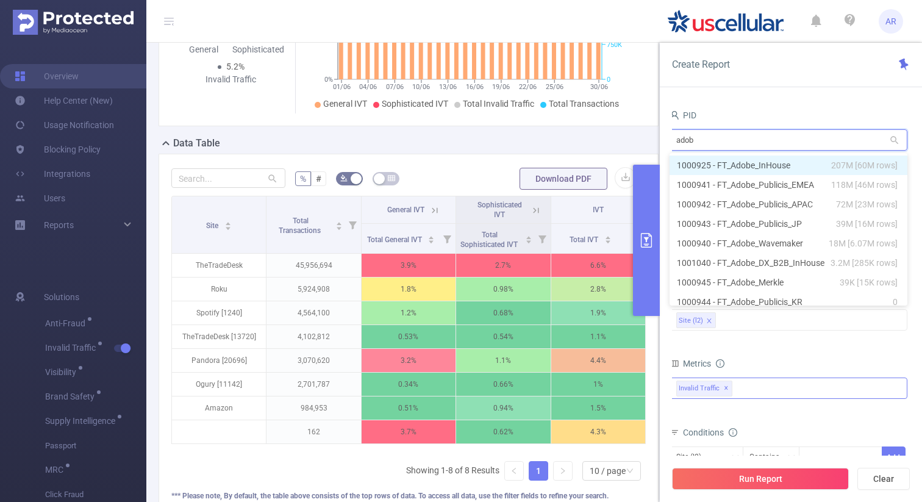
type input "adobe"
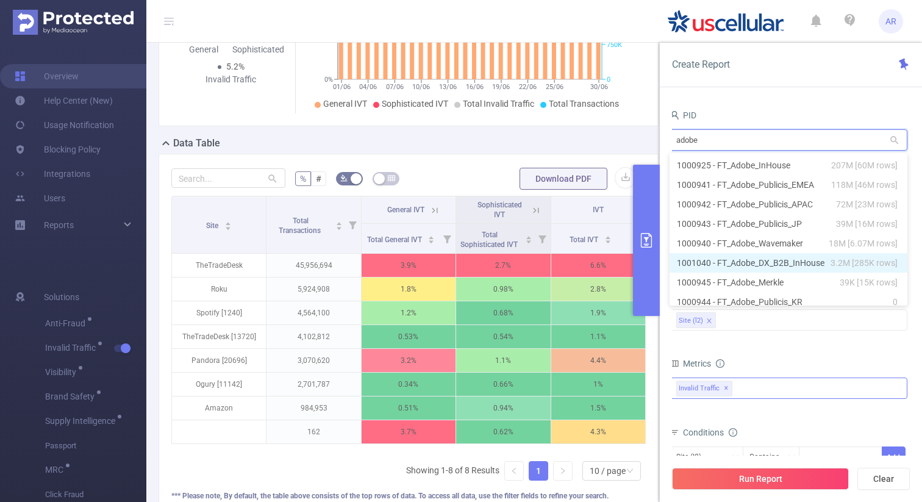
click at [750, 262] on li "1001040 - FT_Adobe_DX_B2B_InHouse 3.2M [285K rows]" at bounding box center [788, 263] width 238 height 20
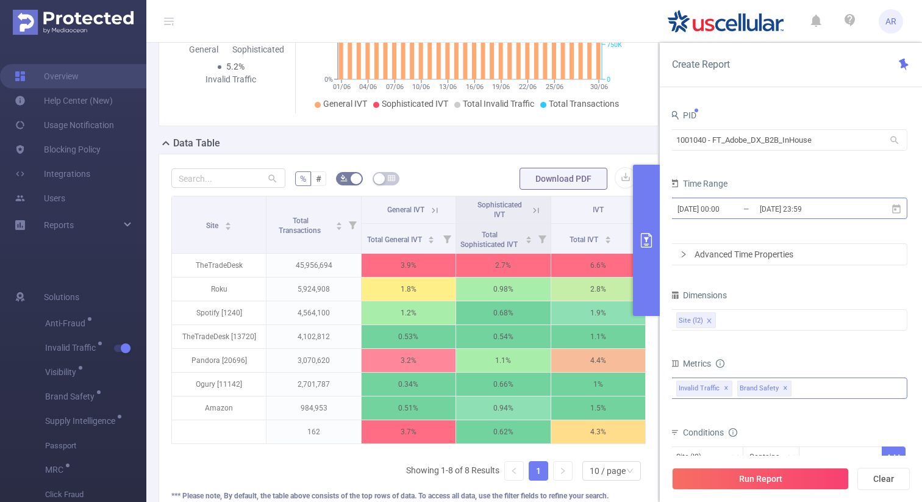
click at [739, 205] on input "2025-06-01 00:00" at bounding box center [725, 209] width 99 height 16
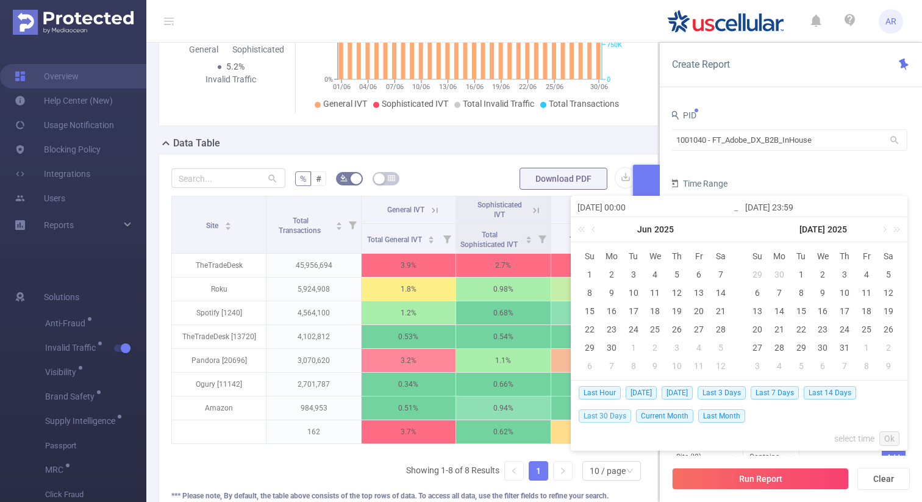
click at [620, 418] on span "Last 30 Days" at bounding box center [604, 415] width 52 height 13
type input "2025-08-20 00:00"
type input "2025-09-18 23:59"
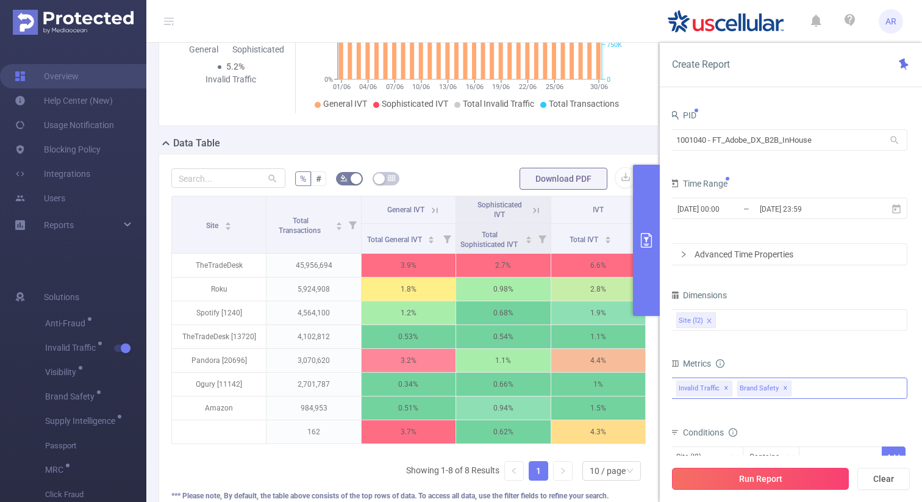
click at [731, 479] on button "Run Report" at bounding box center [760, 479] width 177 height 22
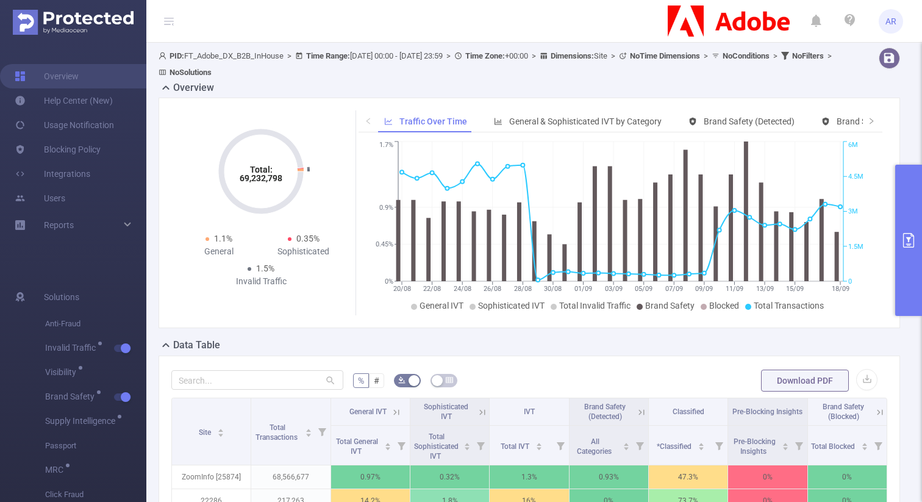
click at [906, 182] on button "primary" at bounding box center [908, 240] width 27 height 151
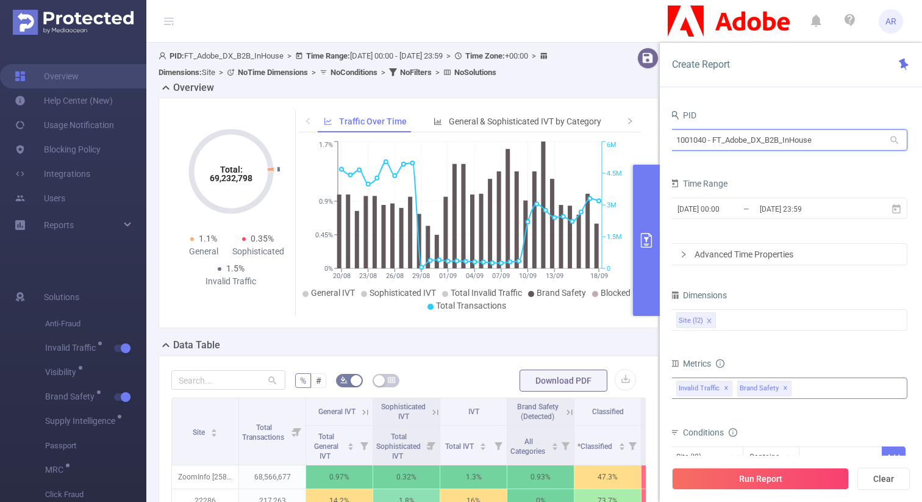
drag, startPoint x: 706, startPoint y: 139, endPoint x: 663, endPoint y: 139, distance: 42.7
click at [663, 139] on div "PID 1001040 - FT_Adobe_DX_B2B_InHouse 1001040 - FT_Adobe_DX_B2B_InHouse Time Ra…" at bounding box center [791, 308] width 262 height 429
